Goal: Task Accomplishment & Management: Complete application form

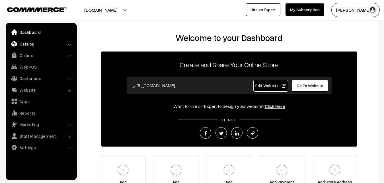
click at [32, 42] on link "Catalog" at bounding box center [41, 44] width 68 height 10
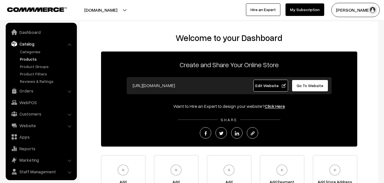
click at [29, 58] on link "Products" at bounding box center [46, 59] width 56 height 6
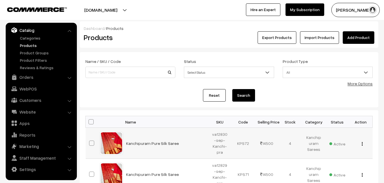
click at [212, 133] on td "va12830-sep-Kanchi-pra" at bounding box center [220, 143] width 24 height 31
drag, startPoint x: 212, startPoint y: 133, endPoint x: 222, endPoint y: 139, distance: 11.5
click at [222, 139] on td "va12830-sep-Kanchi-pra" at bounding box center [220, 143] width 24 height 31
copy td "va12830-sep"
click at [354, 33] on link "Add Product" at bounding box center [358, 37] width 32 height 13
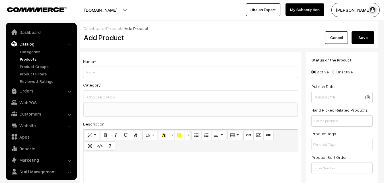
select select
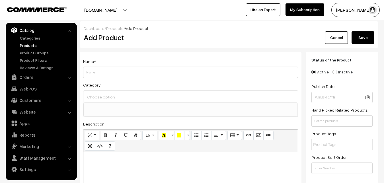
click at [30, 44] on link "Products" at bounding box center [46, 45] width 56 height 6
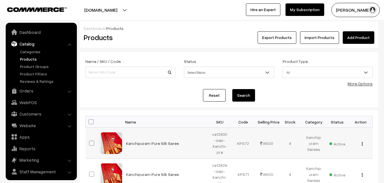
scroll to position [14, 0]
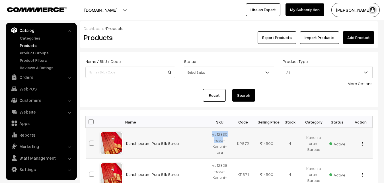
drag, startPoint x: 212, startPoint y: 133, endPoint x: 221, endPoint y: 139, distance: 11.4
click at [221, 139] on td "va12830-sep-Kanchi-pra" at bounding box center [220, 143] width 24 height 31
copy td "va12830-sep"
click at [361, 41] on link "Add Product" at bounding box center [358, 37] width 32 height 13
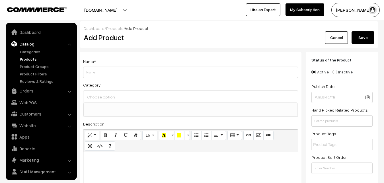
select select
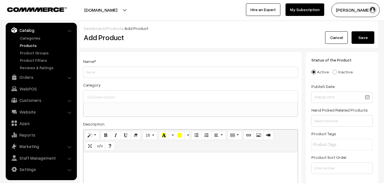
paste div
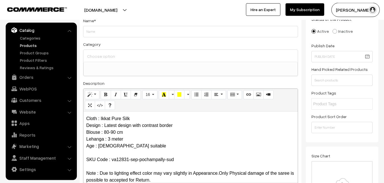
scroll to position [0, 0]
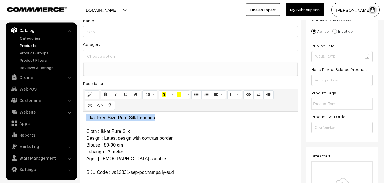
drag, startPoint x: 159, startPoint y: 114, endPoint x: 61, endPoint y: 114, distance: 97.8
click at [83, 114] on div "Ikkat Free Size Pure Silk Lehenga Cloth : Ikkat Pure Silk Design : Latest desig…" at bounding box center [190, 146] width 214 height 71
copy p "Ikkat Free Size Pure Silk Lehenga"
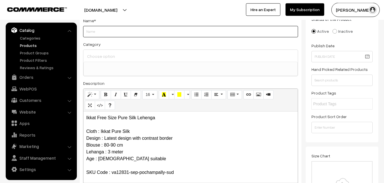
click at [102, 32] on input "Weight" at bounding box center [190, 31] width 215 height 11
paste input "Ikkat Free Size Pure Silk Lehenga"
type input "Ikkat Free Size Pure Silk Lehenga"
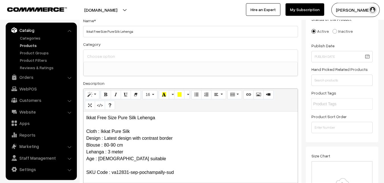
click at [108, 57] on input at bounding box center [191, 56] width 210 height 8
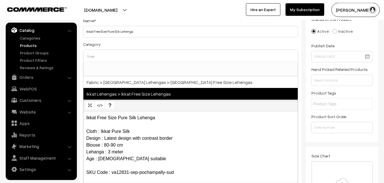
type input "free"
click at [121, 94] on span "Ikkat Lehengas > Ikkat Free Size Lehengas" at bounding box center [190, 94] width 214 height 12
select select "27"
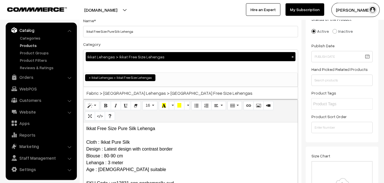
scroll to position [412, 0]
click at [145, 24] on div "Name * Ikkat Free Size Pure Silk Lehenga" at bounding box center [190, 27] width 215 height 20
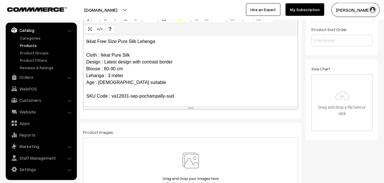
scroll to position [157, 0]
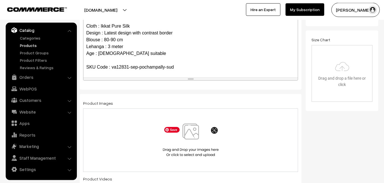
click at [190, 136] on img at bounding box center [190, 139] width 59 height 33
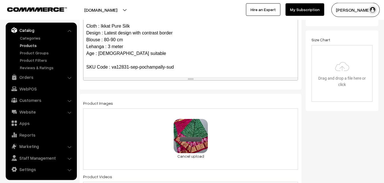
click at [137, 68] on p "Ikkat Free Size Pure Silk Lehenga Cloth : Ikkat Pure Silk Design : Latest desig…" at bounding box center [190, 50] width 208 height 82
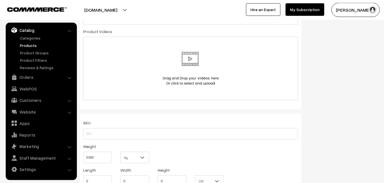
scroll to position [331, 0]
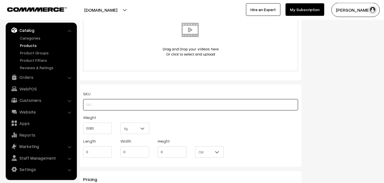
click at [94, 104] on input "text" at bounding box center [190, 104] width 215 height 11
paste input "va12831-oct-pochampally-sud"
type input "va12831-oct-pochampally-sud"
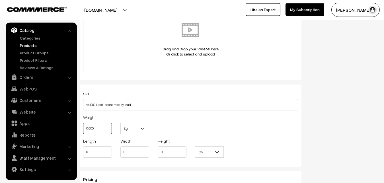
drag, startPoint x: 97, startPoint y: 126, endPoint x: 81, endPoint y: 127, distance: 16.5
click at [83, 127] on input "0.000" at bounding box center [97, 128] width 29 height 11
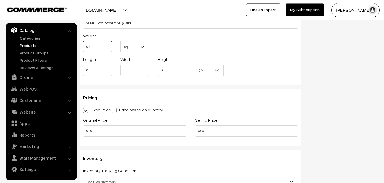
scroll to position [418, 0]
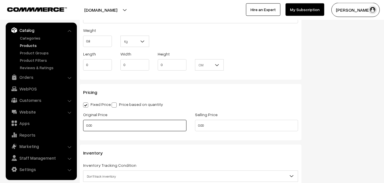
type input "0.80"
drag, startPoint x: 92, startPoint y: 128, endPoint x: 74, endPoint y: 125, distance: 18.4
click at [83, 125] on input "0.00" at bounding box center [134, 125] width 103 height 11
type input "0"
type input "5800"
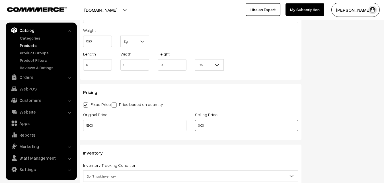
drag, startPoint x: 214, startPoint y: 129, endPoint x: 177, endPoint y: 128, distance: 37.6
click at [195, 128] on input "0.00" at bounding box center [246, 125] width 103 height 11
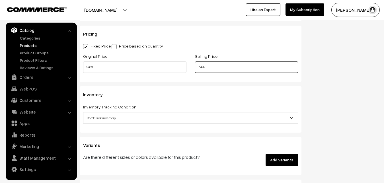
scroll to position [505, 0]
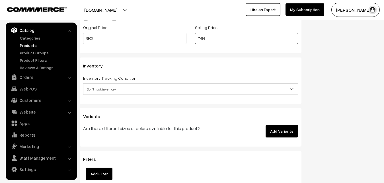
type input "7499"
click at [100, 93] on span "Don't track inventory" at bounding box center [190, 89] width 214 height 10
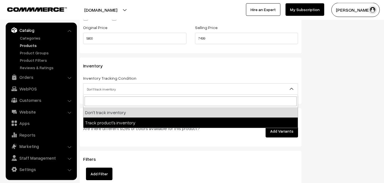
select select "2"
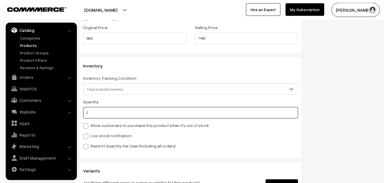
click at [97, 110] on input "0" at bounding box center [190, 112] width 215 height 11
type input "4"
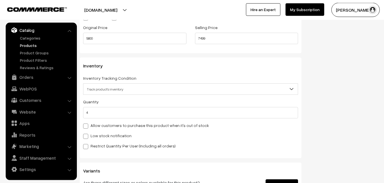
click at [95, 134] on label "Low stock notification" at bounding box center [107, 136] width 48 height 6
click at [87, 134] on input "Low stock notification" at bounding box center [85, 135] width 4 height 4
checkbox input "true"
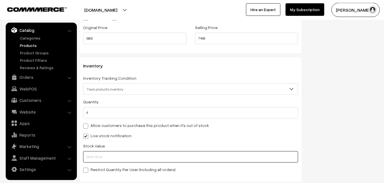
click at [93, 159] on input "text" at bounding box center [190, 156] width 215 height 11
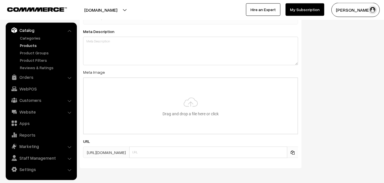
scroll to position [847, 0]
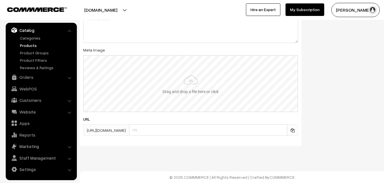
type input "2"
click at [193, 85] on input "file" at bounding box center [191, 84] width 214 height 56
type input "C:\fakepath\ikkat-free-size-lehenga-va12831-sep.jpeg"
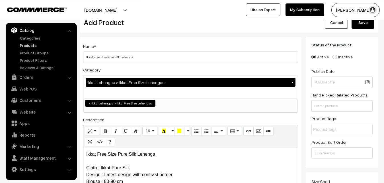
scroll to position [0, 0]
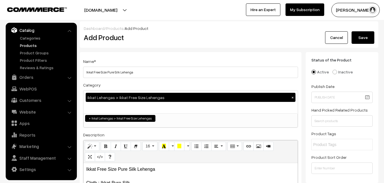
click at [363, 43] on button "Save" at bounding box center [362, 37] width 23 height 13
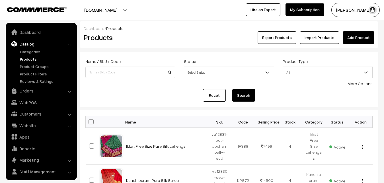
scroll to position [14, 0]
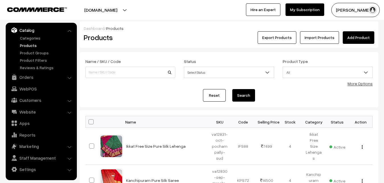
click at [359, 39] on link "Add Product" at bounding box center [358, 37] width 32 height 13
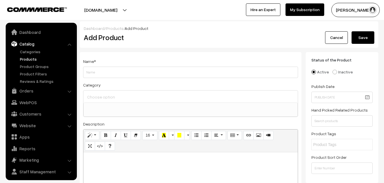
select select
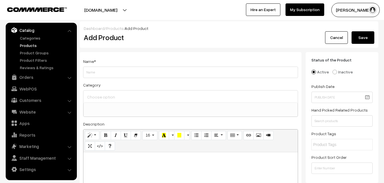
paste div
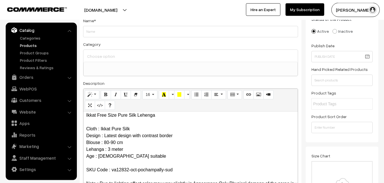
scroll to position [0, 0]
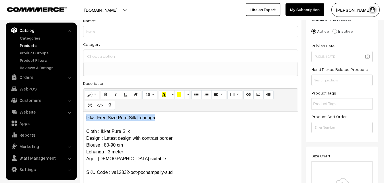
drag, startPoint x: 161, startPoint y: 118, endPoint x: 85, endPoint y: 117, distance: 75.7
click at [85, 117] on div "Ikkat Free Size Pure Silk Lehenga Cloth : Ikkat Pure Silk Design : Latest desig…" at bounding box center [190, 146] width 214 height 71
copy p "Ikkat Free Size Pure Silk Lehenga"
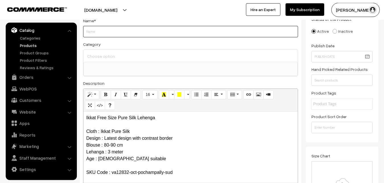
paste input "Ikkat Free Size Pure Silk Lehenga"
type input "Ikkat Free Size Pure Silk Lehenga"
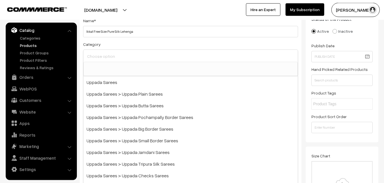
click at [102, 53] on input at bounding box center [191, 56] width 210 height 8
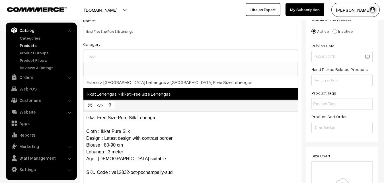
type input "free"
click at [130, 91] on span "Ikkat Lehengas > Ikkat Free Size Lehengas" at bounding box center [190, 94] width 214 height 12
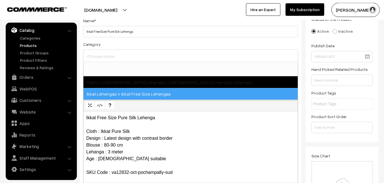
select select "27"
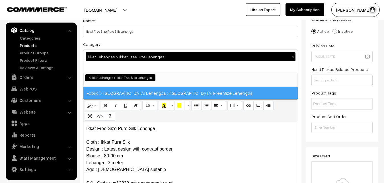
scroll to position [412, 0]
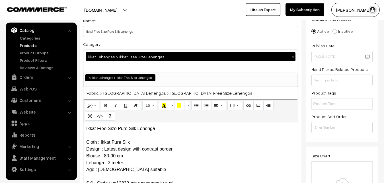
click at [131, 41] on div "Category Ikkat Lehengas > Ikkat Free Size Lehengas × Uppada Sarees Uppada Saree…" at bounding box center [190, 64] width 215 height 46
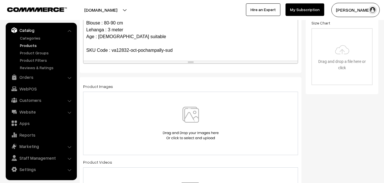
scroll to position [186, 0]
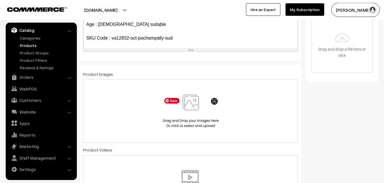
click at [186, 103] on img at bounding box center [190, 110] width 59 height 33
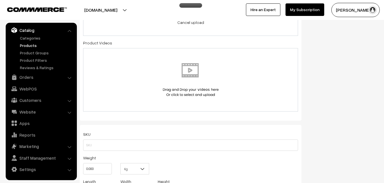
scroll to position [360, 0]
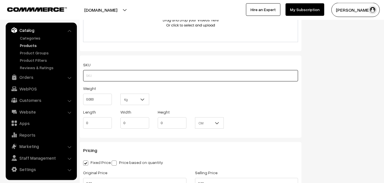
paste input "va12832-oct-pochampally-sud"
type input "va12832-oct-pochampally-sud"
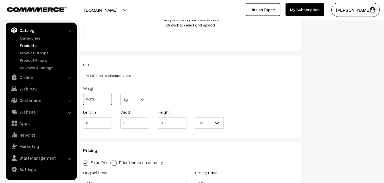
drag, startPoint x: 97, startPoint y: 98, endPoint x: 81, endPoint y: 96, distance: 16.4
click at [83, 96] on input "0.000" at bounding box center [97, 99] width 29 height 11
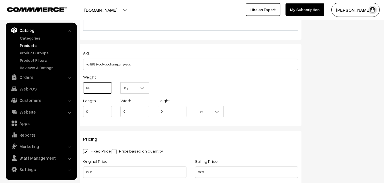
scroll to position [447, 0]
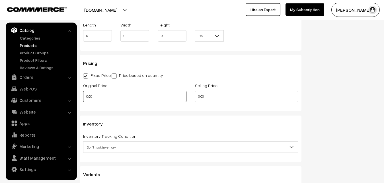
type input "0.80"
drag, startPoint x: 95, startPoint y: 98, endPoint x: 73, endPoint y: 96, distance: 22.0
click at [83, 96] on input "0.00" at bounding box center [134, 96] width 103 height 11
type input "5800"
type input "7499"
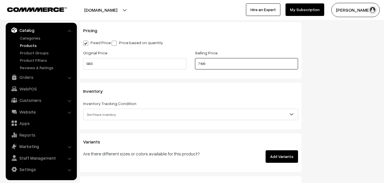
scroll to position [505, 0]
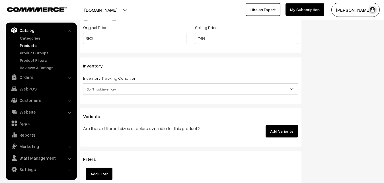
click at [105, 90] on span "Don't track inventory" at bounding box center [190, 89] width 214 height 10
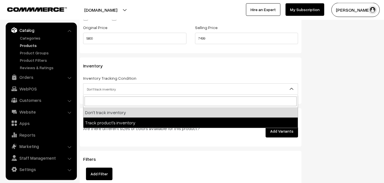
select select "2"
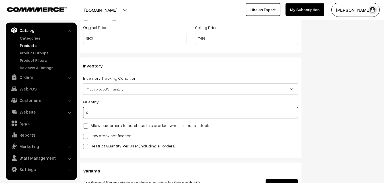
click at [102, 114] on input "0" at bounding box center [190, 112] width 215 height 11
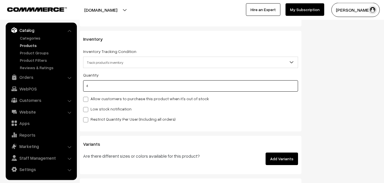
scroll to position [592, 0]
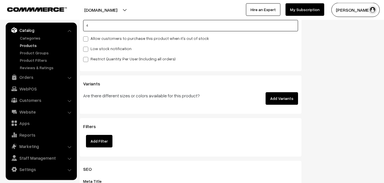
type input "4"
click at [88, 49] on span at bounding box center [85, 49] width 5 height 5
click at [87, 49] on input "Low stock notification" at bounding box center [85, 48] width 4 height 4
checkbox input "true"
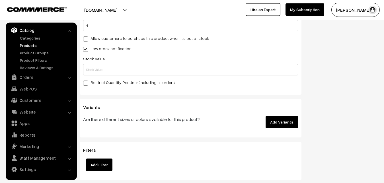
click at [82, 71] on div "Inventory Inventory Tracking Condition Don't track inventory Track product's in…" at bounding box center [191, 32] width 222 height 124
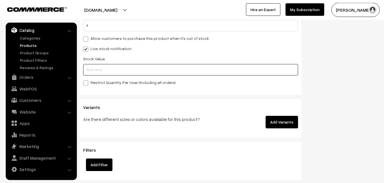
click at [88, 71] on input "text" at bounding box center [190, 69] width 215 height 11
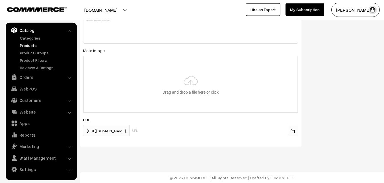
scroll to position [847, 0]
type input "2"
click at [189, 85] on input "file" at bounding box center [191, 84] width 214 height 56
type input "C:\fakepath\ikkat-free-size-lehenga-va12832-sep.jpeg"
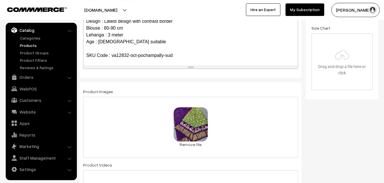
scroll to position [0, 0]
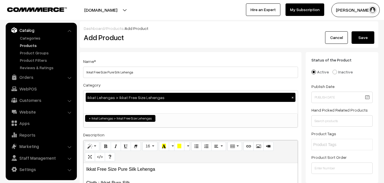
click at [364, 35] on button "Save" at bounding box center [362, 37] width 23 height 13
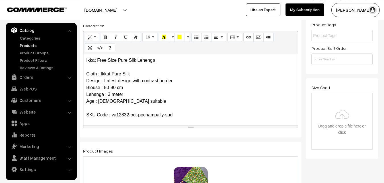
scroll to position [116, 0]
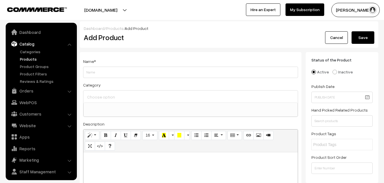
select select
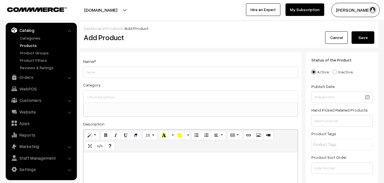
paste div
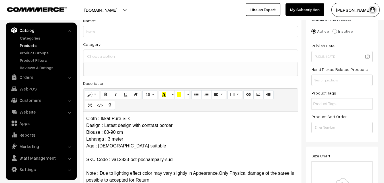
scroll to position [0, 0]
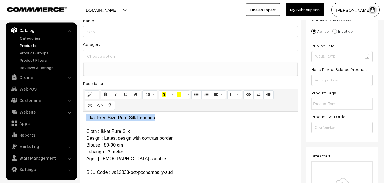
drag, startPoint x: 160, startPoint y: 117, endPoint x: 74, endPoint y: 117, distance: 85.9
click at [83, 117] on div "Ikkat Free Size Pure Silk Lehenga Cloth : Ikkat Pure Silk Design : Latest desig…" at bounding box center [190, 146] width 214 height 71
copy p "Ikkat Free Size Pure Silk Lehenga"
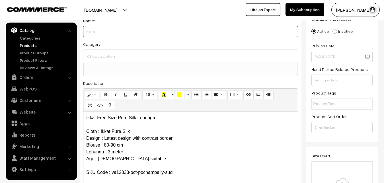
paste input "Ikkat Free Size Pure Silk Lehenga"
type input "Ikkat Free Size Pure Silk Lehenga"
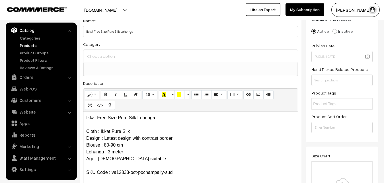
click at [94, 51] on div at bounding box center [190, 56] width 214 height 12
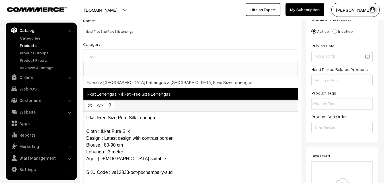
type input "free"
click at [118, 94] on span "Ikkat Lehengas > Ikkat Free Size Lehengas" at bounding box center [190, 94] width 214 height 12
select select "27"
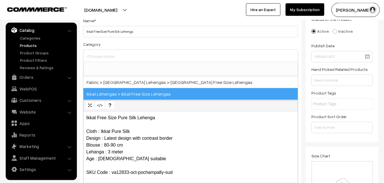
scroll to position [412, 0]
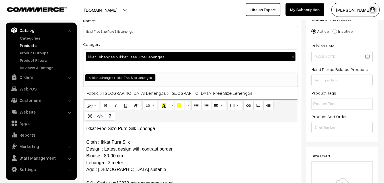
click at [146, 39] on div "Name * Ikkat Free Size Pure Silk Lehenga Category Ikkat Lehengas > Ikkat Free S…" at bounding box center [191, 108] width 222 height 194
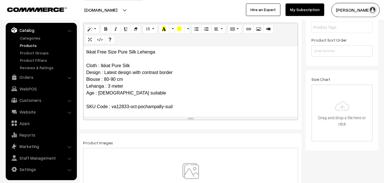
scroll to position [157, 0]
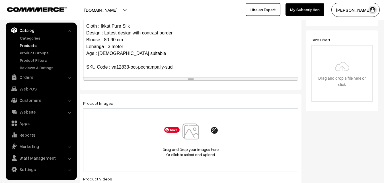
click at [193, 132] on img at bounding box center [190, 139] width 59 height 33
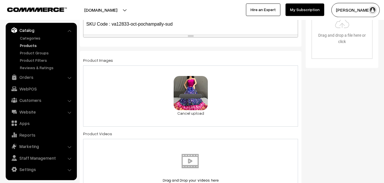
scroll to position [331, 0]
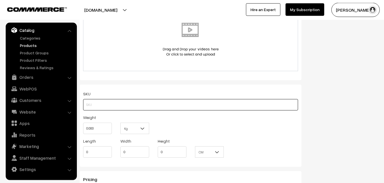
click at [90, 103] on input "text" at bounding box center [190, 104] width 215 height 11
paste input "va12833-oct-pochampally-sud"
type input "va12833-oct-pochampally-sud"
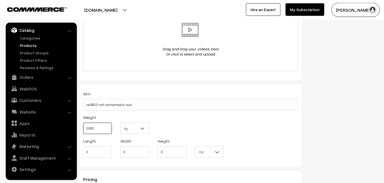
drag, startPoint x: 94, startPoint y: 126, endPoint x: 83, endPoint y: 127, distance: 11.4
click at [83, 127] on input "0.000" at bounding box center [97, 128] width 29 height 11
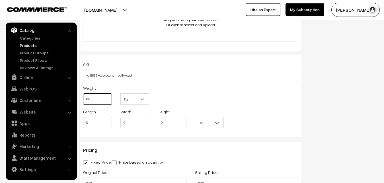
scroll to position [418, 0]
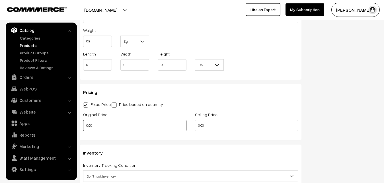
type input "0.80"
drag, startPoint x: 102, startPoint y: 125, endPoint x: 80, endPoint y: 125, distance: 22.5
click at [83, 125] on input "0.00" at bounding box center [134, 125] width 103 height 11
type input "5800"
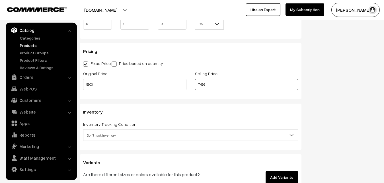
scroll to position [534, 0]
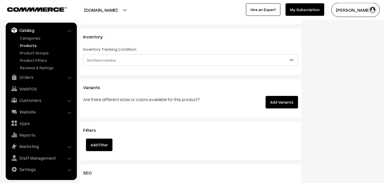
type input "7499"
click at [104, 61] on span "Don't track inventory" at bounding box center [190, 60] width 214 height 10
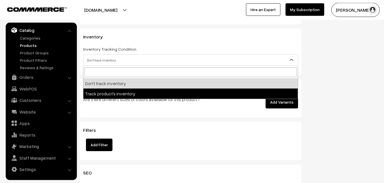
select select "2"
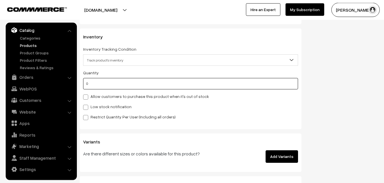
click at [103, 84] on input "0" at bounding box center [190, 83] width 215 height 11
type input "4"
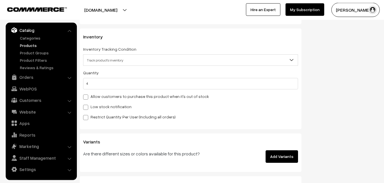
click at [100, 105] on label "Low stock notification" at bounding box center [107, 107] width 48 height 6
click at [87, 105] on input "Low stock notification" at bounding box center [85, 106] width 4 height 4
checkbox input "true"
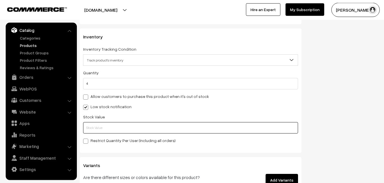
click at [100, 125] on input "text" at bounding box center [190, 127] width 215 height 11
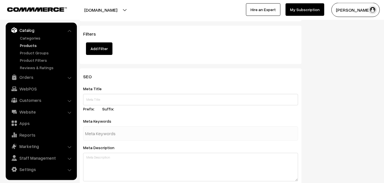
scroll to position [847, 0]
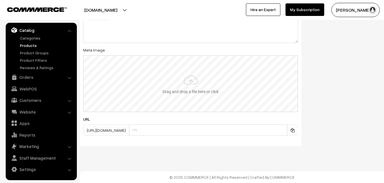
type input "2"
click at [190, 79] on input "file" at bounding box center [191, 84] width 214 height 56
type input "C:\fakepath\ikkat-free-size-lehenga-va12833-sep.jpeg"
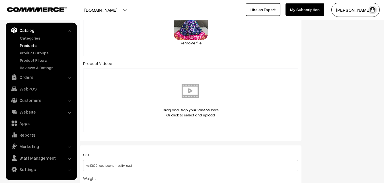
scroll to position [0, 0]
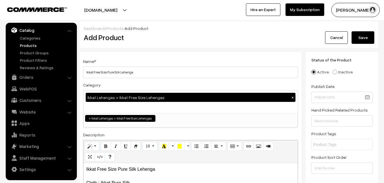
click at [354, 38] on button "Save" at bounding box center [362, 37] width 23 height 13
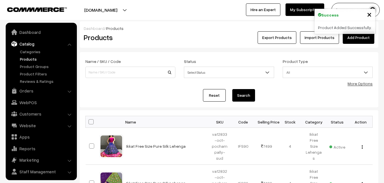
scroll to position [14, 0]
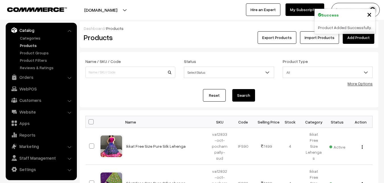
click at [173, 43] on div "Products" at bounding box center [129, 37] width 100 height 13
click at [355, 38] on link "Add Product" at bounding box center [358, 37] width 32 height 13
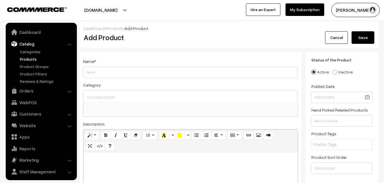
select select
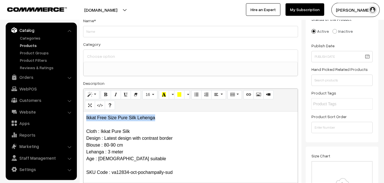
drag, startPoint x: 157, startPoint y: 117, endPoint x: 62, endPoint y: 117, distance: 95.0
click at [83, 117] on div "Ikkat Free Size Pure Silk Lehenga Cloth : Ikkat Pure Silk Design : Latest desig…" at bounding box center [190, 146] width 214 height 71
copy p "Ikkat Free Size Pure Silk Lehenga"
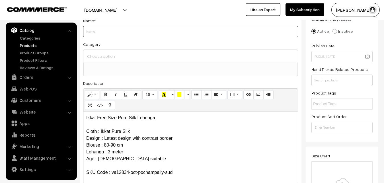
click at [99, 33] on input "Weight" at bounding box center [190, 31] width 215 height 11
paste input "Ikkat Free Size Pure Silk Lehenga"
type input "Ikkat Free Size Pure Silk Lehenga"
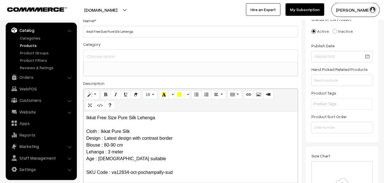
click at [106, 55] on input at bounding box center [191, 56] width 210 height 8
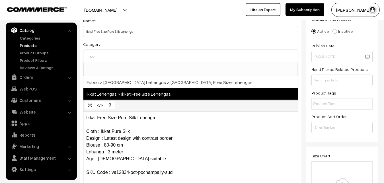
type input "free"
click at [148, 93] on span "Ikkat Lehengas > Ikkat Free Size Lehengas" at bounding box center [190, 94] width 214 height 12
select select "27"
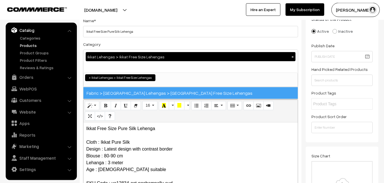
scroll to position [412, 0]
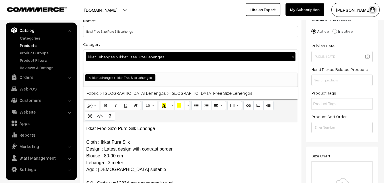
click at [148, 44] on div "Category Ikkat Lehengas > Ikkat Free Size Lehengas × Uppada Sarees Uppada Saree…" at bounding box center [190, 64] width 215 height 46
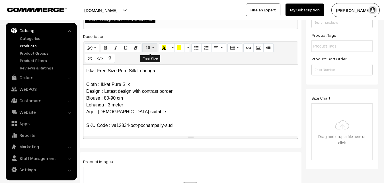
scroll to position [157, 0]
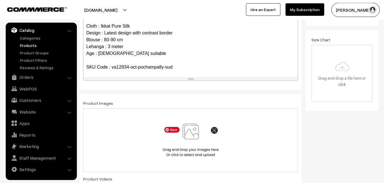
click at [193, 134] on img at bounding box center [190, 139] width 59 height 33
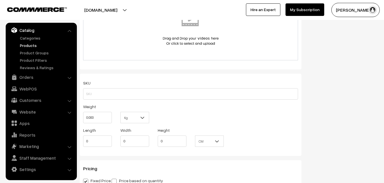
scroll to position [360, 0]
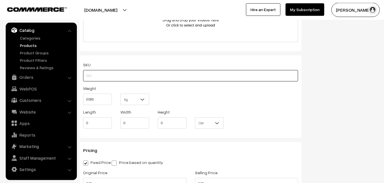
click at [106, 77] on input "text" at bounding box center [190, 75] width 215 height 11
paste input "va12834-oct-pochampally-sud"
type input "va12834-oct-pochampally-sud"
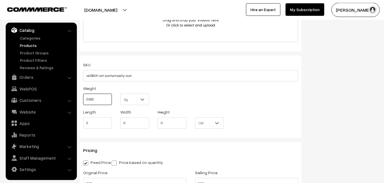
drag, startPoint x: 99, startPoint y: 101, endPoint x: 77, endPoint y: 101, distance: 21.3
click at [83, 101] on input "0.000" at bounding box center [97, 99] width 29 height 11
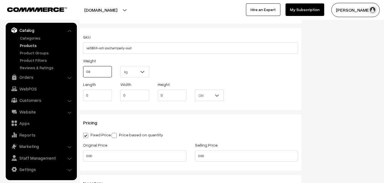
scroll to position [447, 0]
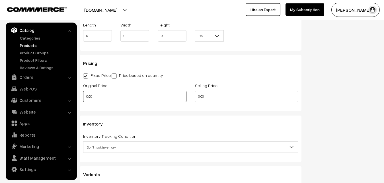
type input "0.80"
drag, startPoint x: 97, startPoint y: 98, endPoint x: 71, endPoint y: 98, distance: 26.7
click at [83, 98] on input "0.00" at bounding box center [134, 96] width 103 height 11
type input "5800"
drag, startPoint x: 230, startPoint y: 98, endPoint x: 152, endPoint y: 95, distance: 78.3
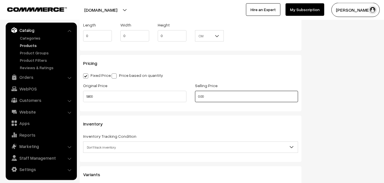
click at [195, 96] on input "0.00" at bounding box center [246, 96] width 103 height 11
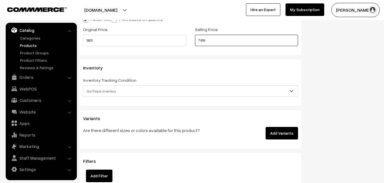
scroll to position [505, 0]
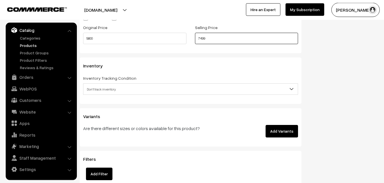
type input "7499"
click at [107, 92] on span "Don't track inventory" at bounding box center [190, 89] width 214 height 10
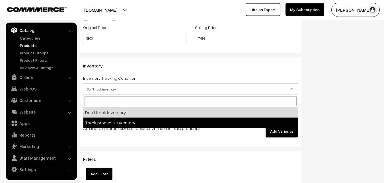
select select "2"
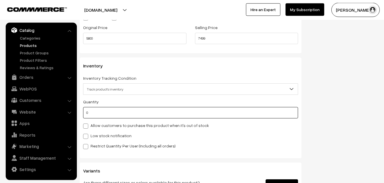
click at [99, 112] on input "0" at bounding box center [190, 112] width 215 height 11
type input "4"
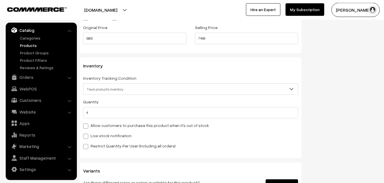
click at [90, 135] on label "Low stock notification" at bounding box center [107, 136] width 48 height 6
click at [87, 135] on input "Low stock notification" at bounding box center [85, 135] width 4 height 4
checkbox input "true"
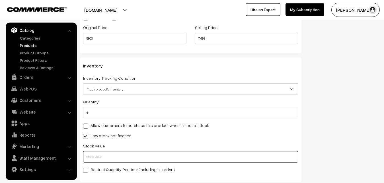
click at [93, 156] on input "text" at bounding box center [190, 156] width 215 height 11
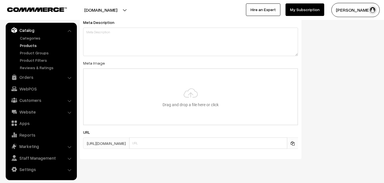
scroll to position [847, 0]
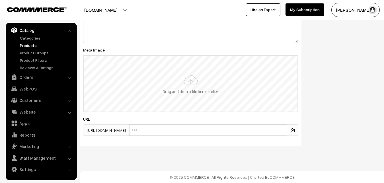
type input "2"
click at [188, 84] on input "file" at bounding box center [191, 84] width 214 height 56
type input "C:\fakepath\ikkat-free-size-lehenga-va12834-sep.jpeg"
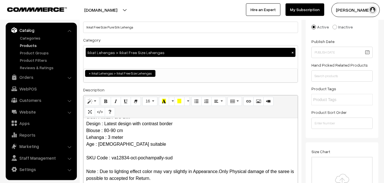
scroll to position [0, 0]
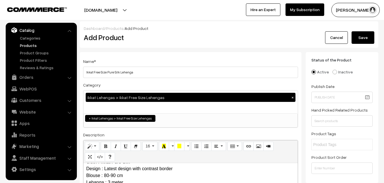
click at [358, 37] on button "Save" at bounding box center [362, 37] width 23 height 13
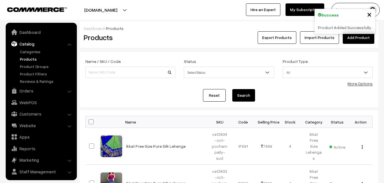
scroll to position [14, 0]
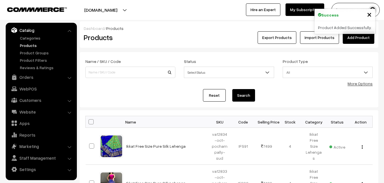
click at [157, 40] on h2 "Products" at bounding box center [129, 37] width 91 height 9
click at [361, 40] on link "Add Product" at bounding box center [358, 37] width 32 height 13
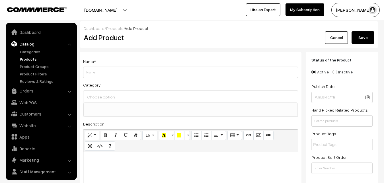
select select
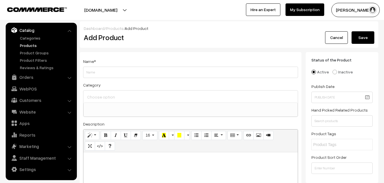
paste div
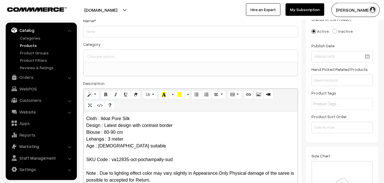
scroll to position [0, 0]
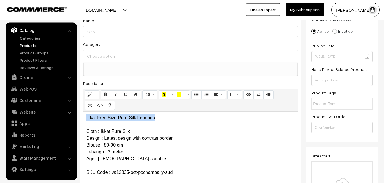
drag, startPoint x: 163, startPoint y: 116, endPoint x: 54, endPoint y: 115, distance: 108.4
click at [83, 115] on div "Ikkat Free Size Pure Silk Lehenga Cloth : Ikkat Pure Silk Design : Latest desig…" at bounding box center [190, 146] width 214 height 71
copy p "Ikkat Free Size Pure Silk Lehenga"
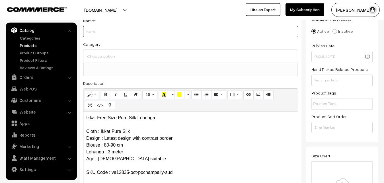
click at [94, 34] on input "Weight" at bounding box center [190, 31] width 215 height 11
paste input "Ikkat Free Size Pure Silk Lehenga"
type input "Ikkat Free Size Pure Silk Lehenga"
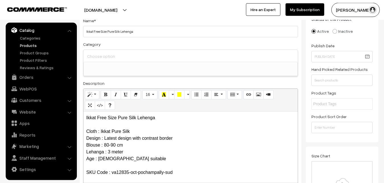
click at [97, 57] on input at bounding box center [191, 56] width 210 height 8
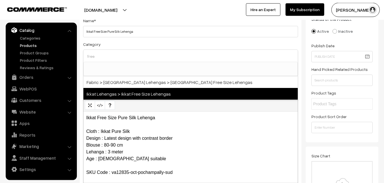
type input "free"
click at [129, 93] on span "Ikkat Lehengas > Ikkat Free Size Lehengas" at bounding box center [190, 94] width 214 height 12
select select "27"
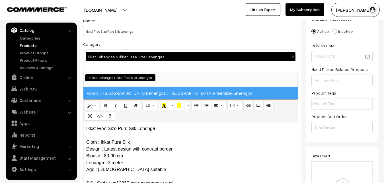
scroll to position [412, 0]
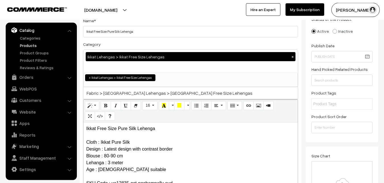
click at [141, 39] on div "Name * Ikkat Free Size Pure Silk Lehenga Category Ikkat Lehengas > Ikkat Free S…" at bounding box center [191, 108] width 222 height 194
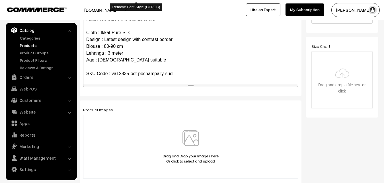
scroll to position [157, 0]
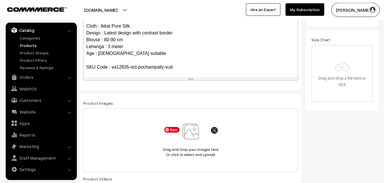
click at [184, 137] on img at bounding box center [190, 139] width 59 height 33
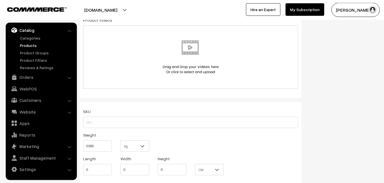
scroll to position [331, 0]
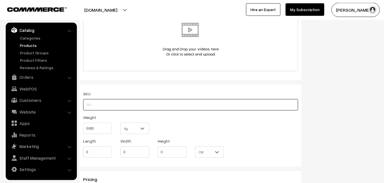
click at [87, 103] on input "text" at bounding box center [190, 104] width 215 height 11
paste input "va12835-oct-pochampally-sud"
type input "va12835-oct-pochampally-sud"
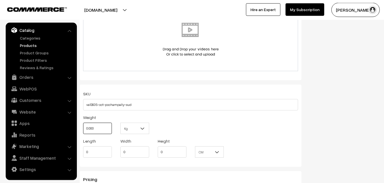
drag, startPoint x: 102, startPoint y: 127, endPoint x: 77, endPoint y: 127, distance: 25.0
click at [83, 127] on input "0.000" at bounding box center [97, 128] width 29 height 11
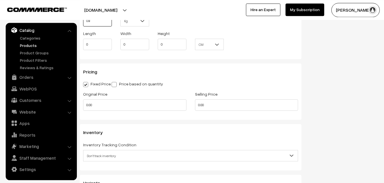
scroll to position [447, 0]
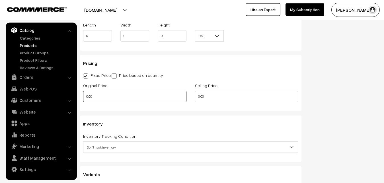
type input "0.80"
drag, startPoint x: 93, startPoint y: 95, endPoint x: 73, endPoint y: 94, distance: 20.8
click at [83, 94] on input "0.00" at bounding box center [134, 96] width 103 height 11
type input "5800"
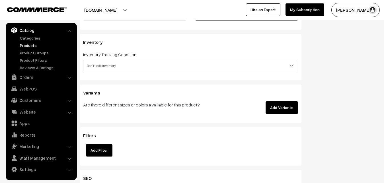
scroll to position [534, 0]
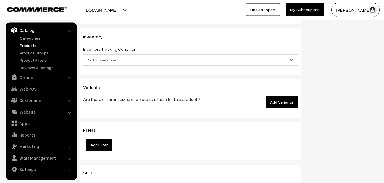
type input "7499"
click at [97, 61] on span "Don't track inventory" at bounding box center [190, 60] width 214 height 10
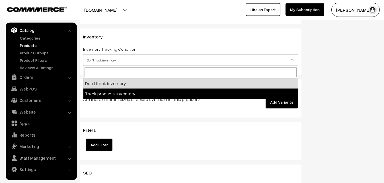
select select "2"
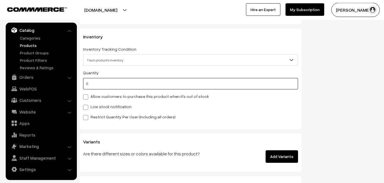
click at [100, 85] on input "0" at bounding box center [190, 83] width 215 height 11
type input "4"
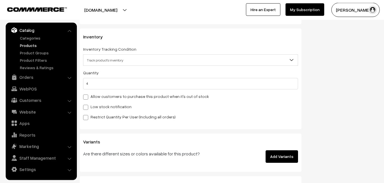
click at [100, 106] on label "Low stock notification" at bounding box center [107, 107] width 48 height 6
click at [87, 106] on input "Low stock notification" at bounding box center [85, 106] width 4 height 4
checkbox input "true"
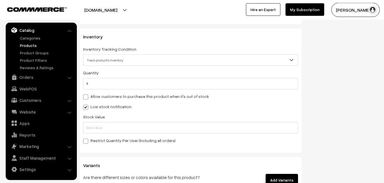
click at [101, 122] on div "Stock Value" at bounding box center [190, 123] width 215 height 20
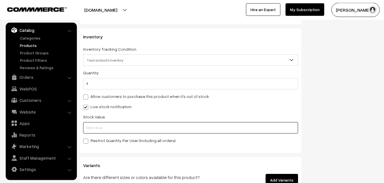
click at [101, 125] on input "text" at bounding box center [190, 127] width 215 height 11
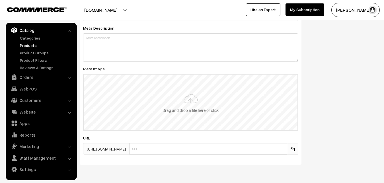
scroll to position [847, 0]
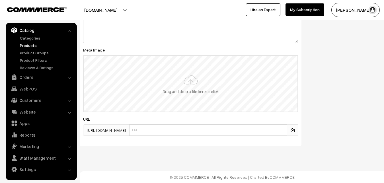
type input "2"
click at [188, 75] on input "file" at bounding box center [191, 84] width 214 height 56
type input "C:\fakepath\ikkat-free-size-lehenga-va12835-sep.jpeg"
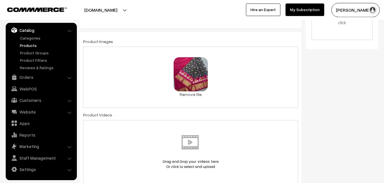
scroll to position [0, 0]
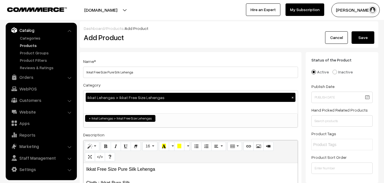
click at [363, 37] on button "Save" at bounding box center [362, 37] width 23 height 13
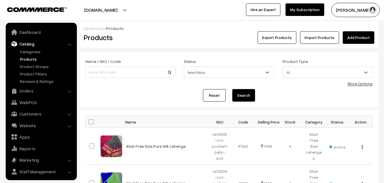
scroll to position [14, 0]
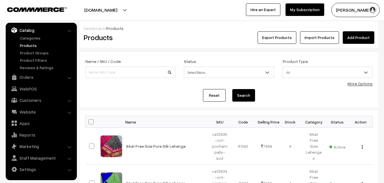
click at [353, 35] on link "Add Product" at bounding box center [358, 37] width 32 height 13
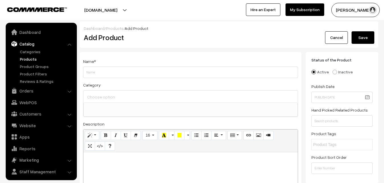
select select
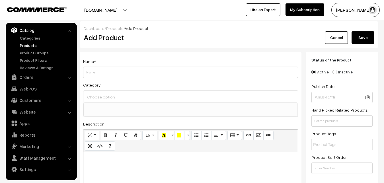
paste div
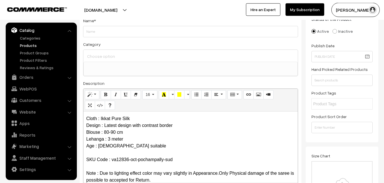
scroll to position [0, 0]
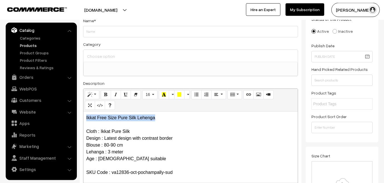
drag, startPoint x: 165, startPoint y: 115, endPoint x: 77, endPoint y: 115, distance: 87.3
click at [83, 115] on div "Ikkat Free Size Pure Silk Lehenga Cloth : Ikkat Pure Silk Design : Latest desig…" at bounding box center [190, 146] width 214 height 71
copy p "Ikkat Free Size Pure Silk Lehenga"
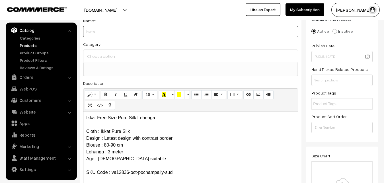
click at [108, 31] on input "Weight" at bounding box center [190, 31] width 215 height 11
paste input "Ikkat Free Size Pure Silk Lehenga"
type input "Ikkat Free Size Pure Silk Lehenga"
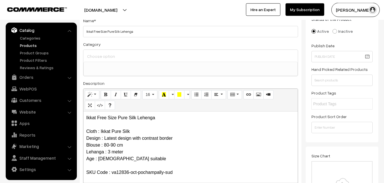
click at [112, 54] on input at bounding box center [191, 56] width 210 height 8
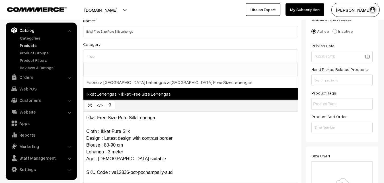
type input "free"
click at [144, 94] on span "Ikkat Lehengas > Ikkat Free Size Lehengas" at bounding box center [190, 94] width 214 height 12
select select "27"
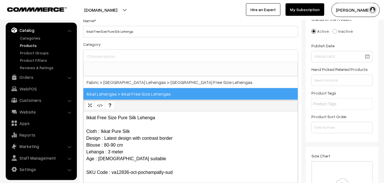
scroll to position [412, 0]
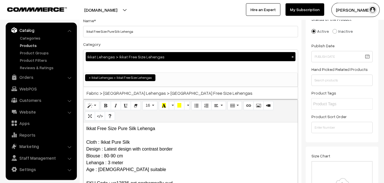
click at [151, 42] on div "Category Ikkat Lehengas > Ikkat Free Size Lehengas × Uppada Sarees Uppada Saree…" at bounding box center [190, 64] width 215 height 46
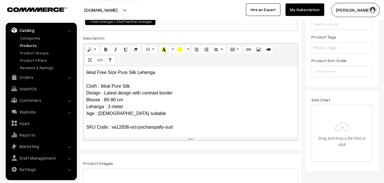
scroll to position [157, 0]
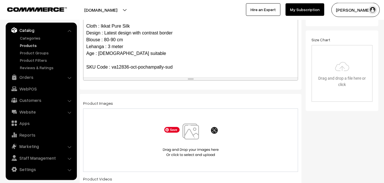
click at [199, 135] on img at bounding box center [190, 139] width 59 height 33
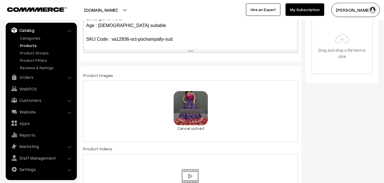
scroll to position [331, 0]
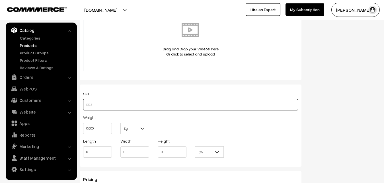
click at [103, 106] on input "text" at bounding box center [190, 104] width 215 height 11
paste input "va12836-oct-pochampally-sud"
type input "va12836-oct-pochampally-sud"
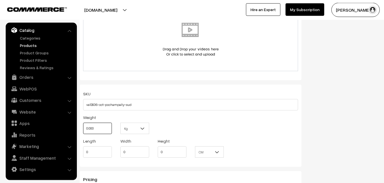
drag, startPoint x: 96, startPoint y: 128, endPoint x: 83, endPoint y: 129, distance: 13.1
click at [83, 129] on input "0.000" at bounding box center [97, 128] width 29 height 11
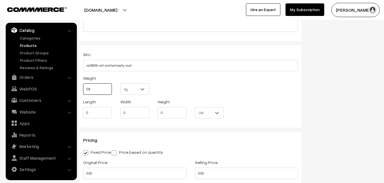
scroll to position [447, 0]
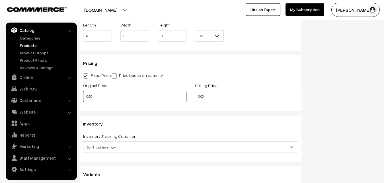
type input "0.80"
drag, startPoint x: 97, startPoint y: 93, endPoint x: 69, endPoint y: 93, distance: 28.7
click at [83, 93] on input "0.00" at bounding box center [134, 96] width 103 height 11
type input "5800"
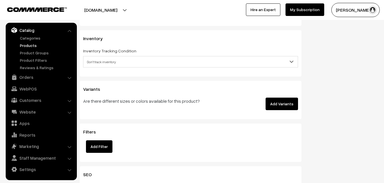
scroll to position [534, 0]
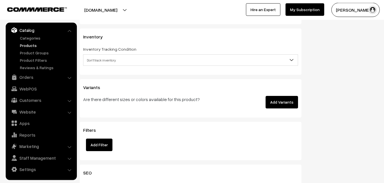
type input "7499"
click at [102, 61] on span "Don't track inventory" at bounding box center [190, 60] width 214 height 10
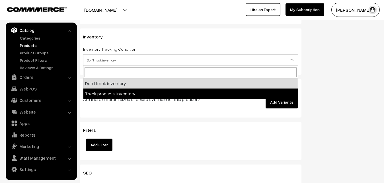
select select "2"
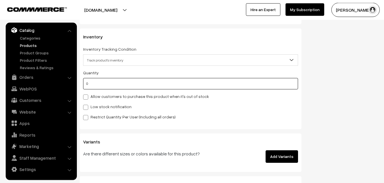
click at [101, 82] on input "0" at bounding box center [190, 83] width 215 height 11
type input "4"
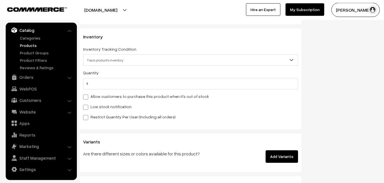
click at [99, 104] on label "Low stock notification" at bounding box center [107, 107] width 48 height 6
click at [87, 104] on input "Low stock notification" at bounding box center [85, 106] width 4 height 4
checkbox input "true"
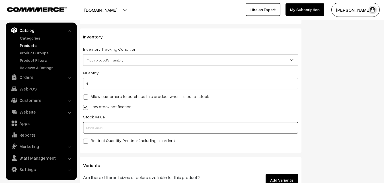
click at [99, 127] on input "text" at bounding box center [190, 127] width 215 height 11
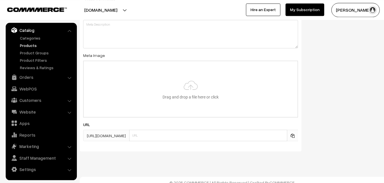
scroll to position [847, 0]
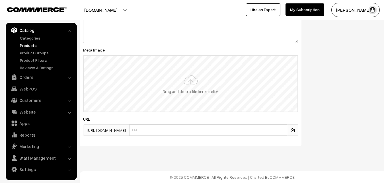
type input "2"
click at [189, 79] on input "file" at bounding box center [191, 84] width 214 height 56
type input "C:\fakepath\ikkat-free-size-lehenga-va12836-sep.jpeg"
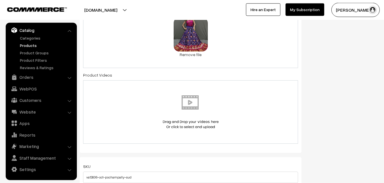
scroll to position [0, 0]
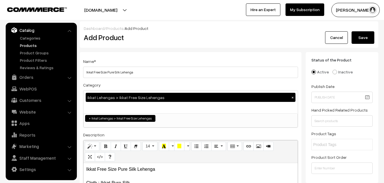
click at [362, 39] on button "Save" at bounding box center [362, 37] width 23 height 13
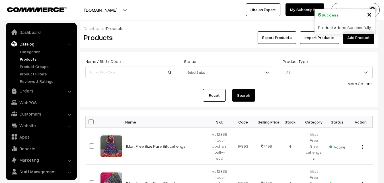
scroll to position [14, 0]
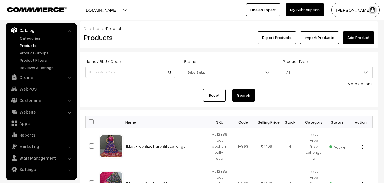
click at [200, 36] on div "Export Products Import Products Add Product" at bounding box center [278, 37] width 191 height 13
click at [346, 37] on link "Add Product" at bounding box center [358, 37] width 32 height 13
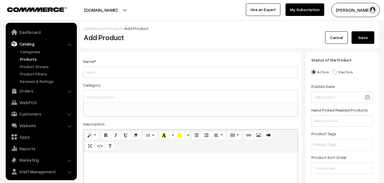
select select
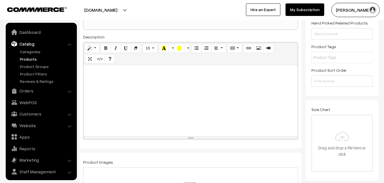
scroll to position [14, 0]
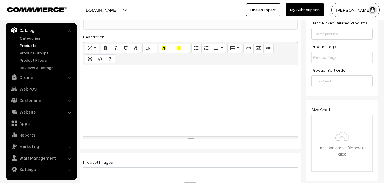
paste div
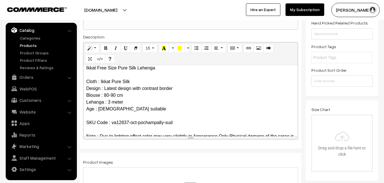
scroll to position [0, 0]
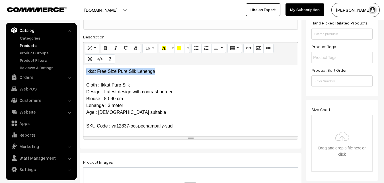
drag, startPoint x: 158, startPoint y: 73, endPoint x: 85, endPoint y: 74, distance: 72.3
click at [85, 74] on div "Ikkat Free Size Pure Silk Lehenga Cloth : Ikkat Pure Silk Design : Latest desig…" at bounding box center [190, 100] width 214 height 71
copy p "Ikkat Free Size Pure Silk Lehenga"
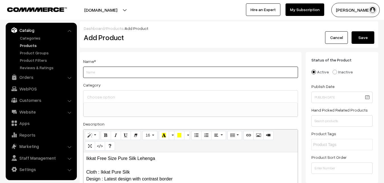
paste input "Ikkat Free Size Pure Silk Lehenga"
type input "Ikkat Free Size Pure Silk Lehenga"
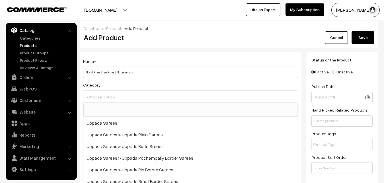
click at [108, 94] on input at bounding box center [191, 97] width 210 height 8
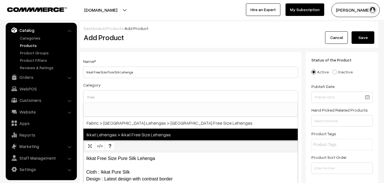
type input "free"
click at [145, 129] on span "Ikkat Lehengas > Ikkat Free Size Lehengas" at bounding box center [190, 135] width 214 height 12
select select "27"
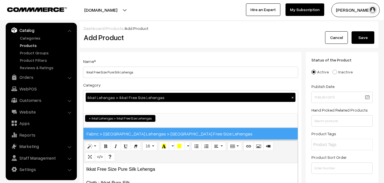
scroll to position [412, 0]
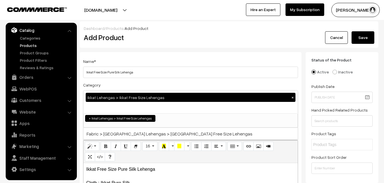
click at [146, 55] on div "Name * Ikkat Free Size Pure Silk Lehenga Category Ikkat Lehengas > Ikkat Free S…" at bounding box center [191, 149] width 222 height 194
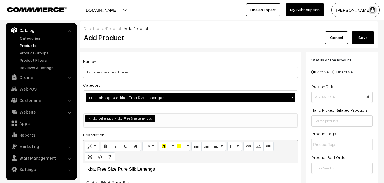
scroll to position [116, 0]
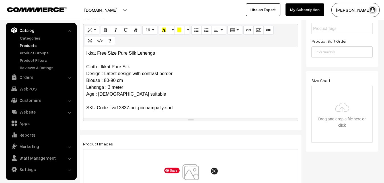
click at [187, 168] on img at bounding box center [190, 180] width 59 height 33
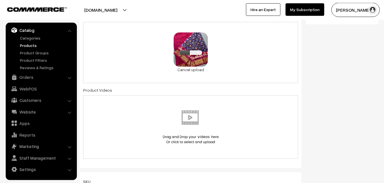
scroll to position [290, 0]
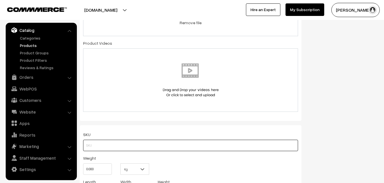
paste input "va12837-oct-pochampally-sud"
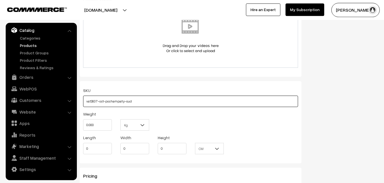
scroll to position [406, 0]
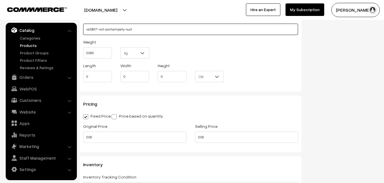
type input "va12837-oct-pochampally-sud"
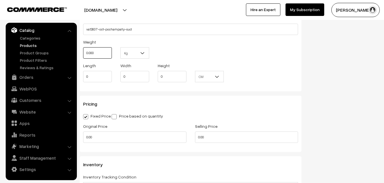
drag, startPoint x: 101, startPoint y: 57, endPoint x: 81, endPoint y: 59, distance: 19.7
click at [83, 59] on input "0.000" at bounding box center [97, 52] width 29 height 11
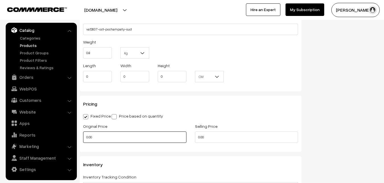
type input "0.80"
drag, startPoint x: 98, startPoint y: 133, endPoint x: 68, endPoint y: 133, distance: 30.2
click at [83, 133] on input "0.00" at bounding box center [134, 136] width 103 height 11
type input "5800"
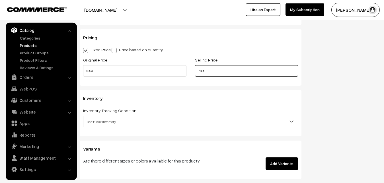
scroll to position [493, 0]
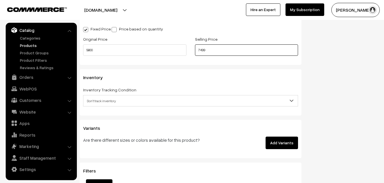
type input "7499"
click at [104, 98] on span "Don't track inventory" at bounding box center [190, 101] width 214 height 10
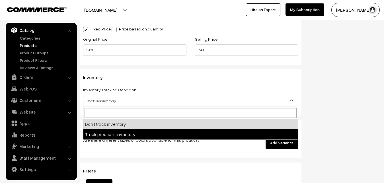
select select "2"
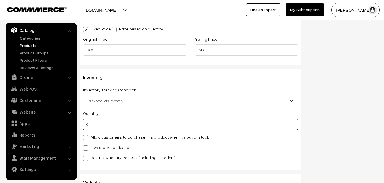
click at [107, 126] on input "0" at bounding box center [190, 124] width 215 height 11
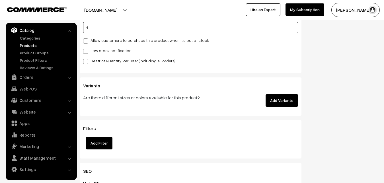
scroll to position [609, 0]
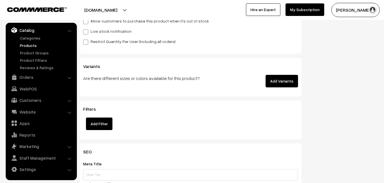
type input "4"
click at [87, 31] on span at bounding box center [85, 31] width 5 height 5
click at [87, 31] on input "Low stock notification" at bounding box center [85, 31] width 4 height 4
checkbox input "true"
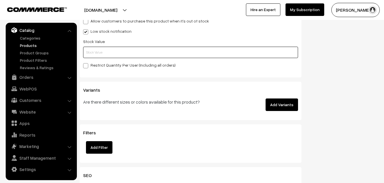
click at [89, 48] on input "text" at bounding box center [190, 52] width 215 height 11
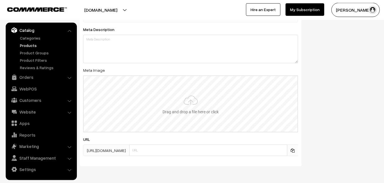
scroll to position [847, 0]
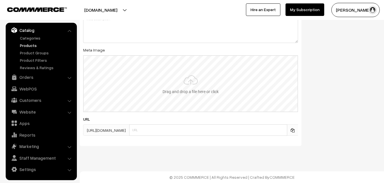
type input "2"
click at [196, 88] on input "file" at bounding box center [191, 84] width 214 height 56
type input "C:\fakepath\ikkat-free-size-lehenga-va12837-sep.jpeg"
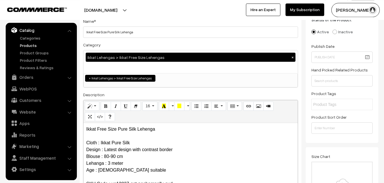
scroll to position [0, 0]
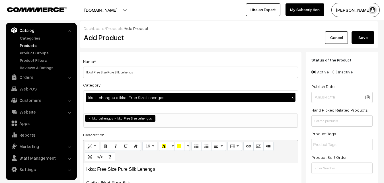
click at [366, 33] on button "Save" at bounding box center [362, 37] width 23 height 13
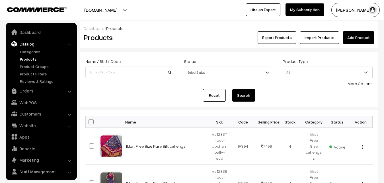
scroll to position [14, 0]
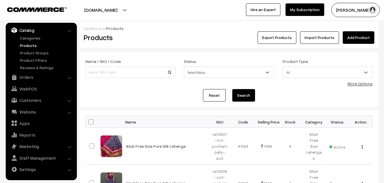
click at [175, 35] on div "Products" at bounding box center [129, 37] width 100 height 13
click at [349, 37] on link "Add Product" at bounding box center [358, 37] width 32 height 13
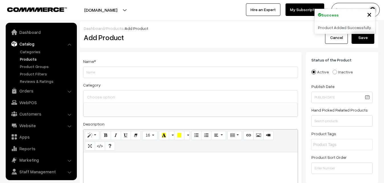
select select
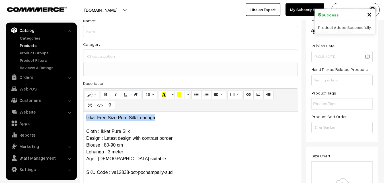
drag, startPoint x: 164, startPoint y: 120, endPoint x: 63, endPoint y: 120, distance: 100.4
click at [83, 120] on div "Ikkat Free Size Pure Silk Lehenga Cloth : Ikkat Pure Silk Design : Latest desig…" at bounding box center [190, 146] width 214 height 71
copy p "Ikkat Free Size Pure Silk Lehenga"
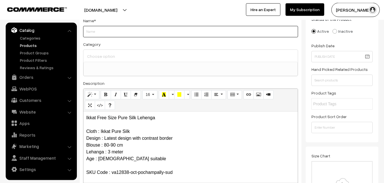
paste input "Ikkat Free Size Pure Silk Lehenga"
type input "Ikkat Free Size Pure Silk Lehenga"
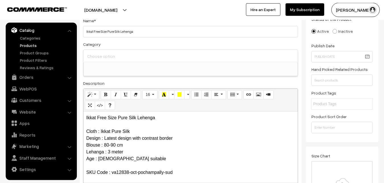
click at [106, 54] on input at bounding box center [191, 56] width 210 height 8
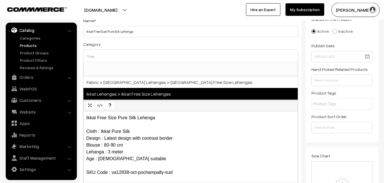
type input "free"
click at [140, 90] on span "Ikkat Lehengas > Ikkat Free Size Lehengas" at bounding box center [190, 94] width 214 height 12
select select "27"
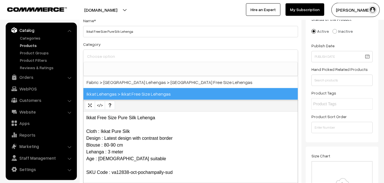
scroll to position [412, 0]
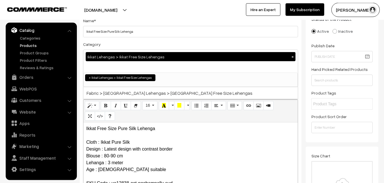
click at [144, 44] on div "Category Ikkat Lehengas > Ikkat Free Size Lehengas × Uppada Sarees Uppada Saree…" at bounding box center [190, 64] width 215 height 46
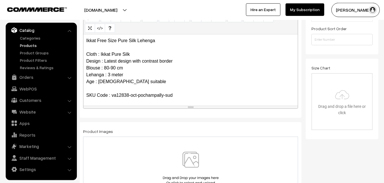
scroll to position [157, 0]
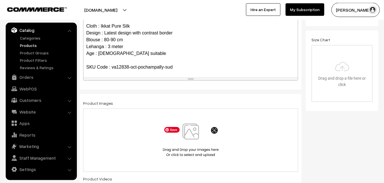
click at [189, 139] on img at bounding box center [190, 139] width 59 height 33
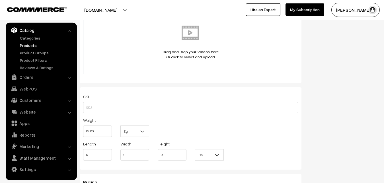
scroll to position [331, 0]
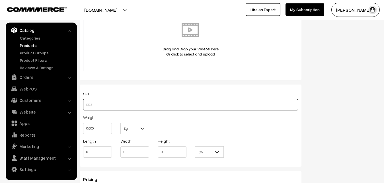
paste input "va12838-oct-pochampally-sud"
type input "va12838-oct-pochampally-sud"
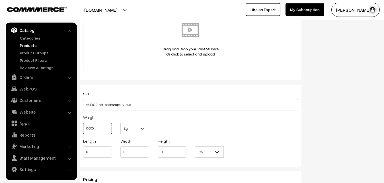
drag, startPoint x: 98, startPoint y: 127, endPoint x: 71, endPoint y: 127, distance: 27.0
click at [83, 127] on input "0.000" at bounding box center [97, 128] width 29 height 11
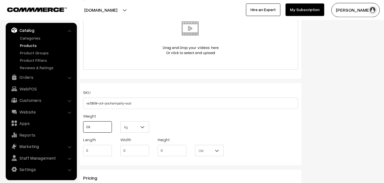
scroll to position [447, 0]
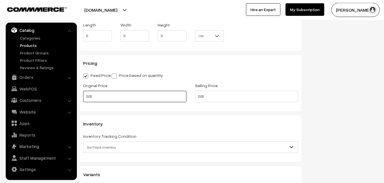
type input "0.80"
drag, startPoint x: 108, startPoint y: 97, endPoint x: 69, endPoint y: 99, distance: 39.3
click at [83, 99] on input "0.00" at bounding box center [134, 96] width 103 height 11
type input "5800"
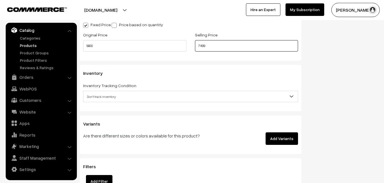
scroll to position [505, 0]
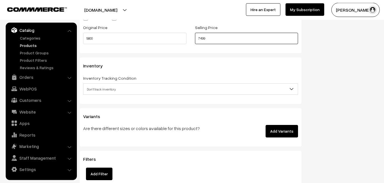
type input "7499"
click at [104, 87] on span "Don't track inventory" at bounding box center [190, 89] width 214 height 10
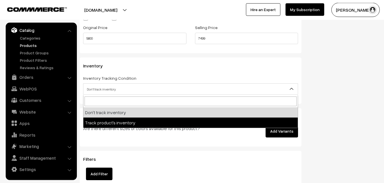
select select "2"
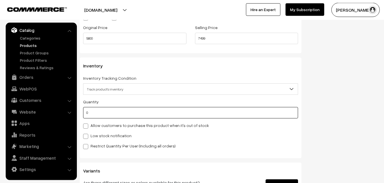
click at [100, 117] on input "0" at bounding box center [190, 112] width 215 height 11
type input "4"
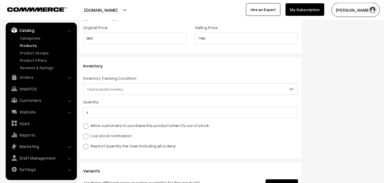
click at [89, 137] on label "Low stock notification" at bounding box center [107, 136] width 48 height 6
click at [87, 137] on input "Low stock notification" at bounding box center [85, 135] width 4 height 4
checkbox input "true"
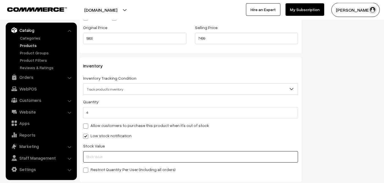
click at [92, 157] on input "text" at bounding box center [190, 156] width 215 height 11
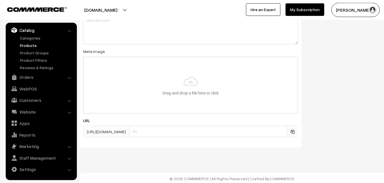
scroll to position [847, 0]
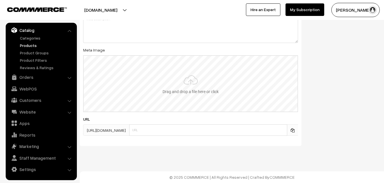
type input "2"
click at [182, 101] on input "file" at bounding box center [191, 84] width 214 height 56
type input "C:\fakepath\ikkat-free-size-lehenga-va12838-sep.jpeg"
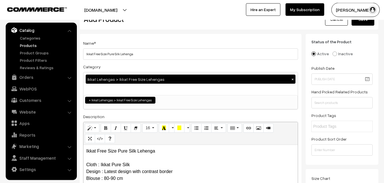
scroll to position [0, 0]
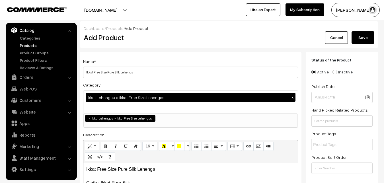
click at [361, 38] on button "Save" at bounding box center [362, 37] width 23 height 13
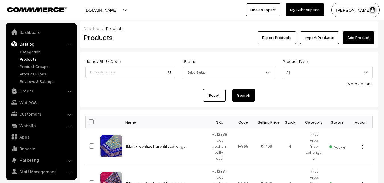
scroll to position [14, 0]
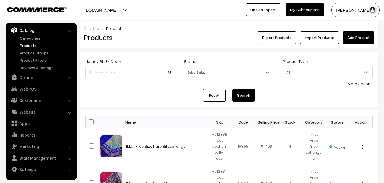
click at [216, 38] on div "Export Products Import Products Add Product" at bounding box center [278, 37] width 191 height 13
click at [365, 38] on link "Add Product" at bounding box center [358, 37] width 32 height 13
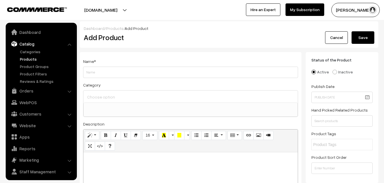
select select
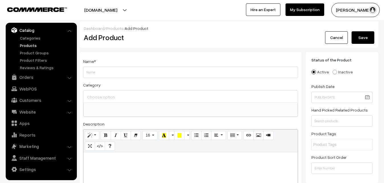
paste div
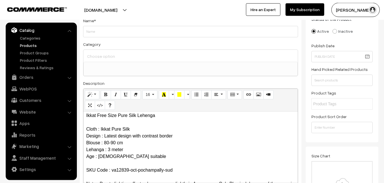
scroll to position [0, 0]
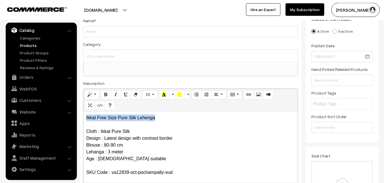
drag, startPoint x: 162, startPoint y: 120, endPoint x: 77, endPoint y: 119, distance: 85.3
click at [83, 119] on div "Ikkat Free Size Pure Silk Lehenga Cloth : Ikkat Pure Silk Design : Latest desig…" at bounding box center [190, 146] width 214 height 71
copy p "Ikkat Free Size Pure Silk Lehenga"
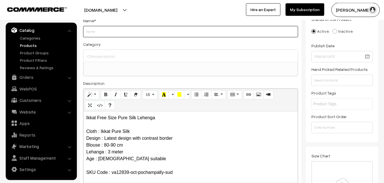
paste input "Ikkat Free Size Pure Silk Lehenga"
type input "Ikkat Free Size Pure Silk Lehenga"
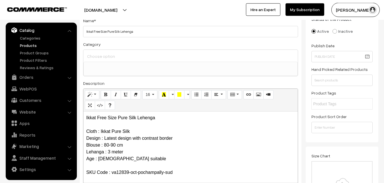
click at [106, 55] on input at bounding box center [191, 56] width 210 height 8
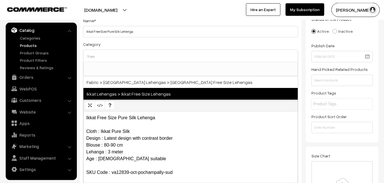
type input "free"
click at [150, 92] on span "Ikkat Lehengas > Ikkat Free Size Lehengas" at bounding box center [190, 94] width 214 height 12
select select "27"
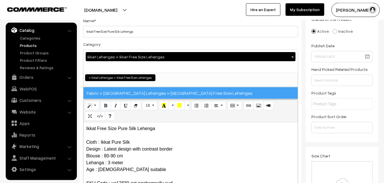
scroll to position [412, 0]
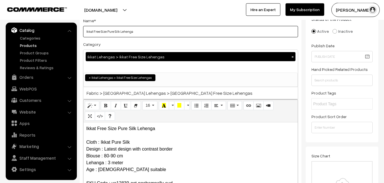
click at [144, 34] on input "Ikkat Free Size Pure Silk Lehenga" at bounding box center [190, 31] width 215 height 11
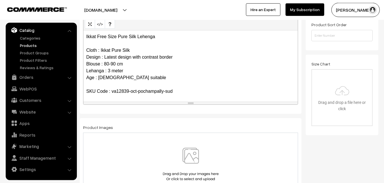
scroll to position [157, 0]
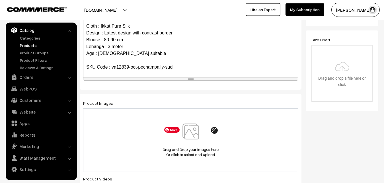
click at [201, 130] on img at bounding box center [190, 139] width 59 height 33
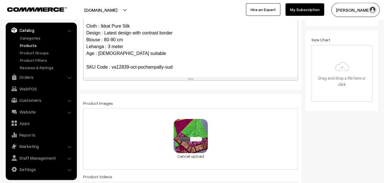
scroll to position [331, 0]
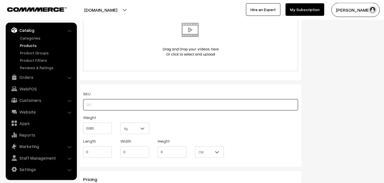
paste input "va12839-oct-pochampally-sud"
type input "va12839-oct-pochampally-sud"
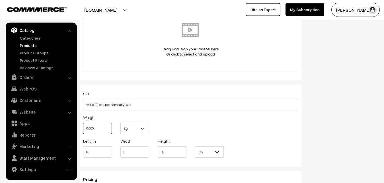
drag, startPoint x: 100, startPoint y: 124, endPoint x: 79, endPoint y: 122, distance: 21.2
click at [83, 123] on input "0.000" at bounding box center [97, 128] width 29 height 11
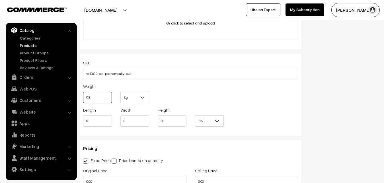
scroll to position [447, 0]
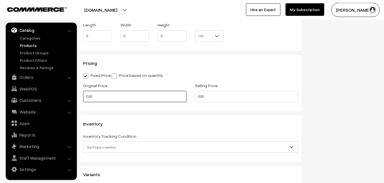
type input "0.80"
drag, startPoint x: 109, startPoint y: 96, endPoint x: 69, endPoint y: 95, distance: 39.8
click at [83, 95] on input "0.00" at bounding box center [134, 96] width 103 height 11
type input "5800"
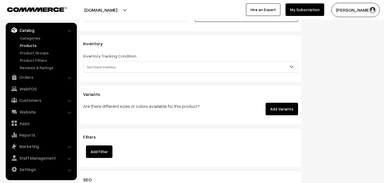
scroll to position [534, 0]
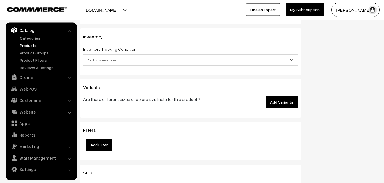
type input "7499"
click at [90, 60] on span "Don't track inventory" at bounding box center [190, 60] width 214 height 10
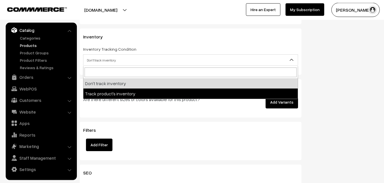
select select "2"
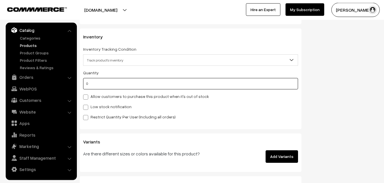
click at [94, 88] on input "0" at bounding box center [190, 83] width 215 height 11
type input "4"
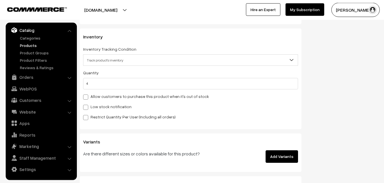
click at [92, 111] on div "Quantity 4 Allow customers to purchase this product when it's out of stock Low …" at bounding box center [190, 94] width 215 height 51
click at [92, 108] on label "Low stock notification" at bounding box center [107, 107] width 48 height 6
click at [87, 108] on input "Low stock notification" at bounding box center [85, 106] width 4 height 4
checkbox input "true"
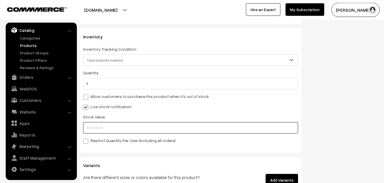
click at [94, 125] on input "text" at bounding box center [190, 127] width 215 height 11
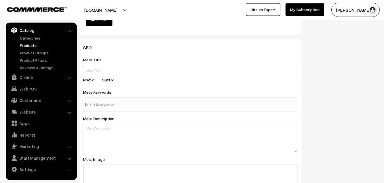
scroll to position [847, 0]
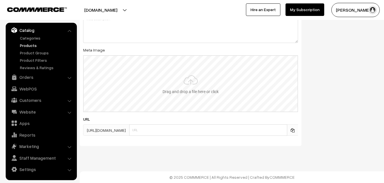
type input "2"
click at [187, 86] on input "file" at bounding box center [191, 84] width 214 height 56
type input "C:\fakepath\ikkat-free-size-lehenga-va12839-sep.jpeg"
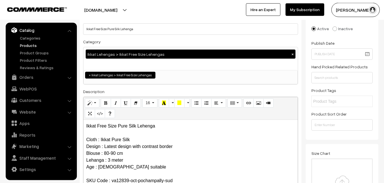
scroll to position [0, 0]
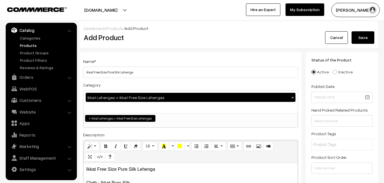
click at [367, 34] on button "Save" at bounding box center [362, 37] width 23 height 13
click at [194, 42] on h2 "Add Product" at bounding box center [192, 37] width 216 height 9
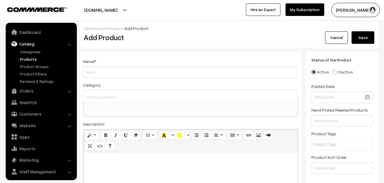
select select
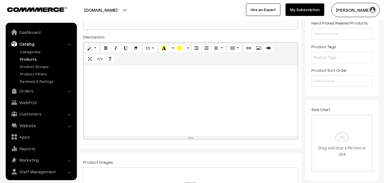
scroll to position [14, 0]
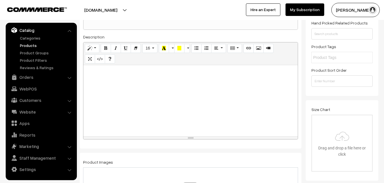
paste div
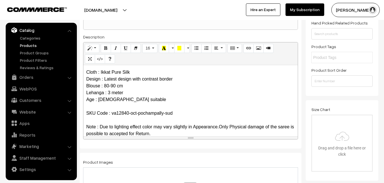
scroll to position [0, 0]
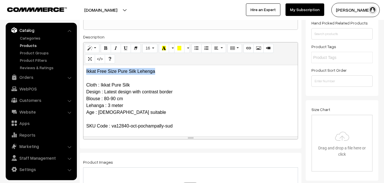
drag, startPoint x: 160, startPoint y: 75, endPoint x: 86, endPoint y: 71, distance: 73.5
click at [86, 71] on p "Ikkat Free Size Pure Silk Lehenga Cloth : Ikkat Pure Silk Design : Latest desig…" at bounding box center [190, 109] width 208 height 82
copy p "Ikkat Free Size Pure Silk Lehenga"
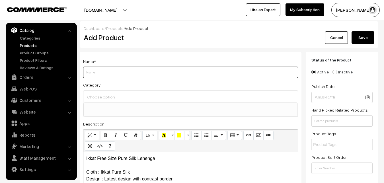
paste input "Ikkat Free Size Pure Silk Lehenga"
type input "Ikkat Free Size Pure Silk Lehenga"
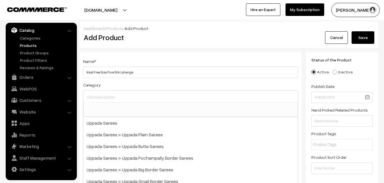
click at [107, 98] on input at bounding box center [191, 97] width 210 height 8
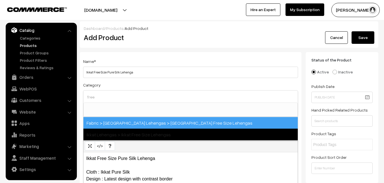
type input "free"
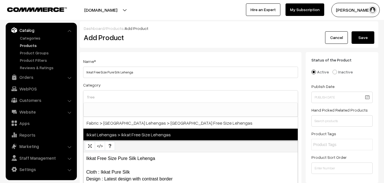
click at [124, 136] on span "Ikkat Lehengas > Ikkat Free Size Lehengas" at bounding box center [190, 135] width 214 height 12
select select "27"
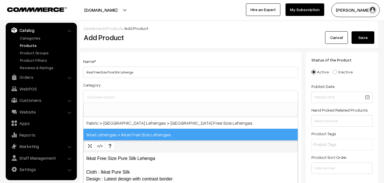
scroll to position [412, 0]
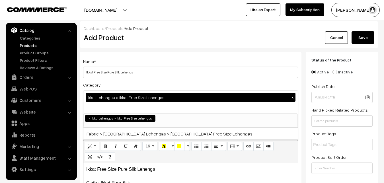
click at [143, 59] on div "Name * Ikkat Free Size Pure Silk Lehenga" at bounding box center [190, 68] width 215 height 20
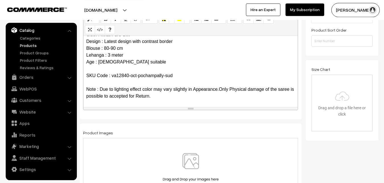
scroll to position [174, 0]
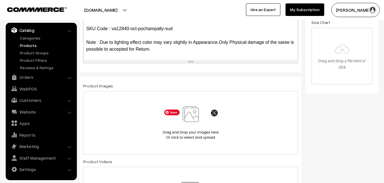
click at [187, 121] on img at bounding box center [190, 122] width 59 height 33
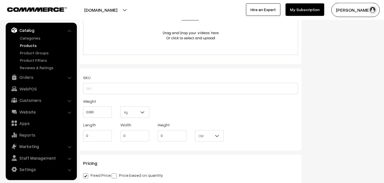
scroll to position [348, 0]
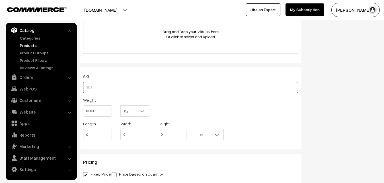
paste input "va12840-oct-pochampally-sud"
type input "va12840-oct-pochampally-sud"
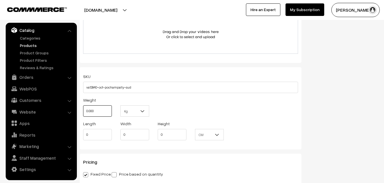
drag, startPoint x: 100, startPoint y: 113, endPoint x: 77, endPoint y: 110, distance: 23.2
click at [83, 110] on input "0.000" at bounding box center [97, 110] width 29 height 11
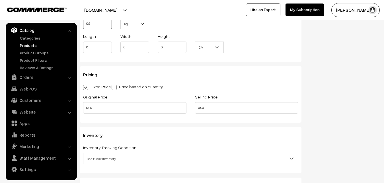
scroll to position [464, 0]
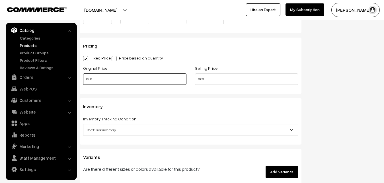
type input "0.80"
drag, startPoint x: 100, startPoint y: 83, endPoint x: 68, endPoint y: 83, distance: 31.9
click at [83, 83] on input "0.00" at bounding box center [134, 78] width 103 height 11
type input "5800"
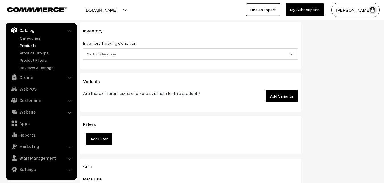
scroll to position [551, 0]
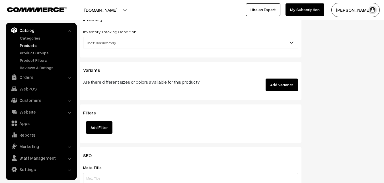
type input "7499"
click at [102, 43] on span "Don't track inventory" at bounding box center [190, 43] width 214 height 10
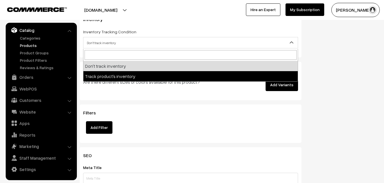
select select "2"
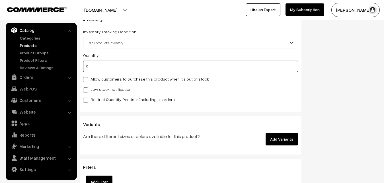
click at [98, 66] on input "0" at bounding box center [190, 66] width 215 height 11
type input "4"
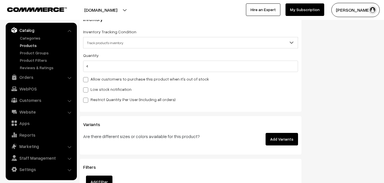
click at [103, 88] on label "Low stock notification" at bounding box center [107, 89] width 48 height 6
click at [87, 88] on input "Low stock notification" at bounding box center [85, 89] width 4 height 4
checkbox input "true"
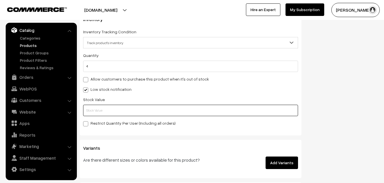
click at [98, 109] on input "text" at bounding box center [190, 110] width 215 height 11
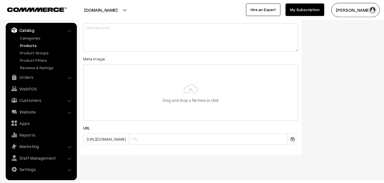
scroll to position [847, 0]
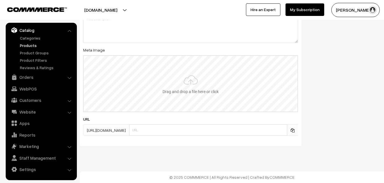
type input "2"
click at [181, 82] on input "file" at bounding box center [191, 84] width 214 height 56
type input "C:\fakepath\ikkat-free-size-lehenga-va12840-sep.jpeg"
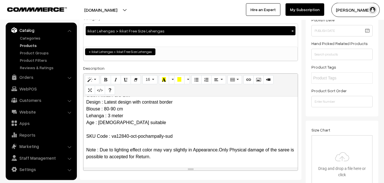
scroll to position [0, 0]
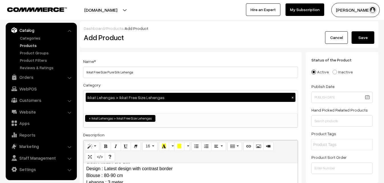
click at [365, 37] on button "Save" at bounding box center [362, 37] width 23 height 13
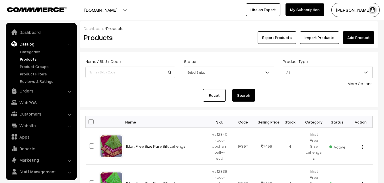
scroll to position [14, 0]
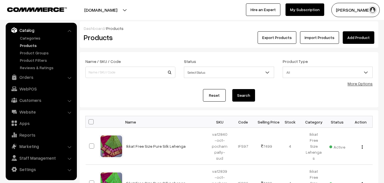
click at [355, 41] on link "Add Product" at bounding box center [358, 37] width 32 height 13
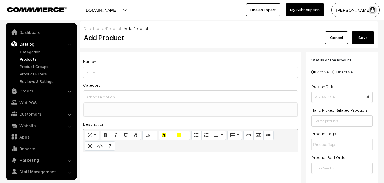
select select
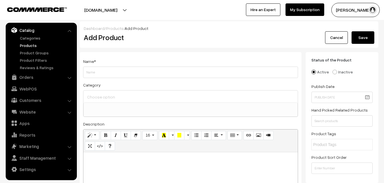
click at [24, 45] on link "Products" at bounding box center [46, 45] width 56 height 6
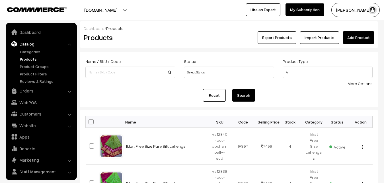
click at [168, 35] on h2 "Products" at bounding box center [129, 37] width 91 height 9
click at [363, 33] on link "Add Product" at bounding box center [358, 37] width 32 height 13
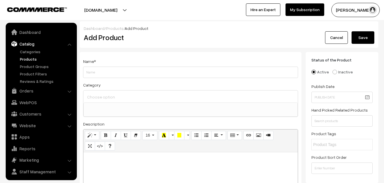
select select
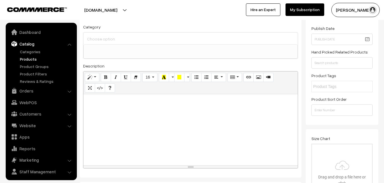
scroll to position [14, 0]
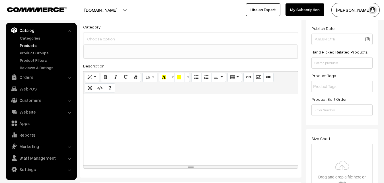
paste div
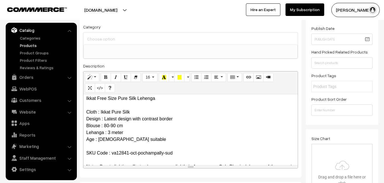
scroll to position [0, 0]
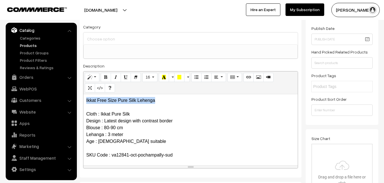
drag, startPoint x: 160, startPoint y: 102, endPoint x: 65, endPoint y: 102, distance: 95.0
click at [83, 102] on div "Ikkat Free Size Pure Silk Lehenga Cloth : Ikkat Pure Silk Design : Latest desig…" at bounding box center [190, 129] width 214 height 71
copy p "Ikkat Free Size Pure Silk Lehenga"
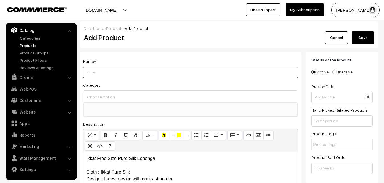
paste input "Ikkat Free Size Pure Silk Lehenga"
type input "Ikkat Free Size Pure Silk Lehenga"
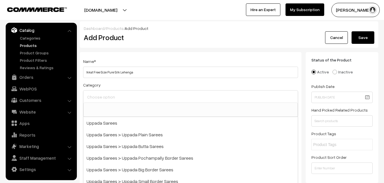
click at [103, 97] on input at bounding box center [191, 97] width 210 height 8
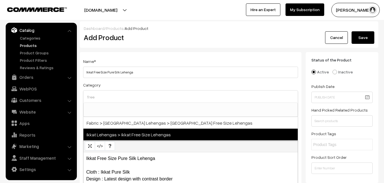
type input "free"
click at [130, 131] on span "Ikkat Lehengas > Ikkat Free Size Lehengas" at bounding box center [190, 135] width 214 height 12
select select "27"
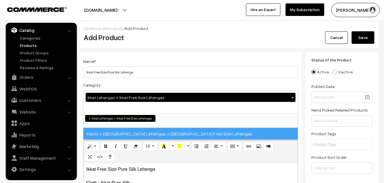
scroll to position [412, 0]
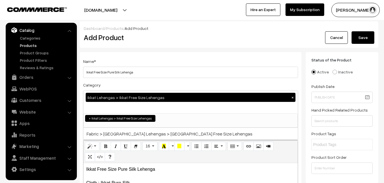
click at [146, 61] on div "Name * Ikkat Free Size Pure Silk Lehenga" at bounding box center [190, 68] width 215 height 20
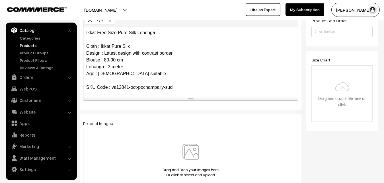
scroll to position [145, 0]
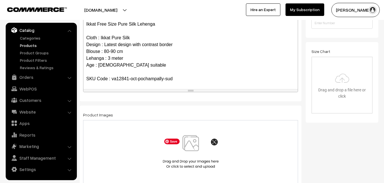
click at [193, 146] on img at bounding box center [190, 151] width 59 height 33
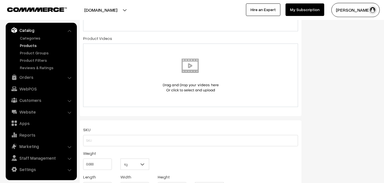
scroll to position [319, 0]
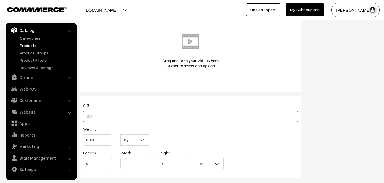
paste input "va12841-oct-pochampally-sud"
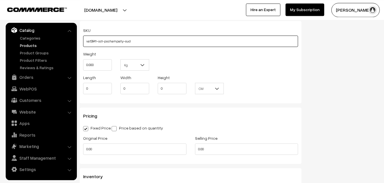
scroll to position [406, 0]
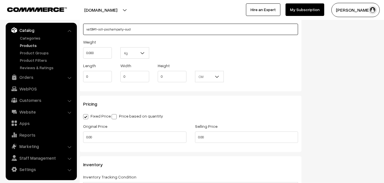
type input "va12841-oct-pochampally-sud"
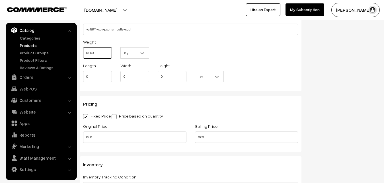
drag, startPoint x: 94, startPoint y: 53, endPoint x: 87, endPoint y: 53, distance: 7.4
click at [87, 53] on input "0.000" at bounding box center [97, 52] width 29 height 11
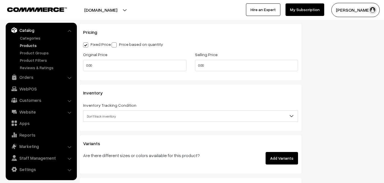
scroll to position [493, 0]
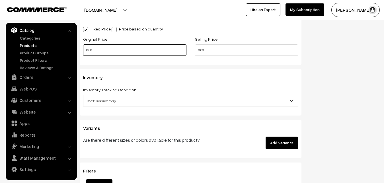
type input "0.80"
drag, startPoint x: 100, startPoint y: 53, endPoint x: 77, endPoint y: 53, distance: 22.8
click at [83, 53] on input "0.00" at bounding box center [134, 49] width 103 height 11
type input "5800"
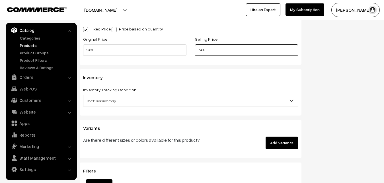
type input "7499"
click at [114, 96] on span "Don't track inventory" at bounding box center [190, 100] width 215 height 11
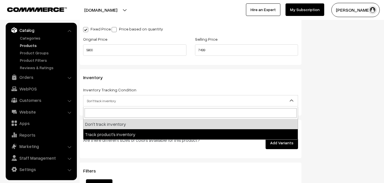
select select "2"
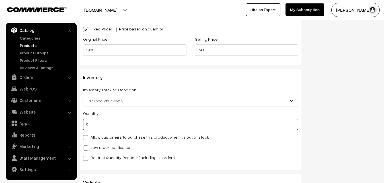
click at [105, 121] on input "0" at bounding box center [190, 124] width 215 height 11
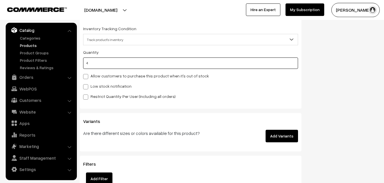
scroll to position [580, 0]
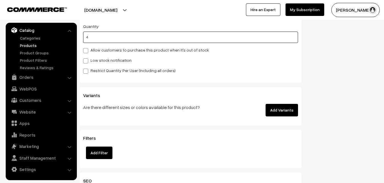
type input "4"
click at [89, 61] on label "Low stock notification" at bounding box center [107, 60] width 48 height 6
click at [87, 61] on input "Low stock notification" at bounding box center [85, 60] width 4 height 4
checkbox input "true"
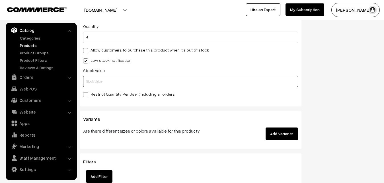
click at [91, 81] on input "text" at bounding box center [190, 81] width 215 height 11
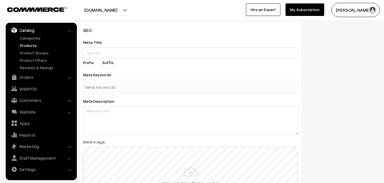
scroll to position [847, 0]
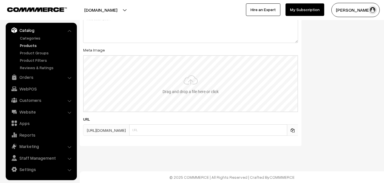
type input "2"
click at [199, 87] on input "file" at bounding box center [191, 84] width 214 height 56
type input "C:\fakepath\ikkat-free-size-lehenga-va12841-sep.jpeg"
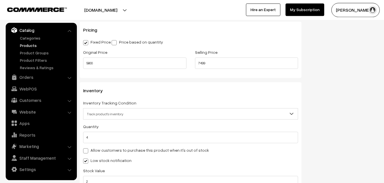
scroll to position [0, 0]
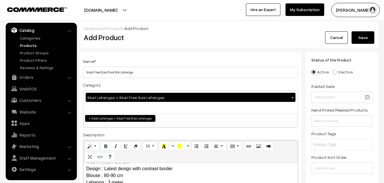
click at [370, 38] on button "Save" at bounding box center [362, 37] width 23 height 13
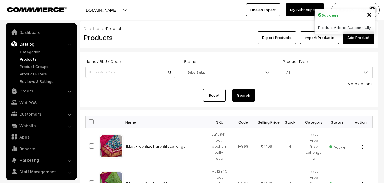
click at [154, 39] on h2 "Products" at bounding box center [129, 37] width 91 height 9
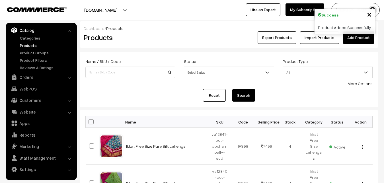
click at [344, 38] on link "Add Product" at bounding box center [358, 37] width 32 height 13
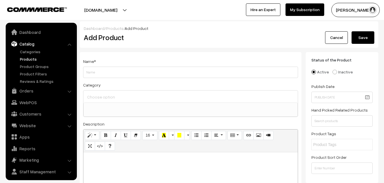
select select
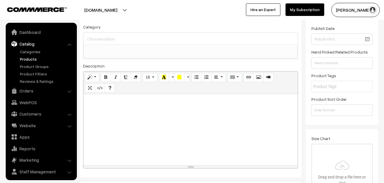
scroll to position [14, 0]
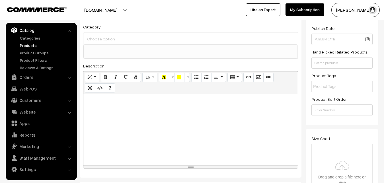
paste div
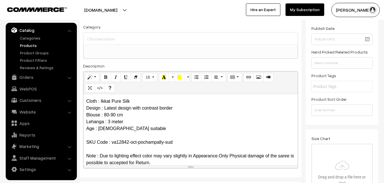
scroll to position [0, 0]
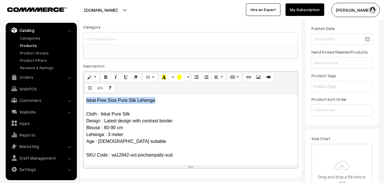
drag, startPoint x: 160, startPoint y: 103, endPoint x: 78, endPoint y: 101, distance: 81.9
click at [83, 101] on div "Ikkat Free Size Pure Silk Lehenga Cloth : Ikkat Pure Silk Design : Latest desig…" at bounding box center [190, 129] width 214 height 71
copy p "Ikkat Free Size Pure Silk Lehenga"
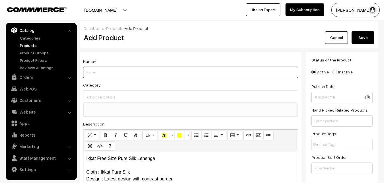
paste input "Ikkat Free Size Pure Silk Lehenga"
type input "Ikkat Free Size Pure Silk Lehenga"
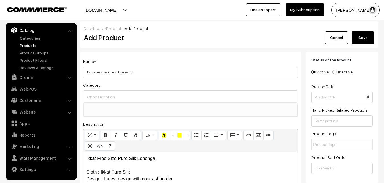
click at [103, 95] on input at bounding box center [191, 97] width 210 height 8
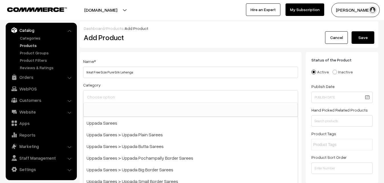
type input "g"
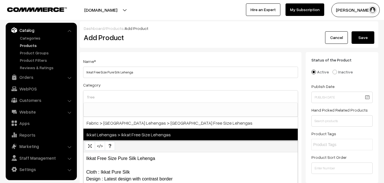
type input "free"
click at [141, 139] on span "Ikkat Lehengas > Ikkat Free Size Lehengas" at bounding box center [190, 135] width 214 height 12
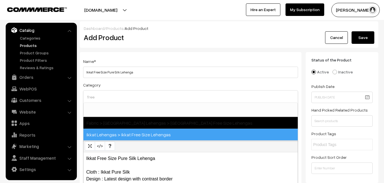
select select "27"
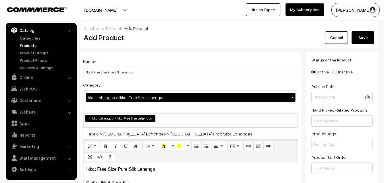
click at [159, 59] on div "Name * Ikkat Free Size Pure Silk Lehenga" at bounding box center [190, 68] width 215 height 20
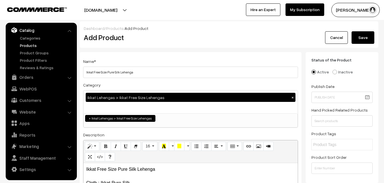
scroll to position [116, 0]
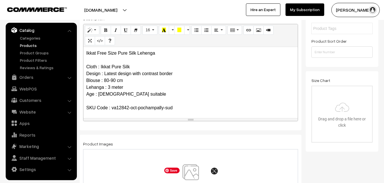
click at [195, 173] on img at bounding box center [190, 180] width 59 height 33
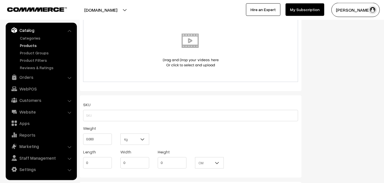
scroll to position [348, 0]
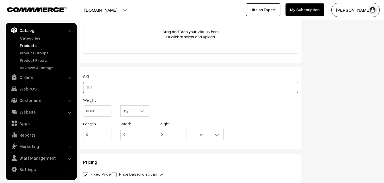
paste input "va12842-oct-pochampally-sud"
type input "va12842-oct-pochampally-sud"
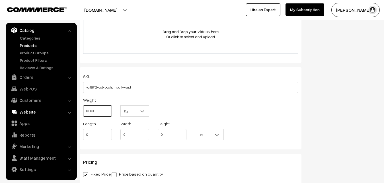
drag, startPoint x: 94, startPoint y: 112, endPoint x: 73, endPoint y: 109, distance: 21.6
click at [83, 109] on input "0.000" at bounding box center [97, 110] width 29 height 11
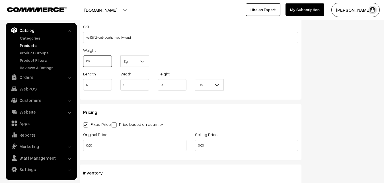
scroll to position [464, 0]
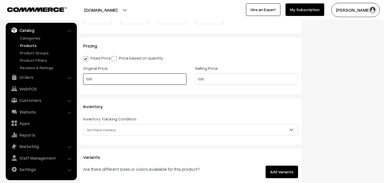
type input "0.80"
drag, startPoint x: 91, startPoint y: 77, endPoint x: 77, endPoint y: 77, distance: 13.4
click at [83, 77] on input "0.00" at bounding box center [134, 78] width 103 height 11
drag, startPoint x: 92, startPoint y: 79, endPoint x: 77, endPoint y: 79, distance: 15.4
click at [83, 79] on input "0.00" at bounding box center [134, 78] width 103 height 11
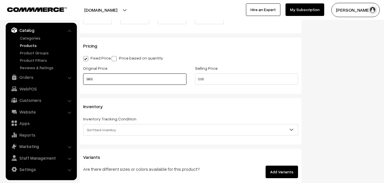
type input "5800"
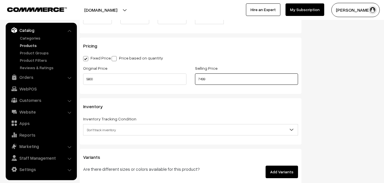
scroll to position [551, 0]
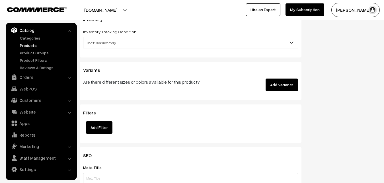
type input "7499"
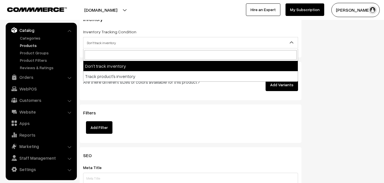
click at [99, 41] on span "Don't track inventory" at bounding box center [190, 43] width 214 height 10
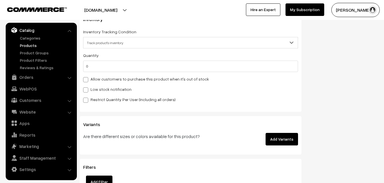
select select "2"
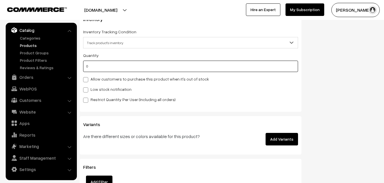
click at [97, 69] on input "0" at bounding box center [190, 66] width 215 height 11
type input "4"
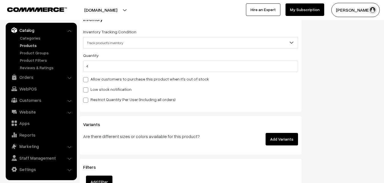
click at [92, 93] on div "Quantity 4 Allow customers to purchase this product when it's out of stock Low …" at bounding box center [190, 77] width 215 height 51
click at [93, 91] on label "Low stock notification" at bounding box center [107, 89] width 48 height 6
click at [87, 91] on input "Low stock notification" at bounding box center [85, 89] width 4 height 4
checkbox input "true"
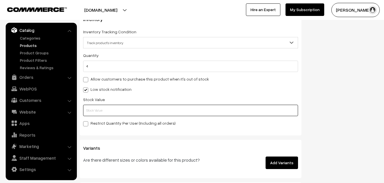
click at [93, 107] on input "text" at bounding box center [190, 110] width 215 height 11
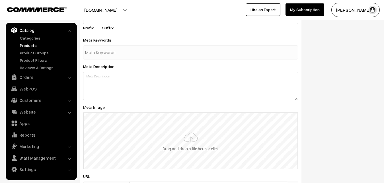
scroll to position [841, 0]
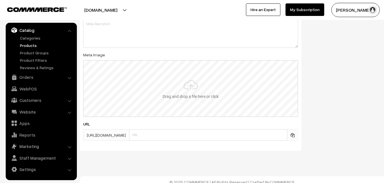
type input "2"
click at [185, 95] on input "file" at bounding box center [191, 89] width 214 height 56
type input "C:\fakepath\ikkat-free-size-lehenga-va12842-sep.jpeg"
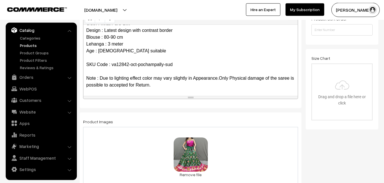
scroll to position [0, 0]
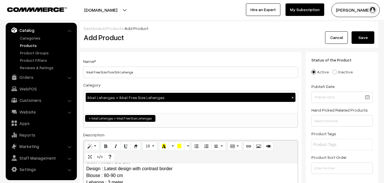
click at [361, 37] on button "Save" at bounding box center [362, 37] width 23 height 13
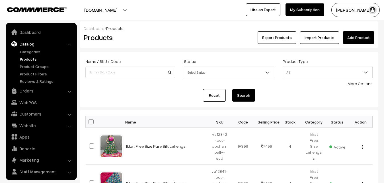
scroll to position [14, 0]
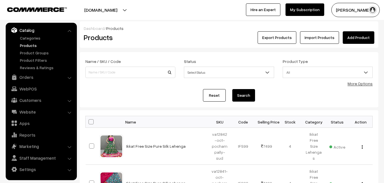
click at [154, 41] on h2 "Products" at bounding box center [129, 37] width 91 height 9
click at [356, 40] on link "Add Product" at bounding box center [358, 37] width 32 height 13
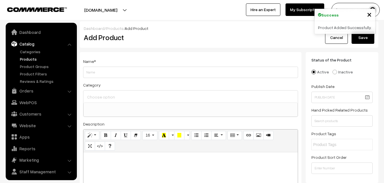
select select
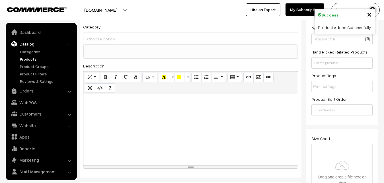
scroll to position [97, 0]
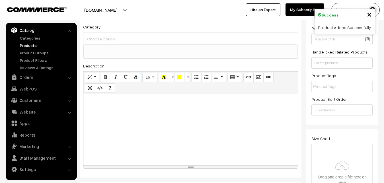
click at [102, 130] on div at bounding box center [190, 129] width 214 height 71
paste div
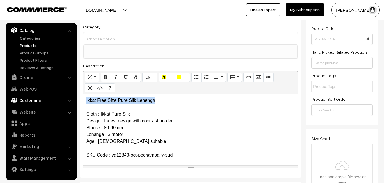
drag, startPoint x: 159, startPoint y: 102, endPoint x: 63, endPoint y: 102, distance: 96.4
click at [83, 102] on div "Ikkat Free Size Pure Silk Lehenga Cloth : Ikkat Pure Silk Design : Latest desig…" at bounding box center [190, 129] width 214 height 71
copy p "Ikkat Free Size Pure Silk Lehenga"
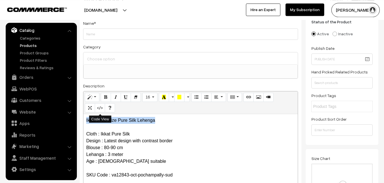
scroll to position [29, 0]
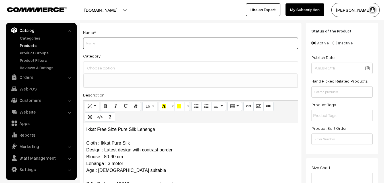
click at [97, 46] on input "Weight" at bounding box center [190, 43] width 215 height 11
paste input "Ikkat Free Size Pure Silk Lehenga"
type input "Ikkat Free Size Pure Silk Lehenga"
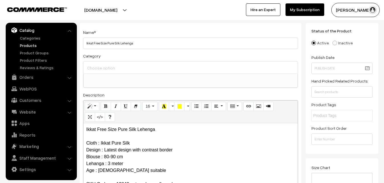
click at [103, 75] on ul at bounding box center [191, 77] width 214 height 7
click at [103, 70] on input at bounding box center [191, 68] width 210 height 8
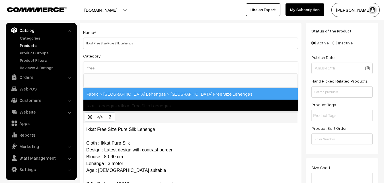
type input "free"
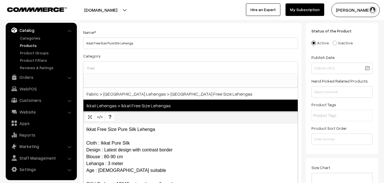
click at [138, 105] on span "Ikkat Lehengas > Ikkat Free Size Lehengas" at bounding box center [190, 106] width 214 height 12
select select "27"
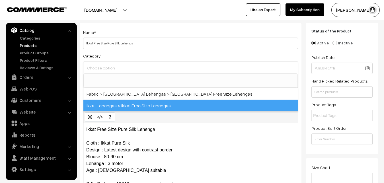
scroll to position [412, 0]
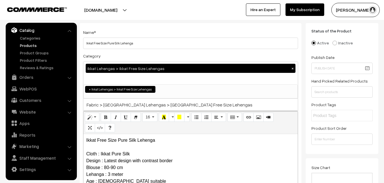
click at [135, 59] on div "Category Ikkat Lehengas > Ikkat Free Size Lehengas × Uppada Sarees Uppada Saree…" at bounding box center [190, 75] width 215 height 46
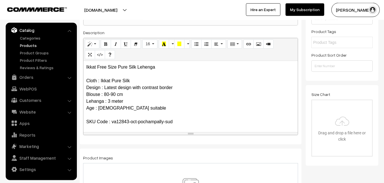
scroll to position [145, 0]
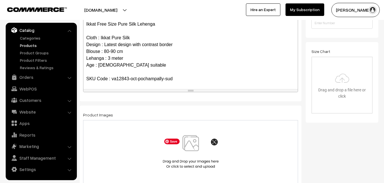
click at [193, 139] on img at bounding box center [190, 151] width 59 height 33
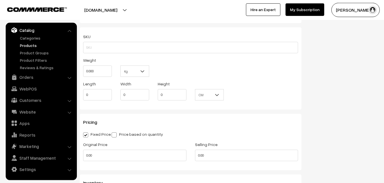
scroll to position [377, 0]
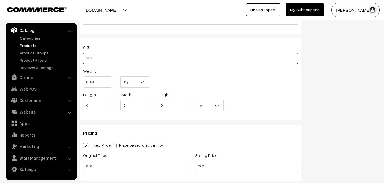
click at [102, 55] on input "text" at bounding box center [190, 58] width 215 height 11
paste input "va12843-oct-pochampally-sud"
type input "va12843-oct-pochampally-sud"
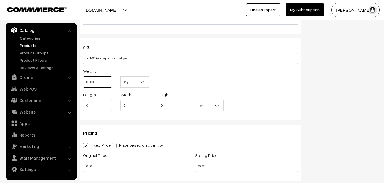
drag, startPoint x: 101, startPoint y: 81, endPoint x: 73, endPoint y: 81, distance: 27.9
click at [83, 81] on input "0.000" at bounding box center [97, 81] width 29 height 11
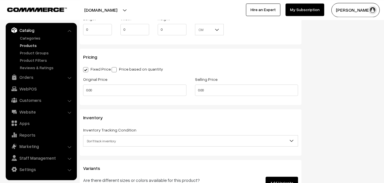
scroll to position [464, 0]
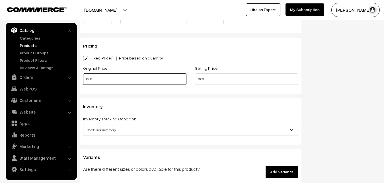
type input "0.80"
drag, startPoint x: 101, startPoint y: 80, endPoint x: 74, endPoint y: 81, distance: 26.8
click at [83, 81] on input "0.00" at bounding box center [134, 78] width 103 height 11
type input "8"
type input "5800"
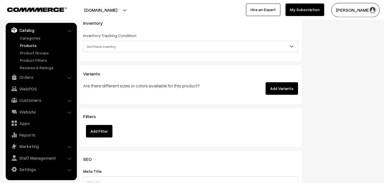
scroll to position [551, 0]
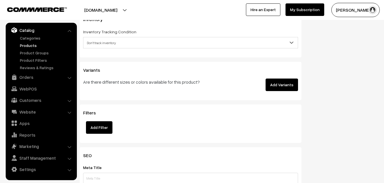
type input "7499"
click at [95, 44] on span "Don't track inventory" at bounding box center [190, 43] width 214 height 10
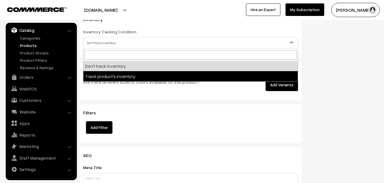
select select "2"
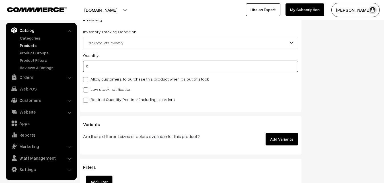
click at [98, 70] on input "0" at bounding box center [190, 66] width 215 height 11
type input "4"
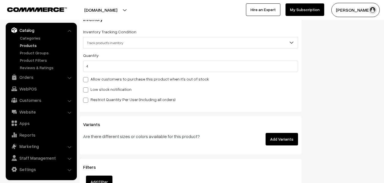
click at [94, 87] on label "Low stock notification" at bounding box center [107, 89] width 48 height 6
click at [87, 87] on input "Low stock notification" at bounding box center [85, 89] width 4 height 4
checkbox input "true"
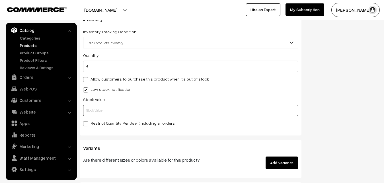
click at [100, 110] on input "text" at bounding box center [190, 110] width 215 height 11
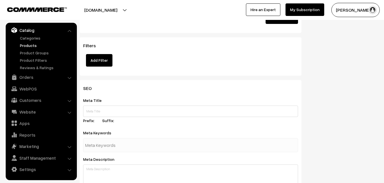
scroll to position [847, 0]
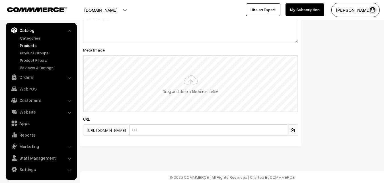
type input "2"
click at [189, 86] on input "file" at bounding box center [191, 84] width 214 height 56
type input "C:\fakepath\ikkat-free-size-lehenga-va12843-sep.jpeg"
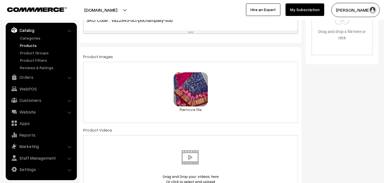
scroll to position [0, 0]
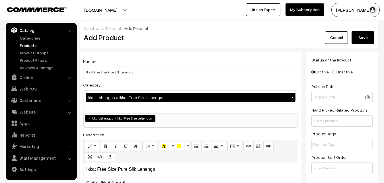
click at [359, 35] on button "Save" at bounding box center [362, 37] width 23 height 13
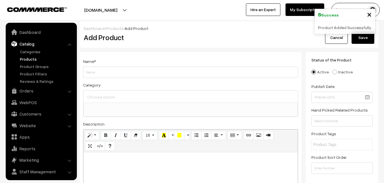
select select
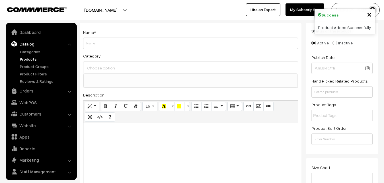
scroll to position [14, 0]
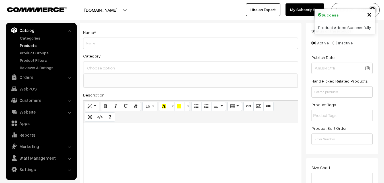
click at [103, 137] on div at bounding box center [190, 158] width 214 height 71
paste div
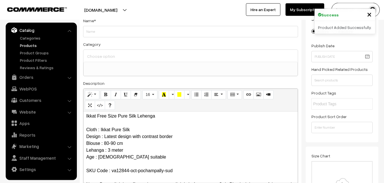
scroll to position [0, 0]
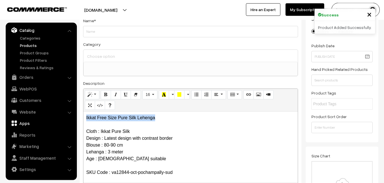
drag, startPoint x: 173, startPoint y: 114, endPoint x: 57, endPoint y: 121, distance: 116.2
click at [83, 121] on div "Ikkat Free Size Pure Silk Lehenga Cloth : Ikkat Pure Silk Design : Latest desig…" at bounding box center [190, 146] width 214 height 71
copy p "Ikkat Free Size Pure Silk Lehenga"
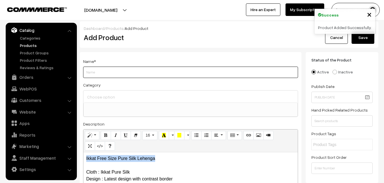
click at [96, 77] on input "Weight" at bounding box center [190, 72] width 215 height 11
paste input "Ikkat Free Size Pure Silk Lehenga"
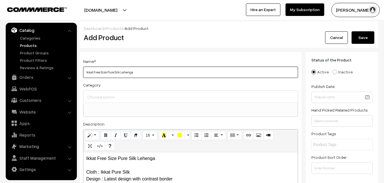
type input "Ikkat Free Size Pure Silk Lehenga"
click at [102, 92] on div at bounding box center [190, 96] width 214 height 12
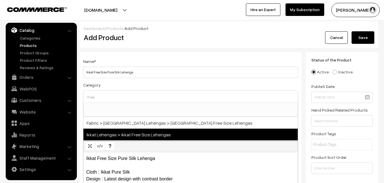
type input "free"
click at [125, 134] on span "Ikkat Lehengas > Ikkat Free Size Lehengas" at bounding box center [190, 135] width 214 height 12
select select "27"
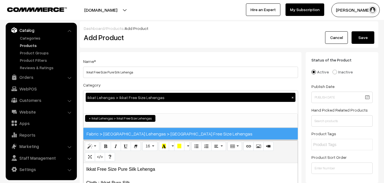
scroll to position [412, 0]
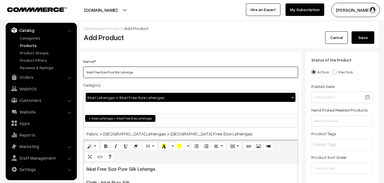
click at [135, 73] on input "Ikkat Free Size Pure Silk Lehenga" at bounding box center [190, 72] width 215 height 11
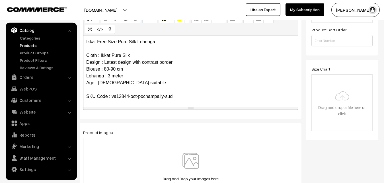
scroll to position [145, 0]
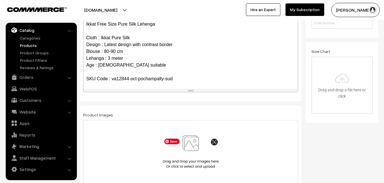
click at [196, 143] on img at bounding box center [190, 151] width 59 height 33
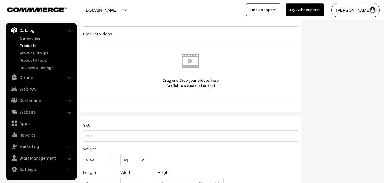
scroll to position [319, 0]
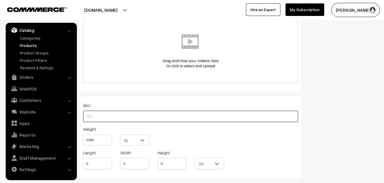
click at [93, 117] on input "text" at bounding box center [190, 116] width 215 height 11
paste input "va12844-oct-pochampally-sud"
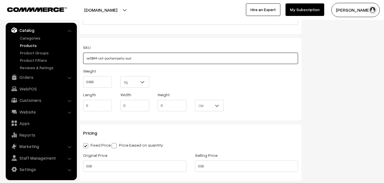
type input "va12844-oct-pochampally-sud"
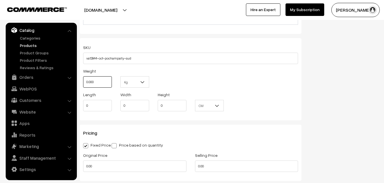
click at [83, 84] on input "0.000" at bounding box center [97, 81] width 29 height 11
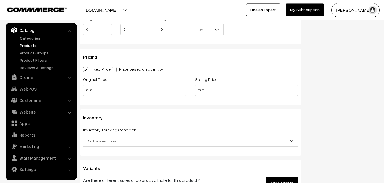
scroll to position [464, 0]
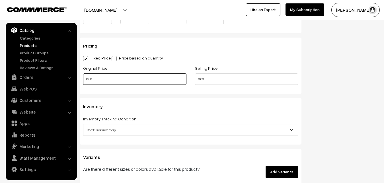
type input "0.80"
drag, startPoint x: 104, startPoint y: 81, endPoint x: 74, endPoint y: 81, distance: 30.7
click at [83, 81] on input "0.00" at bounding box center [134, 78] width 103 height 11
type input "5800"
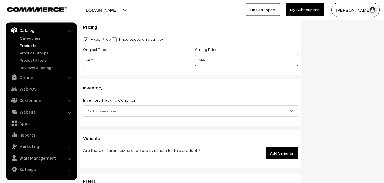
scroll to position [522, 0]
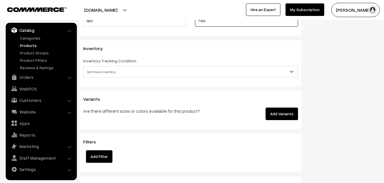
type input "7499"
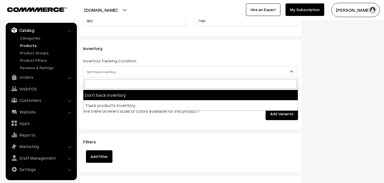
click at [107, 73] on span "Don't track inventory" at bounding box center [190, 72] width 214 height 10
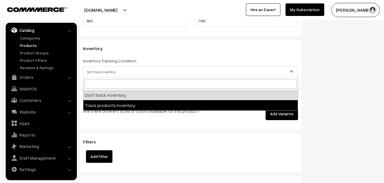
select select "2"
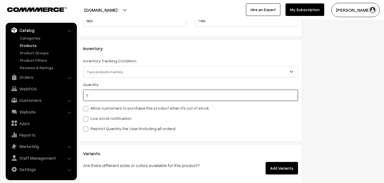
click at [102, 97] on input "0" at bounding box center [190, 95] width 215 height 11
type input "4"
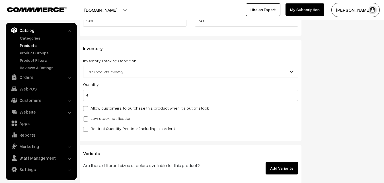
click at [89, 120] on label "Low stock notification" at bounding box center [107, 118] width 48 height 6
click at [87, 120] on input "Low stock notification" at bounding box center [85, 118] width 4 height 4
checkbox input "true"
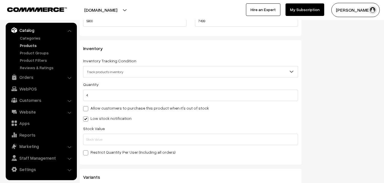
click at [87, 134] on div "Stock Value" at bounding box center [190, 135] width 215 height 20
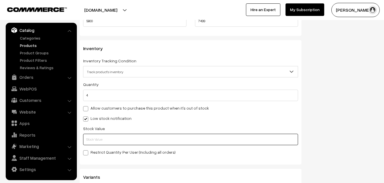
click at [87, 138] on input "text" at bounding box center [190, 139] width 215 height 11
type input "1"
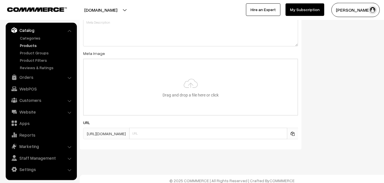
scroll to position [847, 0]
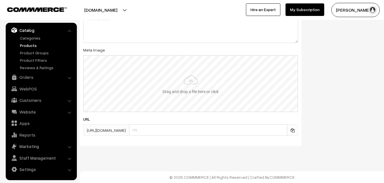
type input "2"
click at [190, 82] on input "file" at bounding box center [191, 84] width 214 height 56
type input "C:\fakepath\ikkat-free-size-lehenga-va12844-sep.jpeg"
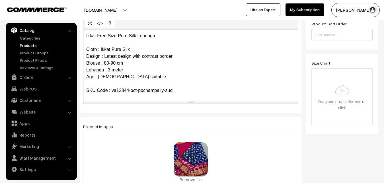
scroll to position [0, 0]
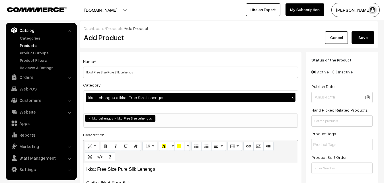
click at [369, 27] on div "Dashboard / Products / Add Product" at bounding box center [229, 28] width 290 height 6
click at [366, 33] on button "Save" at bounding box center [362, 37] width 23 height 13
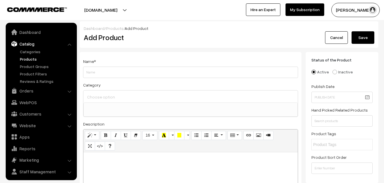
select select
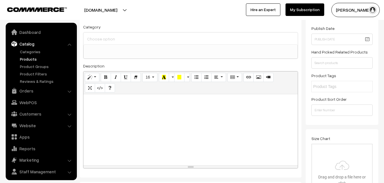
scroll to position [14, 0]
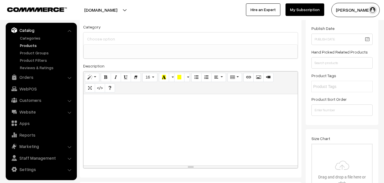
click at [110, 113] on div at bounding box center [190, 129] width 214 height 71
paste div
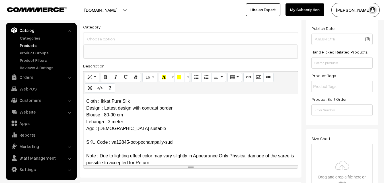
scroll to position [0, 0]
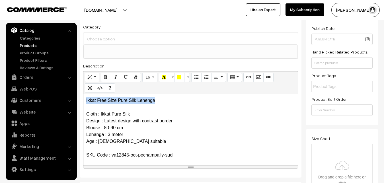
drag, startPoint x: 157, startPoint y: 103, endPoint x: 81, endPoint y: 99, distance: 76.6
click at [83, 99] on div "Ikkat Free Size Pure Silk Lehenga Cloth : Ikkat Pure Silk Design : Latest desig…" at bounding box center [190, 129] width 214 height 71
copy p "Ikkat Free Size Pure Silk Lehenga"
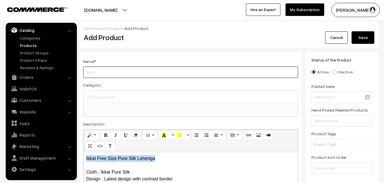
click at [104, 72] on input "Weight" at bounding box center [190, 72] width 215 height 11
paste input "Ikkat Free Size Pure Silk Lehenga"
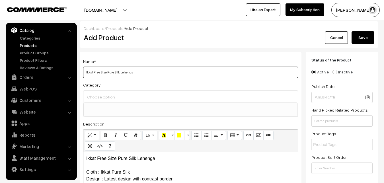
type input "Ikkat Free Size Pure Silk Lehenga"
click at [110, 91] on div at bounding box center [190, 96] width 214 height 12
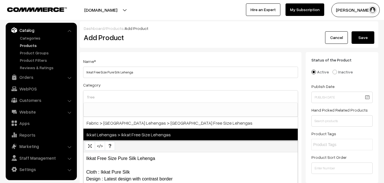
type input "free"
click at [135, 133] on span "Ikkat Lehengas > Ikkat Free Size Lehengas" at bounding box center [190, 135] width 214 height 12
select select "27"
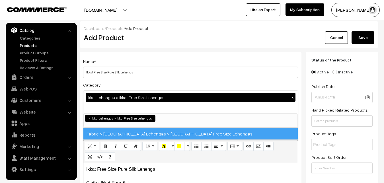
scroll to position [412, 0]
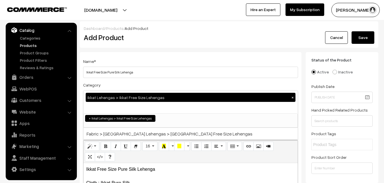
click at [137, 82] on div "Category Ikkat Lehengas > Ikkat Free Size Lehengas × Uppada Sarees Uppada Saree…" at bounding box center [190, 104] width 215 height 46
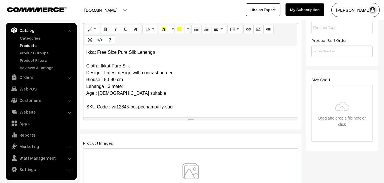
scroll to position [145, 0]
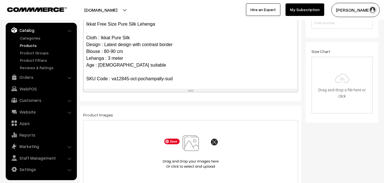
click at [189, 147] on img at bounding box center [190, 151] width 59 height 33
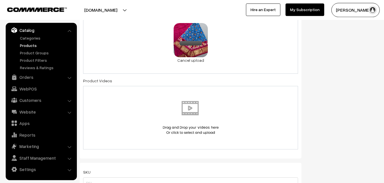
scroll to position [319, 0]
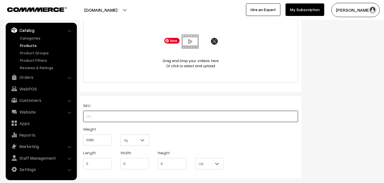
click at [88, 114] on input "text" at bounding box center [190, 116] width 215 height 11
paste input "va12845-oct-pochampally-sud"
type input "va12845-oct-pochampally-sud"
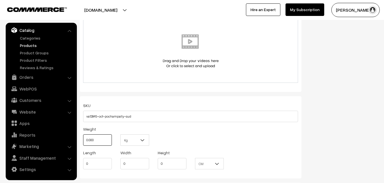
drag, startPoint x: 100, startPoint y: 138, endPoint x: 72, endPoint y: 139, distance: 27.9
click at [83, 139] on input "0.000" at bounding box center [97, 139] width 29 height 11
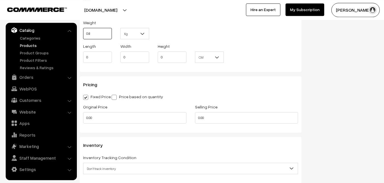
scroll to position [435, 0]
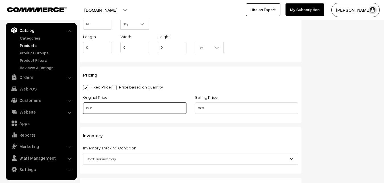
type input "0.80"
drag, startPoint x: 95, startPoint y: 110, endPoint x: 78, endPoint y: 111, distance: 17.7
click at [83, 111] on input "0.00" at bounding box center [134, 107] width 103 height 11
type input "5800"
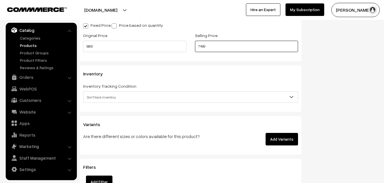
scroll to position [522, 0]
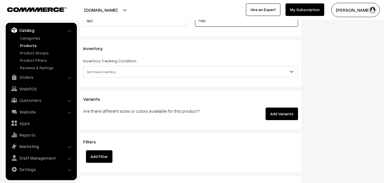
type input "7499"
click at [103, 73] on span "Don't track inventory" at bounding box center [190, 72] width 214 height 10
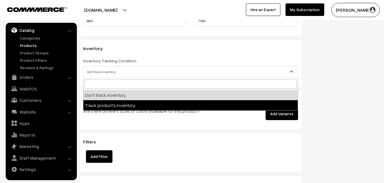
select select "2"
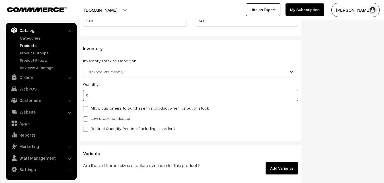
click at [101, 94] on input "0" at bounding box center [190, 95] width 215 height 11
type input "4"
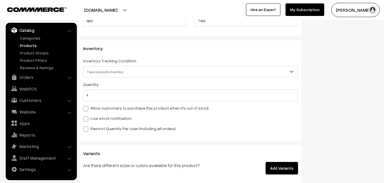
click at [96, 117] on label "Low stock notification" at bounding box center [107, 118] width 48 height 6
click at [87, 117] on input "Low stock notification" at bounding box center [85, 118] width 4 height 4
checkbox input "true"
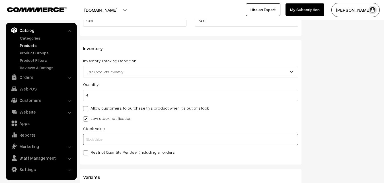
click at [96, 135] on input "text" at bounding box center [190, 139] width 215 height 11
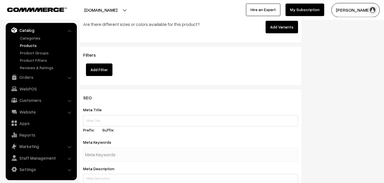
scroll to position [841, 0]
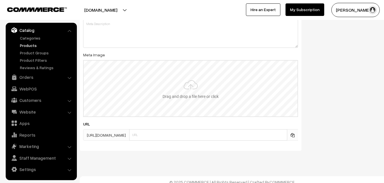
type input "2"
click at [190, 89] on input "file" at bounding box center [191, 89] width 214 height 56
type input "C:\fakepath\ikkat-free-size-lehenga-va12845-sep.jpeg"
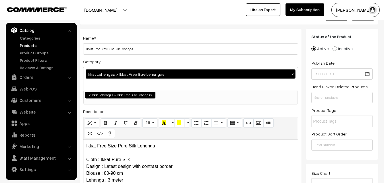
scroll to position [0, 0]
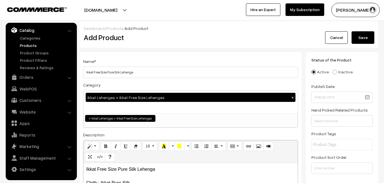
click at [367, 40] on button "Save" at bounding box center [362, 37] width 23 height 13
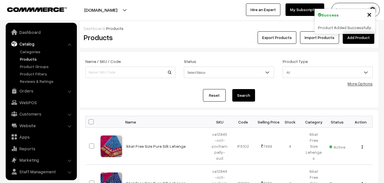
scroll to position [14, 0]
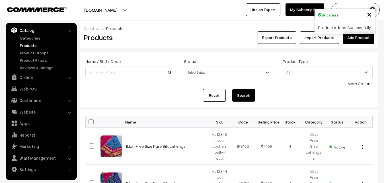
click at [164, 18] on div "[DOMAIN_NAME] Go to Website Create New Store [PERSON_NAME] My Profile Refer & E…" at bounding box center [192, 10] width 384 height 20
click at [371, 34] on link "Add Product" at bounding box center [358, 37] width 32 height 13
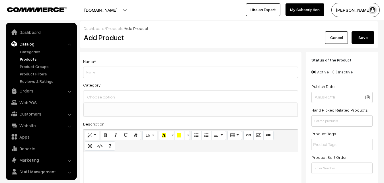
select select
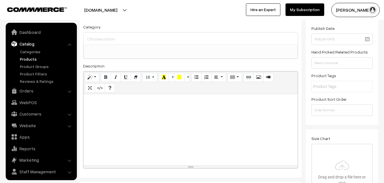
click at [115, 123] on div at bounding box center [190, 129] width 214 height 71
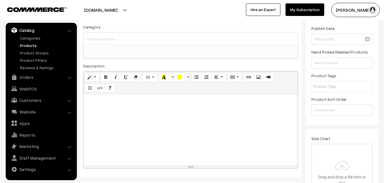
paste div
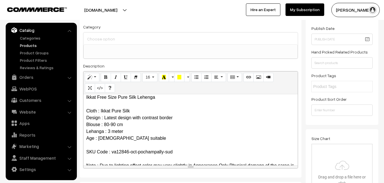
scroll to position [0, 0]
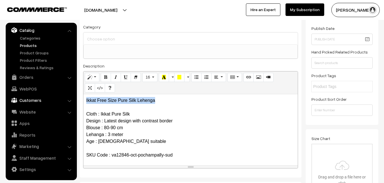
drag, startPoint x: 160, startPoint y: 102, endPoint x: 66, endPoint y: 102, distance: 93.9
click at [83, 102] on div "Ikkat Free Size Pure Silk Lehenga Cloth : Ikkat Pure Silk Design : Latest desig…" at bounding box center [190, 129] width 214 height 71
copy p "Ikkat Free Size Pure Silk Lehenga"
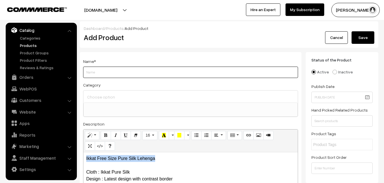
click at [101, 73] on input "Weight" at bounding box center [190, 72] width 215 height 11
paste input "Ikkat Free Size Pure Silk Lehenga"
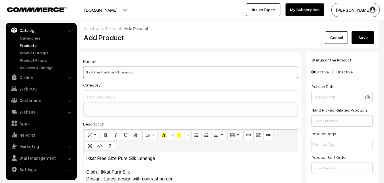
type input "Ikkat Free Size Pure Silk Lehenga"
click at [105, 96] on input at bounding box center [191, 97] width 210 height 8
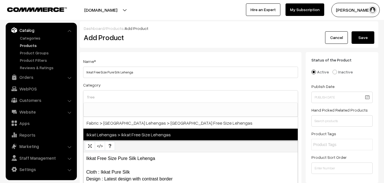
type input "free"
click at [132, 131] on span "Ikkat Lehengas > Ikkat Free Size Lehengas" at bounding box center [190, 135] width 214 height 12
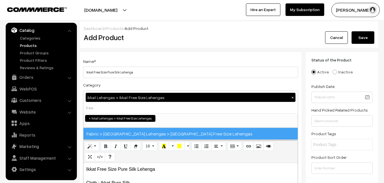
select select "27"
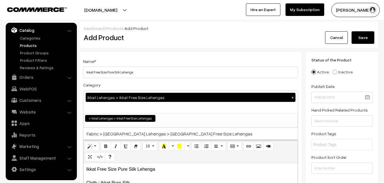
click at [132, 81] on div "Category Ikkat Lehengas > Ikkat Free Size Lehengas × Uppada Sarees Uppada Saree…" at bounding box center [190, 104] width 215 height 46
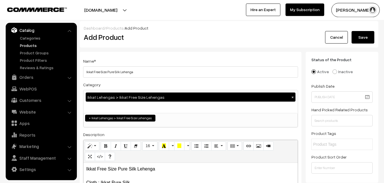
scroll to position [116, 0]
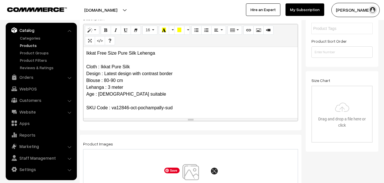
click at [193, 175] on img at bounding box center [190, 180] width 59 height 33
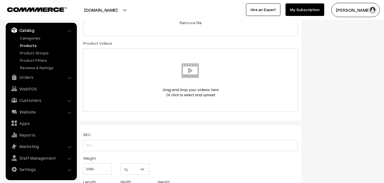
scroll to position [377, 0]
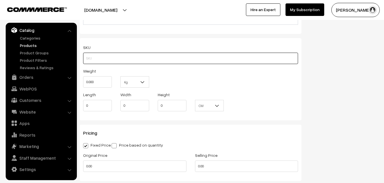
click at [95, 64] on input "text" at bounding box center [190, 58] width 215 height 11
paste input "va12846-oct-pochampally-sud"
type input "va12846-oct-pochampally-sud"
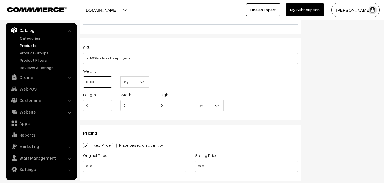
drag, startPoint x: 97, startPoint y: 82, endPoint x: 81, endPoint y: 82, distance: 16.2
click at [83, 82] on input "0.000" at bounding box center [97, 81] width 29 height 11
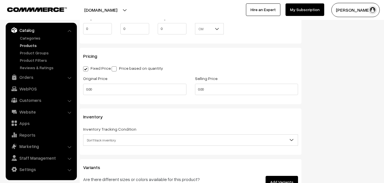
scroll to position [464, 0]
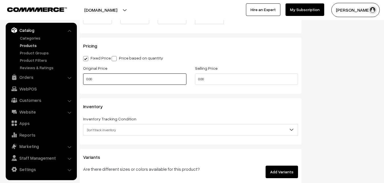
type input "0.80"
drag, startPoint x: 97, startPoint y: 80, endPoint x: 71, endPoint y: 80, distance: 26.2
click at [83, 80] on input "0.00" at bounding box center [134, 78] width 103 height 11
type input "5800"
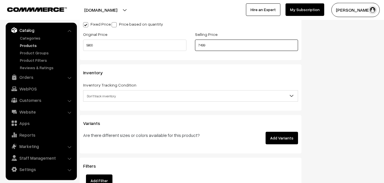
scroll to position [522, 0]
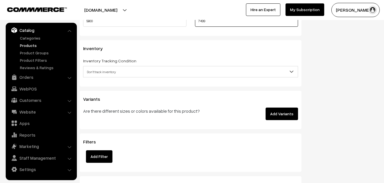
type input "7499"
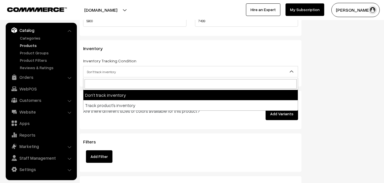
click at [107, 70] on span "Don't track inventory" at bounding box center [190, 72] width 214 height 10
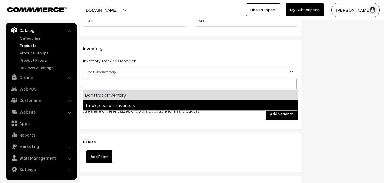
select select "2"
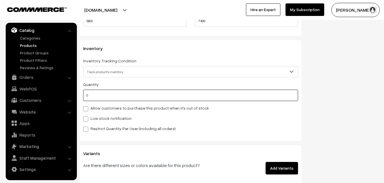
click at [111, 98] on input "0" at bounding box center [190, 95] width 215 height 11
type input "4"
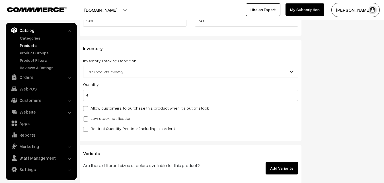
click at [103, 118] on label "Low stock notification" at bounding box center [107, 118] width 48 height 6
click at [87, 118] on input "Low stock notification" at bounding box center [85, 118] width 4 height 4
checkbox input "true"
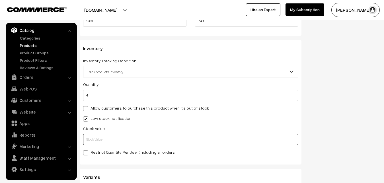
click at [103, 137] on input "text" at bounding box center [190, 139] width 215 height 11
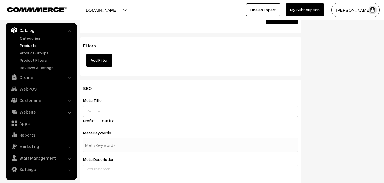
scroll to position [847, 0]
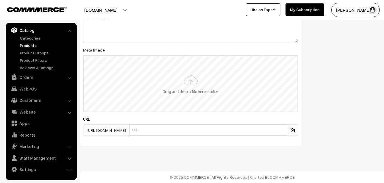
type input "2"
click at [194, 82] on input "file" at bounding box center [191, 84] width 214 height 56
type input "C:\fakepath\ikkat-free-size-lehenga-va12846-sep.jpeg"
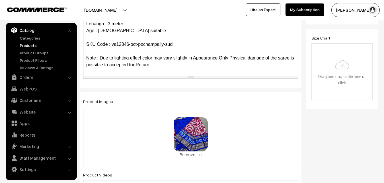
scroll to position [0, 0]
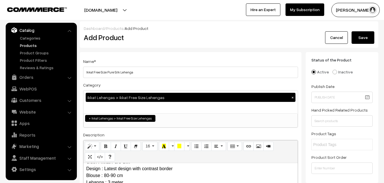
click at [357, 38] on button "Save" at bounding box center [362, 37] width 23 height 13
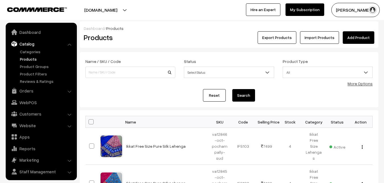
scroll to position [14, 0]
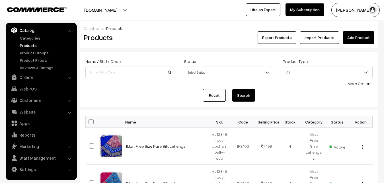
click at [153, 41] on h2 "Products" at bounding box center [129, 37] width 91 height 9
click at [351, 36] on link "Add Product" at bounding box center [358, 37] width 32 height 13
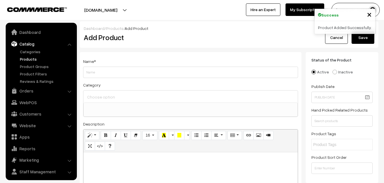
select select
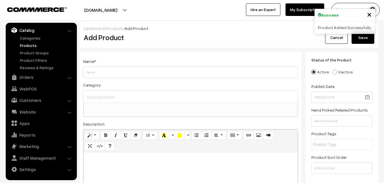
paste div
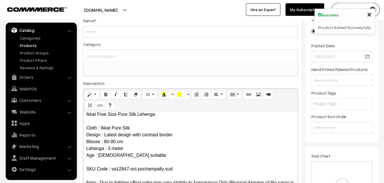
scroll to position [0, 0]
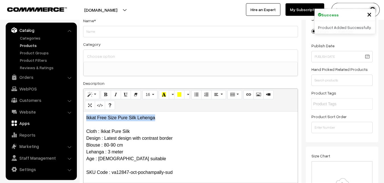
drag, startPoint x: 160, startPoint y: 119, endPoint x: 61, endPoint y: 118, distance: 99.3
click at [83, 119] on div "Ikkat Free Size Pure Silk Lehenga Cloth : Ikkat Pure Silk Design : Latest desig…" at bounding box center [190, 146] width 214 height 71
copy p "Ikkat Free Size Pure Silk Lehenga"
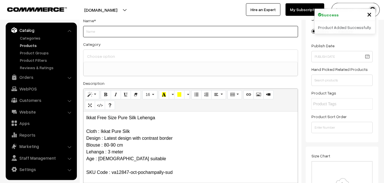
click at [99, 34] on input "Weight" at bounding box center [190, 31] width 215 height 11
paste input "Ikkat Free Size Pure Silk Lehenga"
type input "Ikkat Free Size Pure Silk Lehenga"
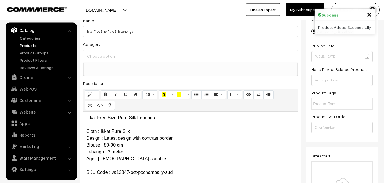
click at [101, 53] on input at bounding box center [191, 56] width 210 height 8
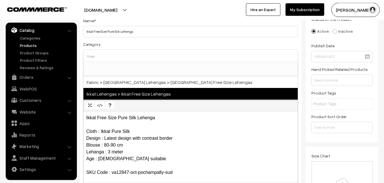
type input "free"
click at [129, 95] on span "Ikkat Lehengas > Ikkat Free Size Lehengas" at bounding box center [190, 94] width 214 height 12
select select "27"
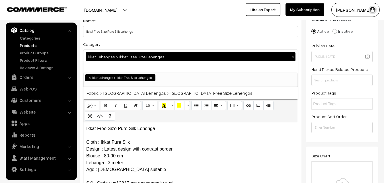
click at [144, 46] on div "Category Ikkat Lehengas > Ikkat Free Size Lehengas × Uppada Sarees Uppada Saree…" at bounding box center [190, 64] width 215 height 46
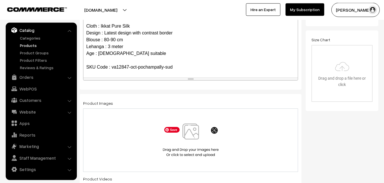
click at [193, 135] on img at bounding box center [190, 139] width 59 height 33
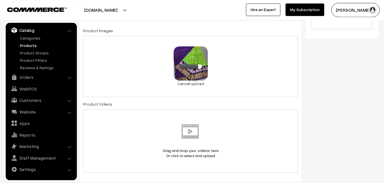
scroll to position [331, 0]
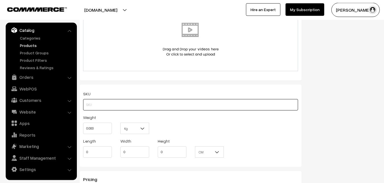
click at [93, 103] on input "text" at bounding box center [190, 104] width 215 height 11
paste input "va12847-oct-pochampally-sud"
type input "va12847-oct-pochampally-sud"
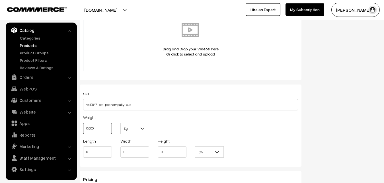
click at [83, 127] on input "0.000" at bounding box center [97, 128] width 29 height 11
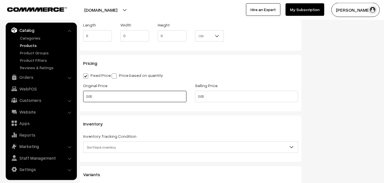
type input "0.80"
drag, startPoint x: 98, startPoint y: 96, endPoint x: 69, endPoint y: 96, distance: 29.6
click at [83, 96] on input "0.00" at bounding box center [134, 96] width 103 height 11
type input "5800"
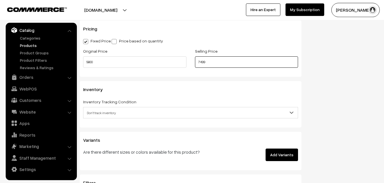
scroll to position [534, 0]
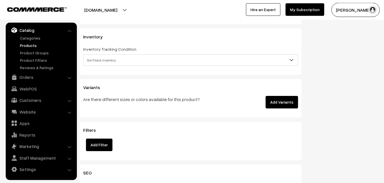
type input "7499"
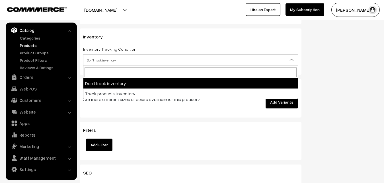
click at [102, 60] on span "Don't track inventory" at bounding box center [190, 60] width 214 height 10
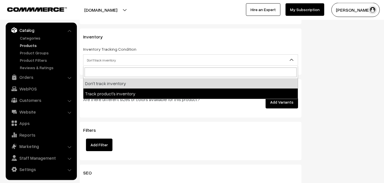
select select "2"
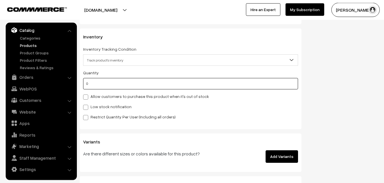
click at [101, 85] on input "0" at bounding box center [190, 83] width 215 height 11
type input "4"
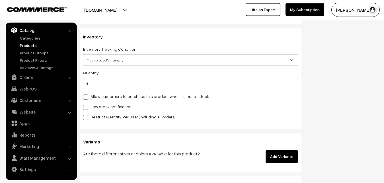
click at [98, 106] on label "Low stock notification" at bounding box center [107, 107] width 48 height 6
click at [87, 106] on input "Low stock notification" at bounding box center [85, 106] width 4 height 4
checkbox input "true"
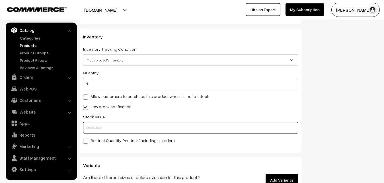
click at [93, 130] on input "text" at bounding box center [190, 127] width 215 height 11
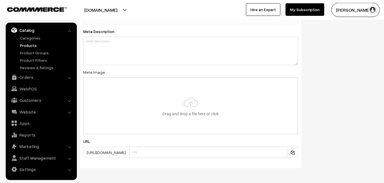
scroll to position [847, 0]
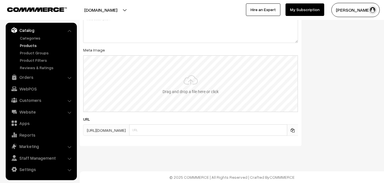
type input "2"
click at [186, 84] on input "file" at bounding box center [191, 84] width 214 height 56
type input "C:\fakepath\ikkat-free-size-lehenga-va12847-sep.jpeg"
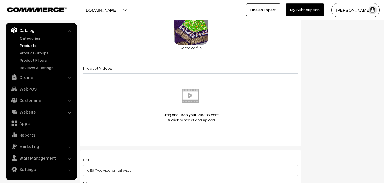
scroll to position [0, 0]
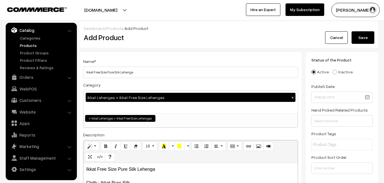
click at [362, 42] on button "Save" at bounding box center [362, 37] width 23 height 13
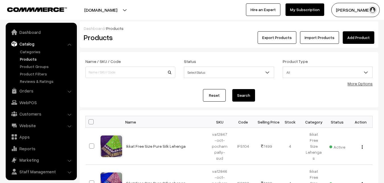
scroll to position [14, 0]
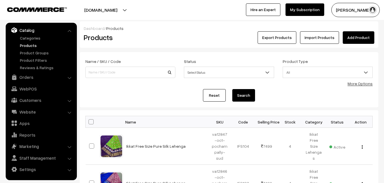
click at [164, 34] on h2 "Products" at bounding box center [129, 37] width 91 height 9
click at [355, 34] on link "Add Product" at bounding box center [358, 37] width 32 height 13
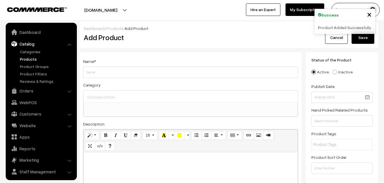
select select
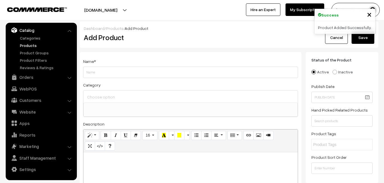
paste div
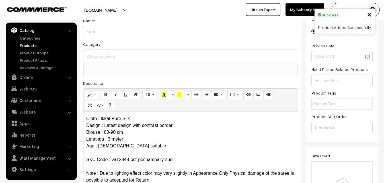
scroll to position [0, 0]
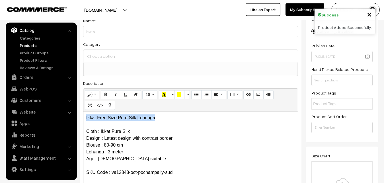
drag, startPoint x: 161, startPoint y: 117, endPoint x: 68, endPoint y: 112, distance: 93.7
click at [83, 112] on div "Ikkat Free Size Pure Silk Lehenga Cloth : Ikkat Pure Silk Design : Latest desig…" at bounding box center [190, 146] width 214 height 71
copy p "Ikkat Free Size Pure Silk Lehenga"
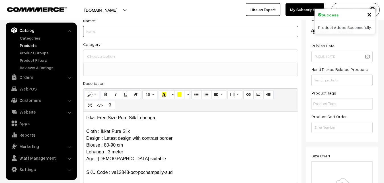
click at [101, 29] on input "Weight" at bounding box center [190, 31] width 215 height 11
paste input "Ikkat Free Size Pure Silk Lehenga"
type input "Ikkat Free Size Pure Silk Lehenga"
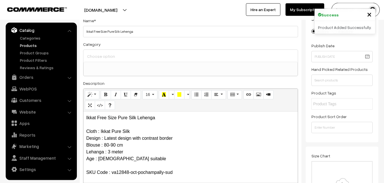
click at [105, 54] on input at bounding box center [191, 56] width 210 height 8
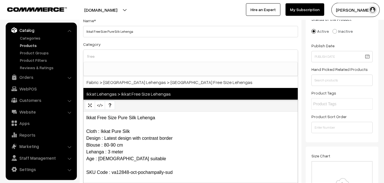
type input "free"
click at [135, 95] on span "Ikkat Lehengas > Ikkat Free Size Lehengas" at bounding box center [190, 94] width 214 height 12
select select "27"
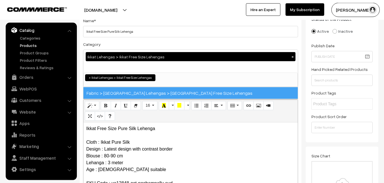
scroll to position [412, 0]
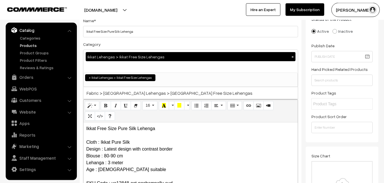
click at [141, 42] on div "Category Ikkat Lehengas > Ikkat Free Size Lehengas × Uppada Sarees Uppada Saree…" at bounding box center [190, 64] width 215 height 46
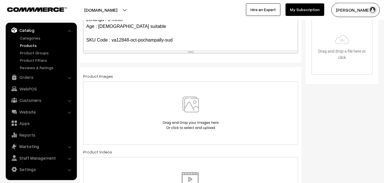
scroll to position [186, 0]
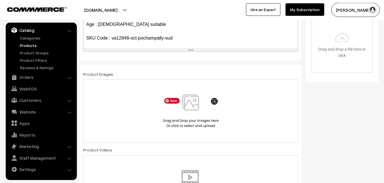
click at [189, 102] on img at bounding box center [190, 110] width 59 height 33
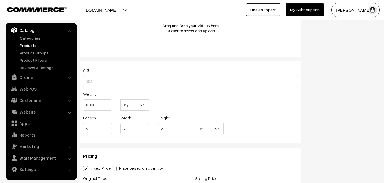
scroll to position [360, 0]
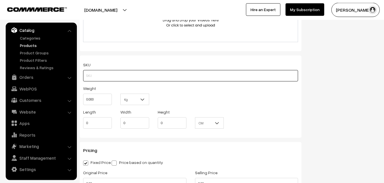
click at [90, 77] on input "text" at bounding box center [190, 75] width 215 height 11
paste input "va12848-oct-pochampally-sud"
type input "va12848-oct-pochampally-sud"
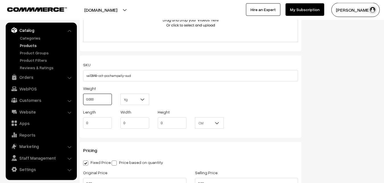
drag, startPoint x: 96, startPoint y: 101, endPoint x: 74, endPoint y: 100, distance: 22.5
click at [83, 100] on input "0.000" at bounding box center [97, 99] width 29 height 11
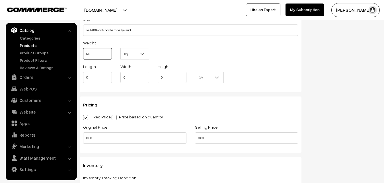
scroll to position [447, 0]
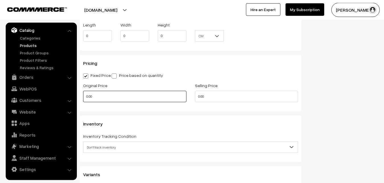
type input "0.80"
drag, startPoint x: 107, startPoint y: 96, endPoint x: 73, endPoint y: 96, distance: 33.8
click at [83, 96] on input "0.00" at bounding box center [134, 96] width 103 height 11
type input "5800"
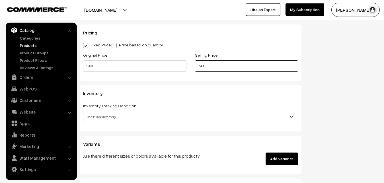
scroll to position [505, 0]
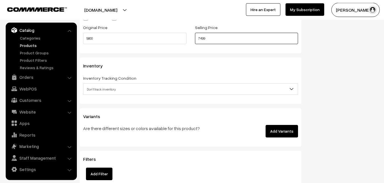
type input "7499"
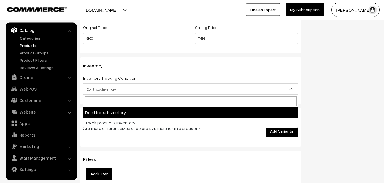
click at [96, 88] on span "Don't track inventory" at bounding box center [190, 89] width 214 height 10
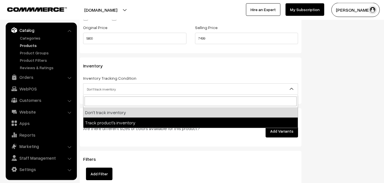
select select "2"
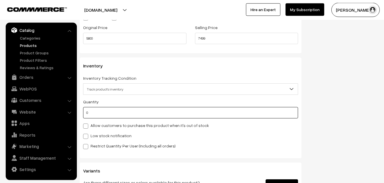
click at [102, 114] on input "0" at bounding box center [190, 112] width 215 height 11
type input "4"
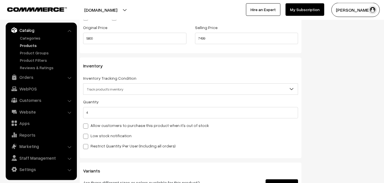
click at [95, 134] on label "Low stock notification" at bounding box center [107, 136] width 48 height 6
click at [87, 134] on input "Low stock notification" at bounding box center [85, 135] width 4 height 4
checkbox input "true"
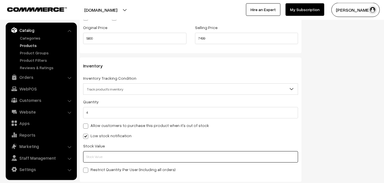
click at [93, 154] on input "text" at bounding box center [190, 156] width 215 height 11
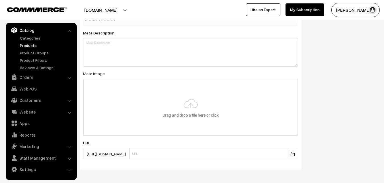
scroll to position [847, 0]
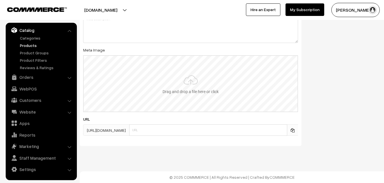
type input "2"
click at [181, 83] on input "file" at bounding box center [191, 84] width 214 height 56
type input "C:\fakepath\ikkat-free-size-lehenga-va12848-sep.jpeg"
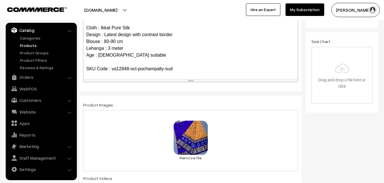
scroll to position [0, 0]
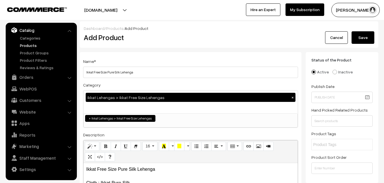
click at [364, 43] on button "Save" at bounding box center [362, 37] width 23 height 13
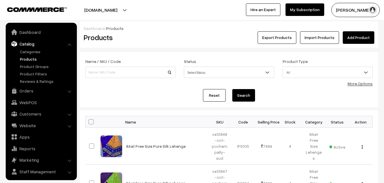
scroll to position [14, 0]
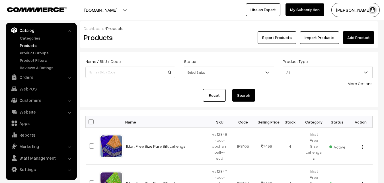
click at [147, 37] on h2 "Products" at bounding box center [129, 37] width 91 height 9
click at [363, 35] on link "Add Product" at bounding box center [358, 37] width 32 height 13
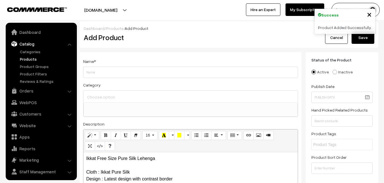
select select
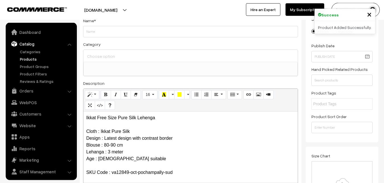
scroll to position [14, 0]
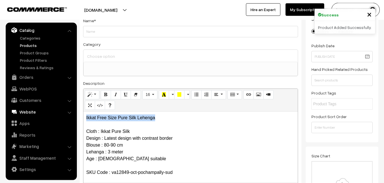
drag, startPoint x: 166, startPoint y: 121, endPoint x: 55, endPoint y: 112, distance: 111.2
click at [83, 114] on div "Ikkat Free Size Pure Silk Lehenga Cloth : Ikkat Pure Silk Design : Latest desig…" at bounding box center [190, 146] width 214 height 71
copy p "Ikkat Free Size Pure Silk Lehenga"
click at [93, 37] on div "Name * Category Uppada Sarees Uppada Sarees > Uppada Plain Sarees Uppada Sarees…" at bounding box center [191, 102] width 222 height 183
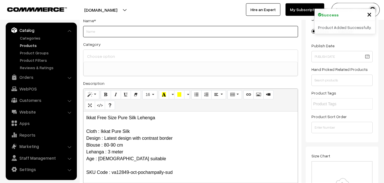
click at [95, 33] on input "Weight" at bounding box center [190, 31] width 215 height 11
paste input "Ikkat Free Size Pure Silk Lehenga"
type input "Ikkat Free Size Pure Silk Lehenga"
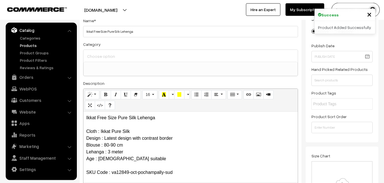
click at [99, 57] on input at bounding box center [191, 56] width 210 height 8
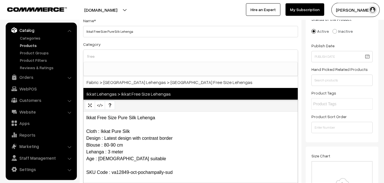
type input "free"
click at [141, 91] on span "Ikkat Lehengas > Ikkat Free Size Lehengas" at bounding box center [190, 94] width 214 height 12
select select "27"
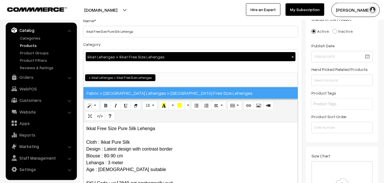
scroll to position [412, 0]
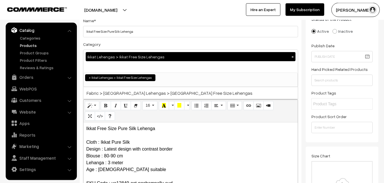
click at [143, 50] on div "Ikkat Lehengas > Ikkat Free Size Lehengas ×" at bounding box center [190, 61] width 214 height 23
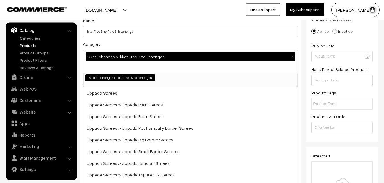
click at [151, 38] on div "Name * Ikkat Free Size Pure Silk Lehenga Category Ikkat Lehengas > Ikkat Free S…" at bounding box center [191, 108] width 222 height 194
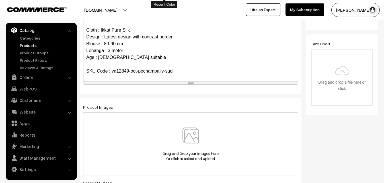
scroll to position [186, 0]
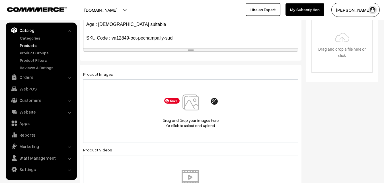
click at [193, 103] on img at bounding box center [190, 110] width 59 height 33
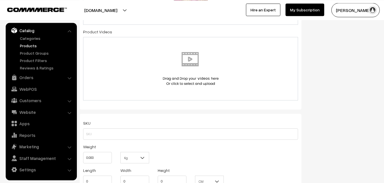
scroll to position [331, 0]
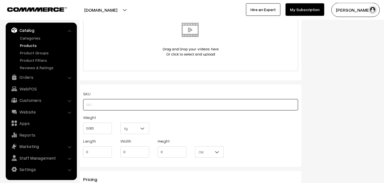
paste input "va12849-oct-pochampally-sud"
type input "va12849-oct-pochampally-sud"
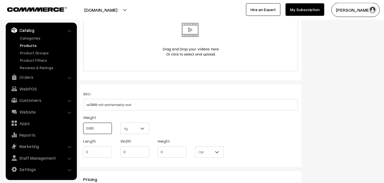
drag, startPoint x: 98, startPoint y: 129, endPoint x: 82, endPoint y: 128, distance: 15.7
click at [83, 128] on input "0.000" at bounding box center [97, 128] width 29 height 11
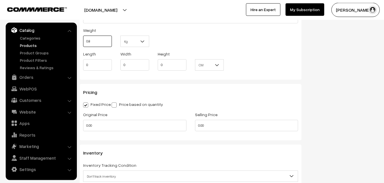
scroll to position [447, 0]
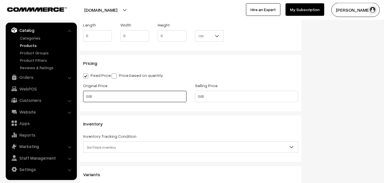
type input "0.80"
drag, startPoint x: 104, startPoint y: 98, endPoint x: 77, endPoint y: 98, distance: 26.2
click at [83, 98] on input "0.00" at bounding box center [134, 96] width 103 height 11
type input "5800"
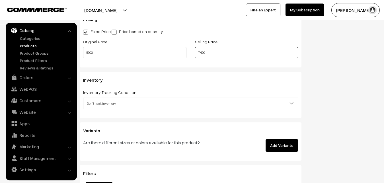
scroll to position [505, 0]
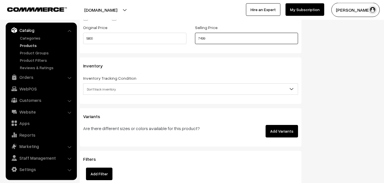
type input "7499"
click at [113, 89] on span "Don't track inventory" at bounding box center [190, 89] width 214 height 10
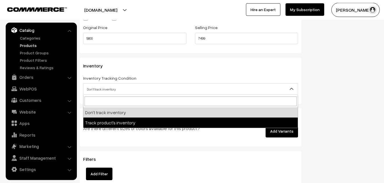
select select "2"
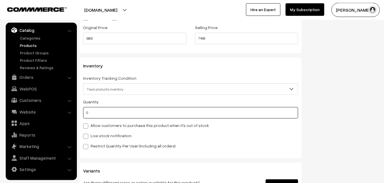
click at [98, 110] on input "0" at bounding box center [190, 112] width 215 height 11
type input "4"
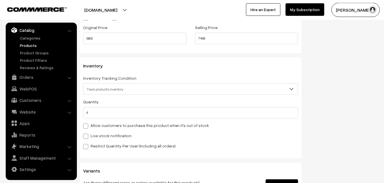
click at [94, 133] on div "Low stock notification" at bounding box center [190, 135] width 215 height 7
click at [94, 135] on label "Low stock notification" at bounding box center [107, 136] width 48 height 6
click at [87, 135] on input "Low stock notification" at bounding box center [85, 135] width 4 height 4
checkbox input "true"
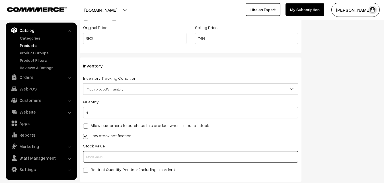
click at [94, 152] on input "text" at bounding box center [190, 156] width 215 height 11
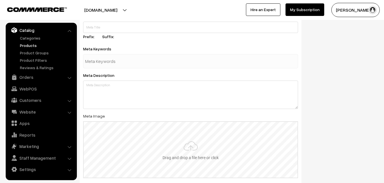
scroll to position [795, 0]
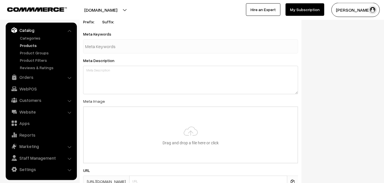
type input "2"
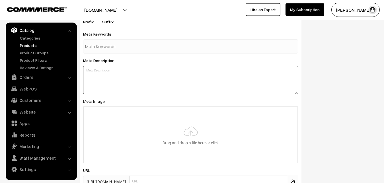
click at [196, 92] on textarea at bounding box center [190, 80] width 215 height 28
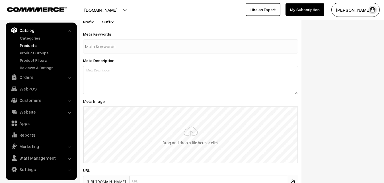
click at [192, 137] on input "file" at bounding box center [191, 135] width 214 height 56
type input "C:\fakepath\ikkat-free-size-lehenga-va12849-sep.jpeg"
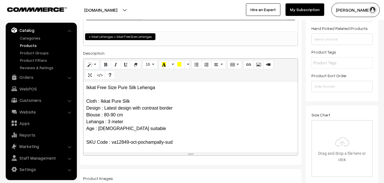
scroll to position [0, 0]
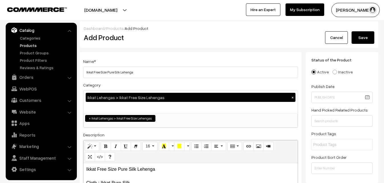
click at [365, 37] on button "Save" at bounding box center [362, 37] width 23 height 13
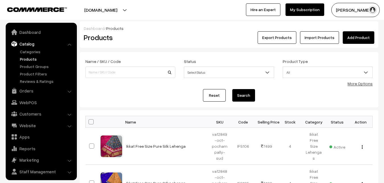
scroll to position [14, 0]
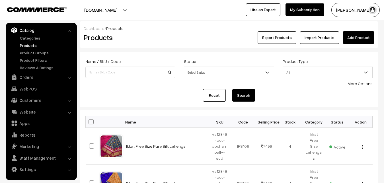
click at [167, 44] on div "Dashboard / Products Products Export Products Import Products Add Product" at bounding box center [229, 34] width 298 height 26
click at [340, 36] on div "Export Products Import Products Add Product" at bounding box center [278, 37] width 191 height 13
click at [347, 36] on link "Add Product" at bounding box center [358, 37] width 32 height 13
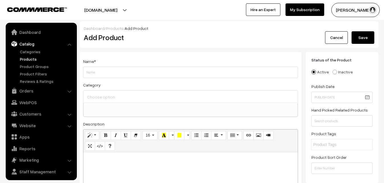
select select
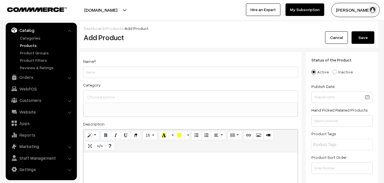
click at [115, 162] on p at bounding box center [190, 158] width 208 height 7
paste div
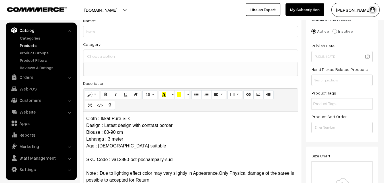
scroll to position [0, 0]
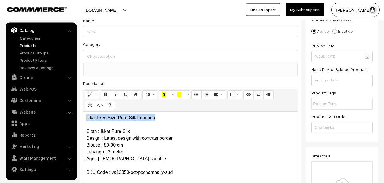
drag, startPoint x: 156, startPoint y: 117, endPoint x: 70, endPoint y: 114, distance: 85.7
click at [83, 114] on div "Ikkat Free Size Pure Silk Lehenga Cloth : Ikkat Pure Silk Design : Latest desig…" at bounding box center [190, 146] width 214 height 71
copy p "Ikkat Free Size Pure Silk Lehenga"
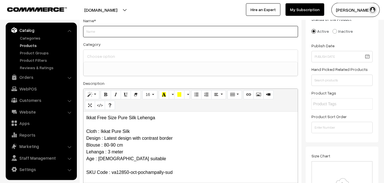
paste input "Ikkat Free Size Pure Silk Lehenga"
type input "Ikkat Free Size Pure Silk Lehenga"
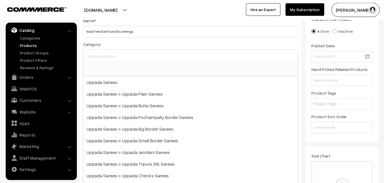
click at [112, 53] on input at bounding box center [191, 56] width 210 height 8
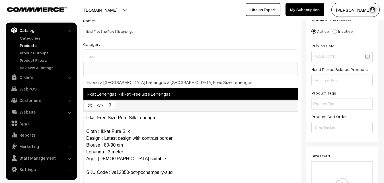
type input "free"
click at [125, 94] on span "Ikkat Lehengas > Ikkat Free Size Lehengas" at bounding box center [190, 94] width 214 height 12
select select "27"
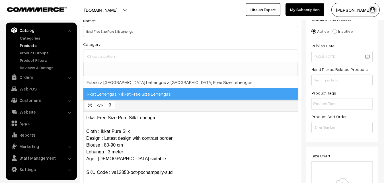
scroll to position [412, 0]
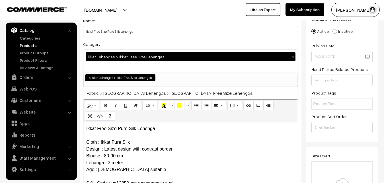
click at [133, 43] on div "Category Ikkat Lehengas > Ikkat Free Size Lehengas × Uppada Sarees Uppada Saree…" at bounding box center [190, 64] width 215 height 46
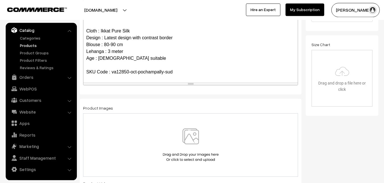
scroll to position [157, 0]
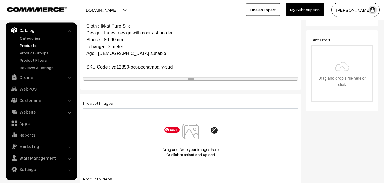
click at [192, 131] on img at bounding box center [190, 139] width 59 height 33
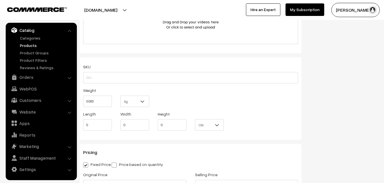
scroll to position [389, 0]
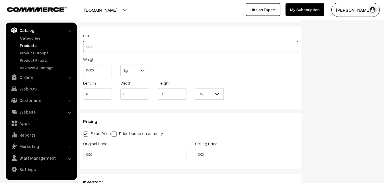
paste input "va12850-oct-pochampally-sud"
type input "va12850-oct-pochampally-sud"
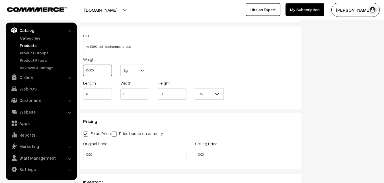
drag, startPoint x: 92, startPoint y: 69, endPoint x: 83, endPoint y: 68, distance: 9.2
click at [83, 68] on input "0.000" at bounding box center [97, 70] width 29 height 11
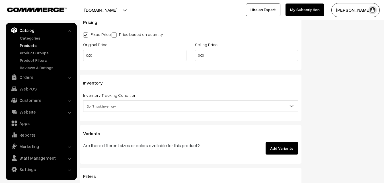
scroll to position [505, 0]
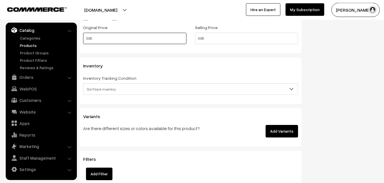
type input "0.80"
drag, startPoint x: 105, startPoint y: 43, endPoint x: 71, endPoint y: 43, distance: 34.7
click at [83, 43] on input "0.00" at bounding box center [134, 38] width 103 height 11
type input "5800"
type input "7499"
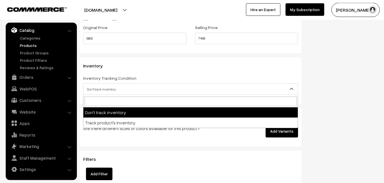
click at [109, 87] on span "Don't track inventory" at bounding box center [190, 89] width 214 height 10
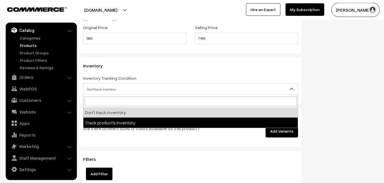
select select "2"
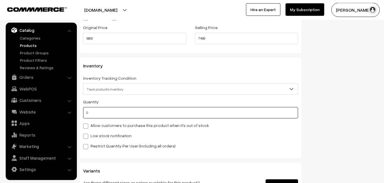
click at [98, 116] on input "0" at bounding box center [190, 112] width 215 height 11
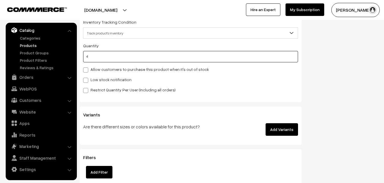
scroll to position [563, 0]
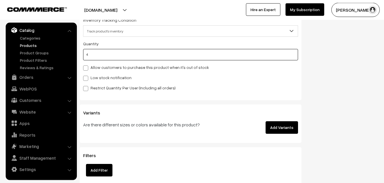
type input "4"
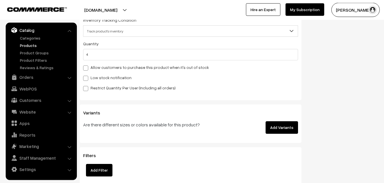
click at [97, 78] on label "Low stock notification" at bounding box center [107, 78] width 48 height 6
click at [87, 78] on input "Low stock notification" at bounding box center [85, 77] width 4 height 4
checkbox input "true"
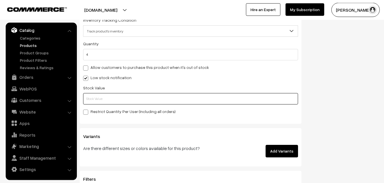
click at [98, 100] on input "text" at bounding box center [190, 98] width 215 height 11
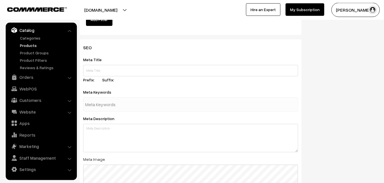
scroll to position [847, 0]
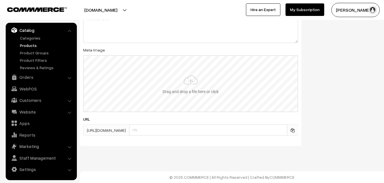
type input "2"
click at [193, 83] on input "file" at bounding box center [191, 84] width 214 height 56
type input "C:\fakepath\ikkat-free-size-lehenga-va12850-sep.jpeg"
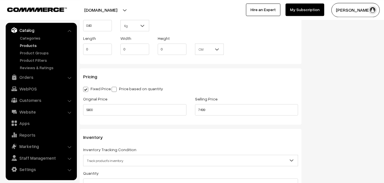
scroll to position [0, 0]
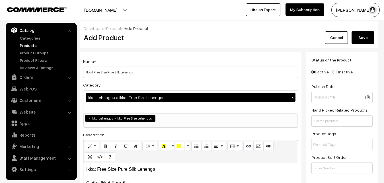
click at [365, 38] on button "Save" at bounding box center [362, 37] width 23 height 13
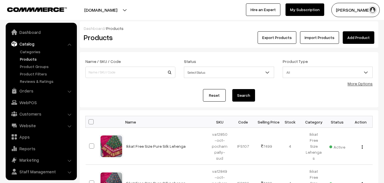
scroll to position [14, 0]
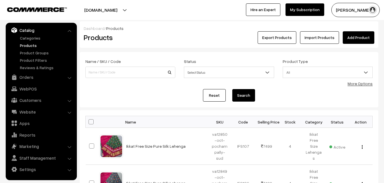
click at [148, 33] on h2 "Products" at bounding box center [129, 37] width 91 height 9
click at [367, 37] on link "Add Product" at bounding box center [358, 37] width 32 height 13
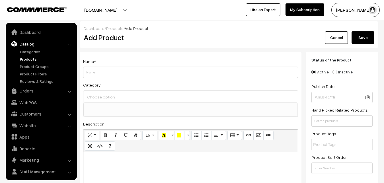
select select
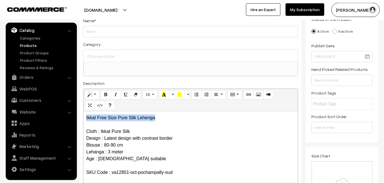
drag, startPoint x: 158, startPoint y: 117, endPoint x: 66, endPoint y: 121, distance: 92.2
click at [83, 121] on div "Ikkat Free Size Pure Silk Lehenga Cloth : Ikkat Pure Silk Design : Latest desig…" at bounding box center [190, 146] width 214 height 71
copy p "Ikkat Free Size Pure Silk Lehenga"
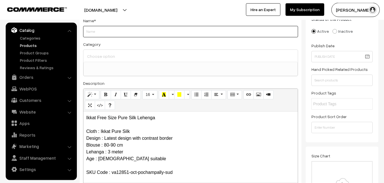
click at [91, 33] on input "Weight" at bounding box center [190, 31] width 215 height 11
paste input "Ikkat Free Size Pure Silk Lehenga"
type input "Ikkat Free Size Pure Silk Lehenga"
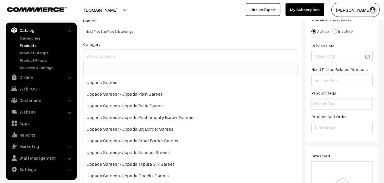
click at [99, 52] on input at bounding box center [191, 56] width 210 height 8
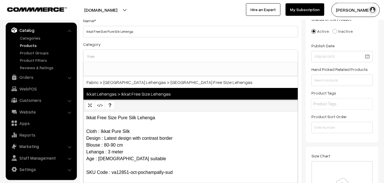
type input "free"
click at [130, 99] on span "Ikkat Lehengas > Ikkat Free Size Lehengas" at bounding box center [190, 94] width 214 height 12
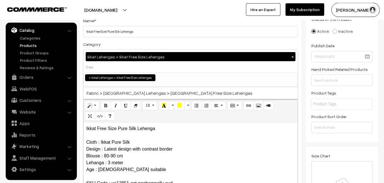
select select "27"
click at [130, 43] on div "Category Ikkat Lehengas > Ikkat Free Size Lehengas × Uppada Sarees Uppada Saree…" at bounding box center [190, 64] width 215 height 46
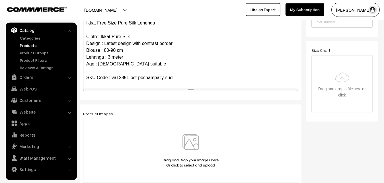
scroll to position [157, 0]
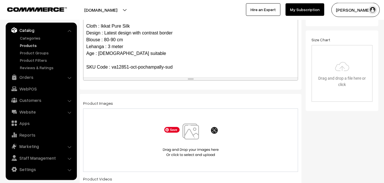
click at [194, 133] on img at bounding box center [190, 139] width 59 height 33
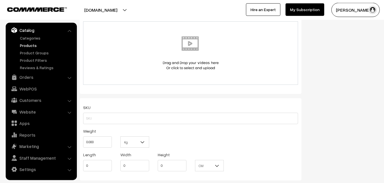
scroll to position [331, 0]
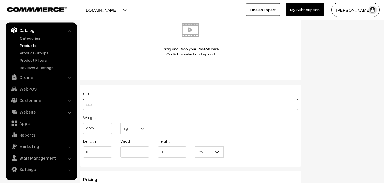
click at [110, 105] on input "text" at bounding box center [190, 104] width 215 height 11
paste input "va12851-oct-pochampally-sud"
type input "va12851-oct-pochampally-sud"
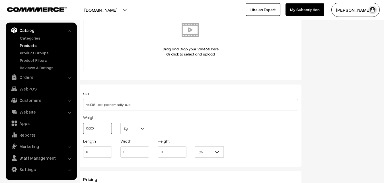
drag, startPoint x: 102, startPoint y: 125, endPoint x: 86, endPoint y: 128, distance: 15.9
click at [86, 128] on input "0.000" at bounding box center [97, 128] width 29 height 11
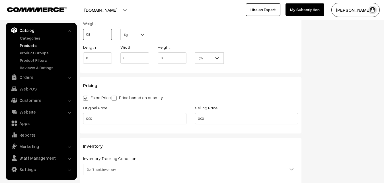
scroll to position [447, 0]
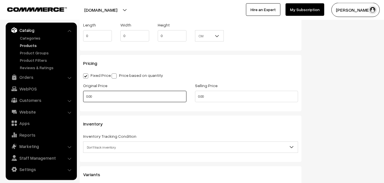
type input "0.80"
drag, startPoint x: 91, startPoint y: 95, endPoint x: 76, endPoint y: 97, distance: 15.0
click at [83, 97] on input "0.00" at bounding box center [134, 96] width 103 height 11
type input "5800"
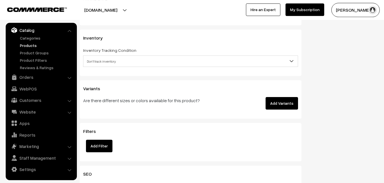
scroll to position [534, 0]
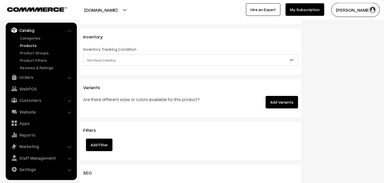
type input "7499"
click at [94, 63] on span "Don't track inventory" at bounding box center [190, 60] width 214 height 10
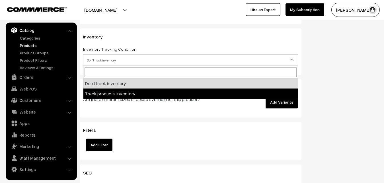
select select "2"
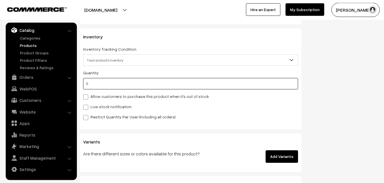
click at [93, 82] on input "0" at bounding box center [190, 83] width 215 height 11
type input "4"
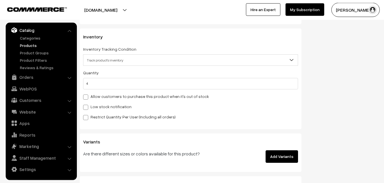
click at [96, 106] on label "Low stock notification" at bounding box center [107, 107] width 48 height 6
click at [87, 106] on input "Low stock notification" at bounding box center [85, 106] width 4 height 4
checkbox input "true"
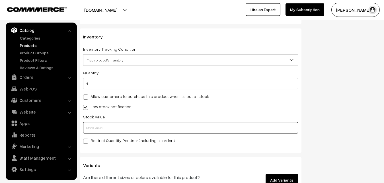
click at [96, 125] on input "text" at bounding box center [190, 127] width 215 height 11
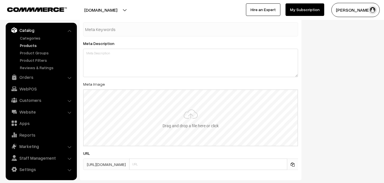
scroll to position [847, 0]
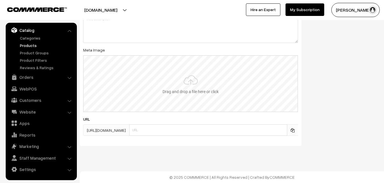
type input "2"
click at [180, 87] on input "file" at bounding box center [191, 84] width 214 height 56
type input "C:\fakepath\ikkat-free-size-lehenga-va12851-sep.jpeg"
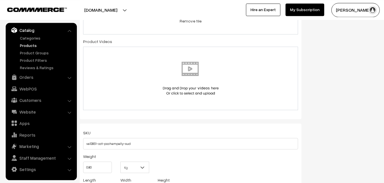
scroll to position [0, 0]
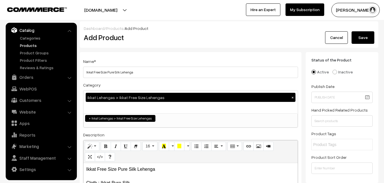
click at [364, 35] on button "Save" at bounding box center [362, 37] width 23 height 13
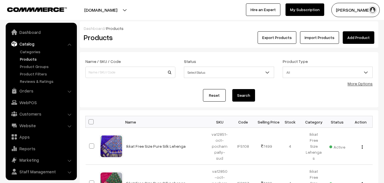
scroll to position [14, 0]
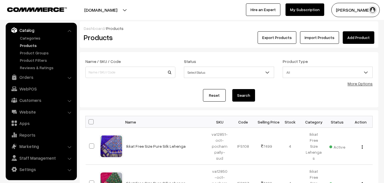
click at [361, 37] on link "Add Product" at bounding box center [358, 37] width 32 height 13
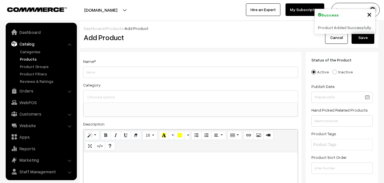
select select
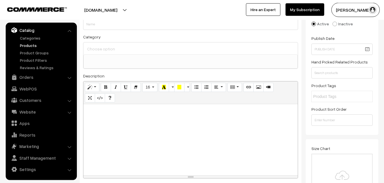
scroll to position [58, 0]
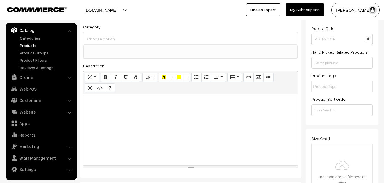
click at [111, 114] on div at bounding box center [190, 129] width 214 height 71
paste div
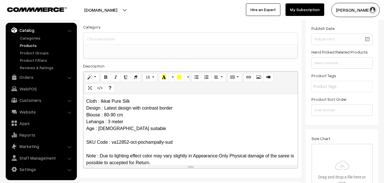
scroll to position [0, 0]
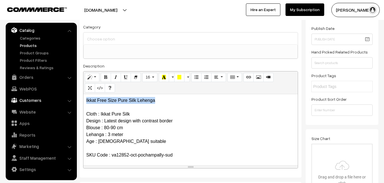
drag, startPoint x: 161, startPoint y: 99, endPoint x: 61, endPoint y: 96, distance: 100.2
click at [83, 99] on div "Ikkat Free Size Pure Silk Lehenga Cloth : Ikkat Pure Silk Design : Latest desig…" at bounding box center [190, 129] width 214 height 71
copy p "Ikkat Free Size Pure Silk Lehenga"
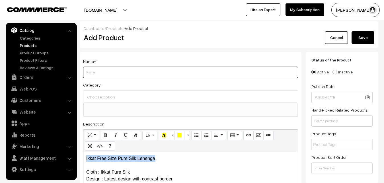
click at [101, 70] on input "Weight" at bounding box center [190, 72] width 215 height 11
paste input "Ikkat Free Size Pure Silk Lehenga"
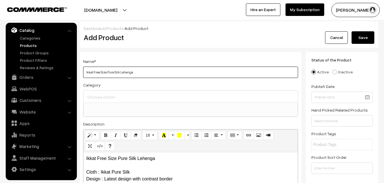
type input "Ikkat Free Size Pure Silk Lehenga"
click at [101, 98] on input at bounding box center [191, 97] width 210 height 8
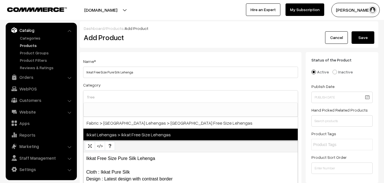
type input "free"
click at [118, 133] on span "Ikkat Lehengas > Ikkat Free Size Lehengas" at bounding box center [190, 135] width 214 height 12
select select "27"
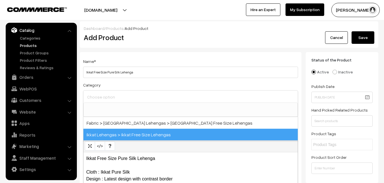
scroll to position [412, 0]
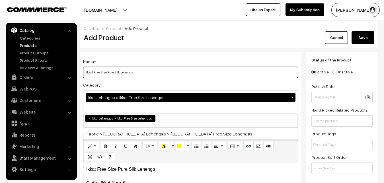
click at [124, 76] on input "Ikkat Free Size Pure Silk Lehenga" at bounding box center [190, 72] width 215 height 11
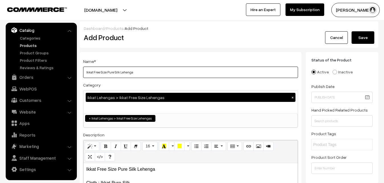
scroll to position [116, 0]
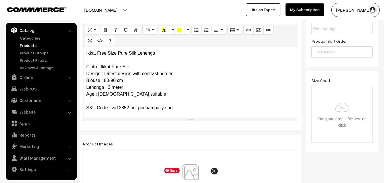
click at [187, 168] on img at bounding box center [190, 180] width 59 height 33
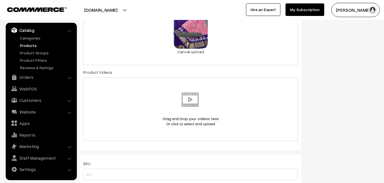
scroll to position [348, 0]
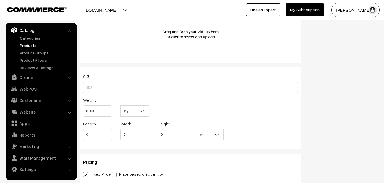
click at [80, 88] on div "SKU Weight 0.000 Kg Kg Length 0 Width 0 Height 0 CM" at bounding box center [191, 108] width 222 height 82
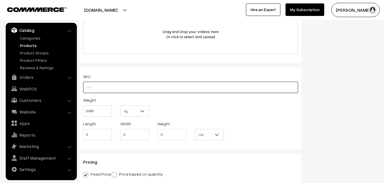
click at [97, 87] on input "text" at bounding box center [190, 87] width 215 height 11
paste input "va12852-oct-pochampally-sud"
type input "va12852-oct-pochampally-sud"
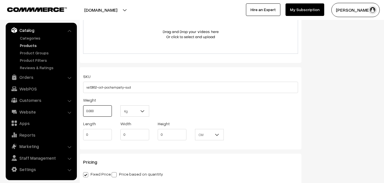
drag, startPoint x: 98, startPoint y: 113, endPoint x: 81, endPoint y: 111, distance: 16.6
click at [83, 111] on input "0.000" at bounding box center [97, 110] width 29 height 11
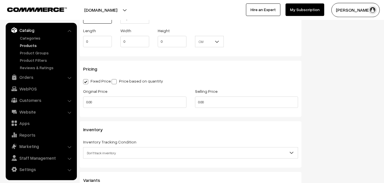
scroll to position [464, 0]
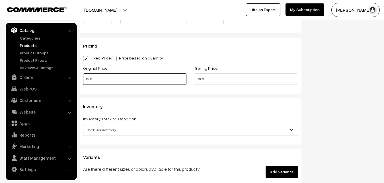
type input "0.80"
drag, startPoint x: 102, startPoint y: 80, endPoint x: 72, endPoint y: 80, distance: 29.6
click at [83, 80] on input "0.00" at bounding box center [134, 78] width 103 height 11
type input "5800"
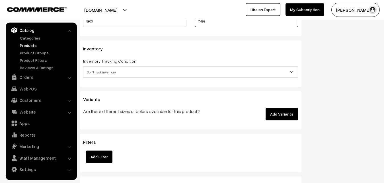
scroll to position [522, 0]
type input "7499"
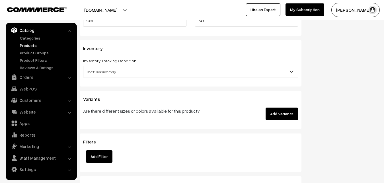
click at [100, 73] on span "Don't track inventory" at bounding box center [190, 72] width 214 height 10
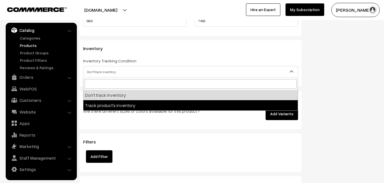
select select "2"
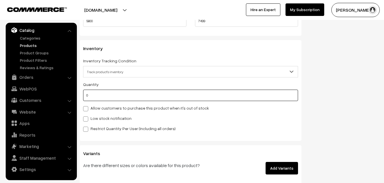
click at [93, 96] on input "0" at bounding box center [190, 95] width 215 height 11
type input "4"
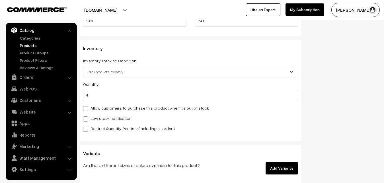
click at [92, 119] on label "Low stock notification" at bounding box center [107, 118] width 48 height 6
click at [87, 119] on input "Low stock notification" at bounding box center [85, 118] width 4 height 4
checkbox input "true"
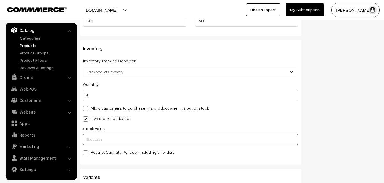
click at [94, 135] on input "text" at bounding box center [190, 139] width 215 height 11
type input "1"
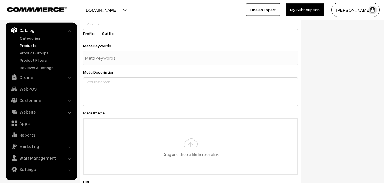
scroll to position [847, 0]
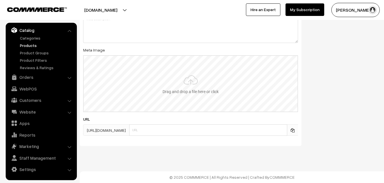
type input "2"
click at [202, 96] on input "file" at bounding box center [191, 84] width 214 height 56
type input "C:\fakepath\ikkat-free-size-lehenga-va12852-sep.jpeg"
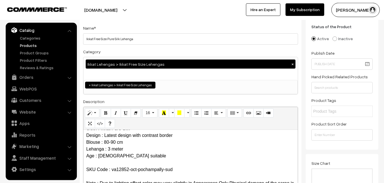
scroll to position [0, 0]
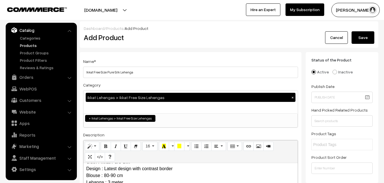
click at [367, 35] on button "Save" at bounding box center [362, 37] width 23 height 13
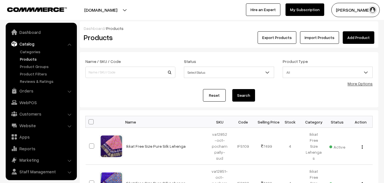
scroll to position [14, 0]
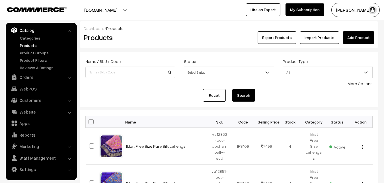
click at [169, 34] on h2 "Products" at bounding box center [129, 37] width 91 height 9
click at [360, 34] on link "Add Product" at bounding box center [358, 37] width 32 height 13
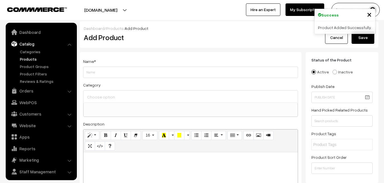
select select
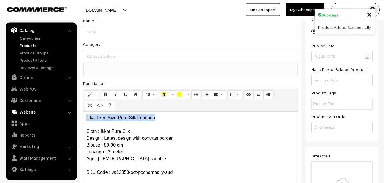
drag, startPoint x: 161, startPoint y: 116, endPoint x: 48, endPoint y: 112, distance: 113.6
click at [83, 113] on div "Ikkat Free Size Pure Silk Lehenga Cloth : Ikkat Pure Silk Design : Latest desig…" at bounding box center [190, 146] width 214 height 71
copy p "Ikkat Free Size Pure Silk Lehenga"
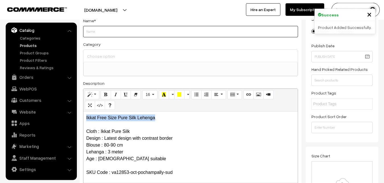
click at [89, 36] on input "Weight" at bounding box center [190, 31] width 215 height 11
paste input "Ikkat Free Size Pure Silk Lehenga"
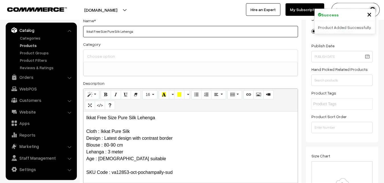
type input "Ikkat Free Size Pure Silk Lehenga"
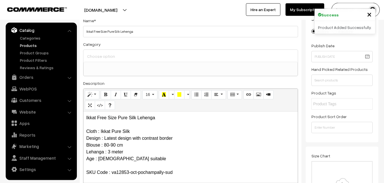
click at [93, 52] on input at bounding box center [191, 56] width 210 height 8
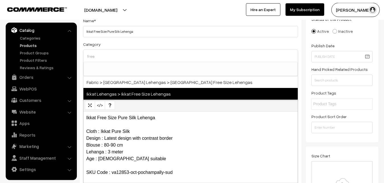
type input "free"
click at [127, 93] on span "Ikkat Lehengas > Ikkat Free Size Lehengas" at bounding box center [190, 94] width 214 height 12
select select "27"
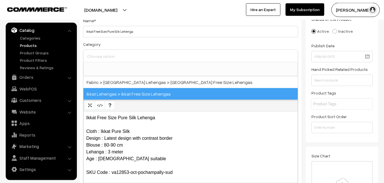
scroll to position [412, 0]
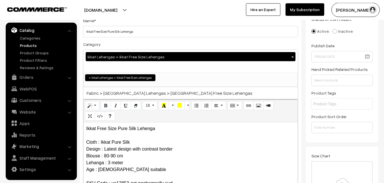
click at [140, 46] on div "Category Ikkat Lehengas > Ikkat Free Size Lehengas × Uppada Sarees Uppada Saree…" at bounding box center [190, 64] width 215 height 46
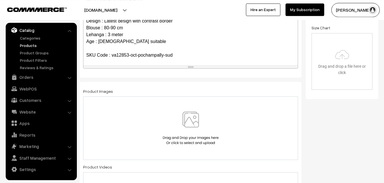
scroll to position [186, 0]
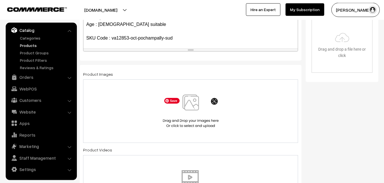
click at [195, 104] on img at bounding box center [190, 110] width 59 height 33
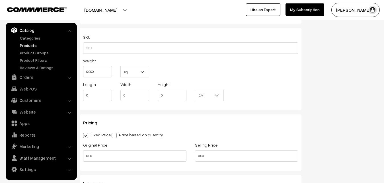
scroll to position [389, 0]
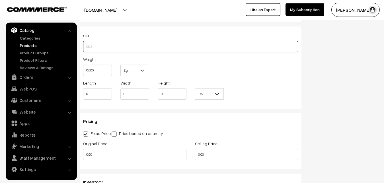
click at [122, 45] on input "text" at bounding box center [190, 46] width 215 height 11
paste input "va12853-oct-pochampally-sud"
type input "va12853-oct-pochampally-sud"
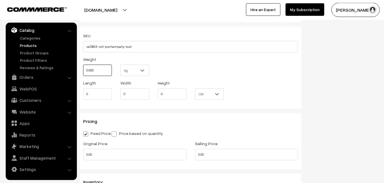
drag, startPoint x: 99, startPoint y: 70, endPoint x: 79, endPoint y: 70, distance: 19.9
click at [83, 70] on input "0.000" at bounding box center [97, 70] width 29 height 11
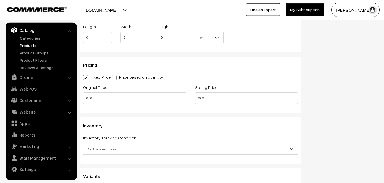
scroll to position [476, 0]
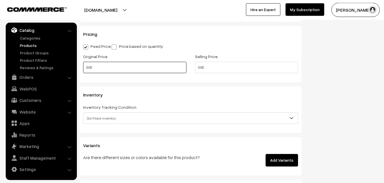
type input "0.80"
drag, startPoint x: 94, startPoint y: 73, endPoint x: 83, endPoint y: 73, distance: 11.1
click at [83, 73] on input "0.00" at bounding box center [134, 67] width 103 height 11
type input "5800"
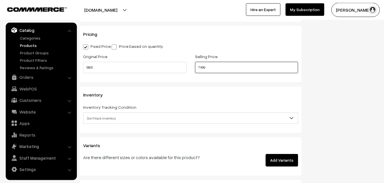
scroll to position [534, 0]
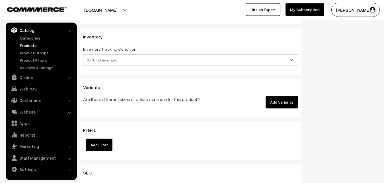
type input "7499"
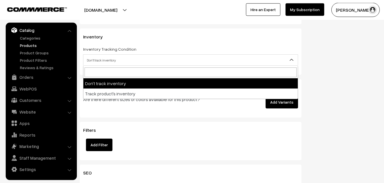
click at [110, 62] on span "Don't track inventory" at bounding box center [190, 60] width 214 height 10
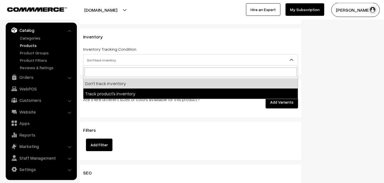
select select "2"
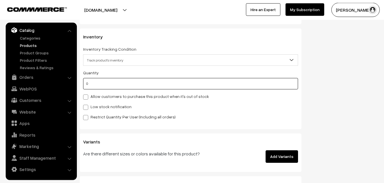
click at [109, 86] on input "0" at bounding box center [190, 83] width 215 height 11
type input "4"
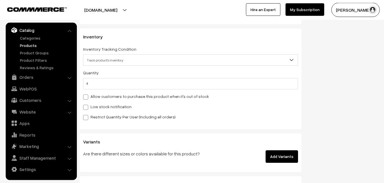
click at [101, 104] on div "Low stock notification" at bounding box center [190, 106] width 215 height 7
click at [101, 104] on label "Low stock notification" at bounding box center [107, 107] width 48 height 6
click at [87, 104] on input "Low stock notification" at bounding box center [85, 106] width 4 height 4
checkbox input "true"
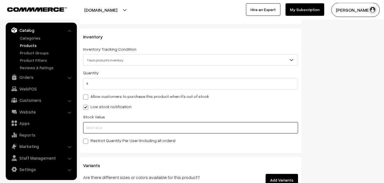
click at [102, 127] on input "text" at bounding box center [190, 127] width 215 height 11
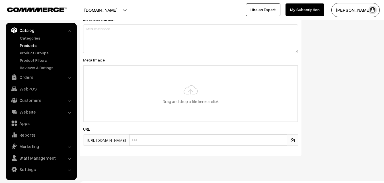
scroll to position [847, 0]
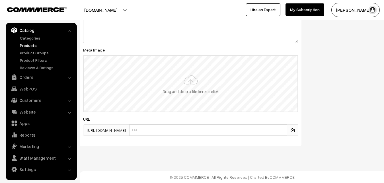
type input "2"
click at [186, 88] on input "file" at bounding box center [191, 84] width 214 height 56
type input "C:\fakepath\ikkat-free-size-lehenga-va12853-sep.jpeg"
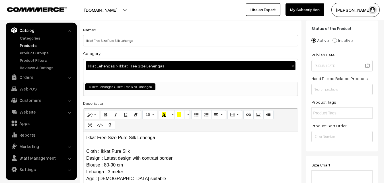
scroll to position [0, 0]
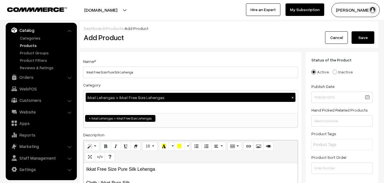
click at [367, 34] on button "Save" at bounding box center [362, 37] width 23 height 13
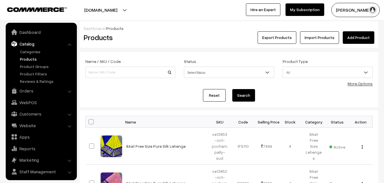
scroll to position [14, 0]
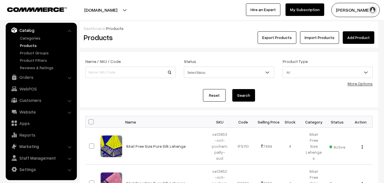
click at [160, 40] on h2 "Products" at bounding box center [129, 37] width 91 height 9
click at [356, 38] on link "Add Product" at bounding box center [358, 37] width 32 height 13
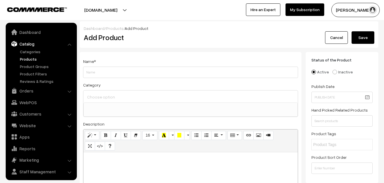
select select
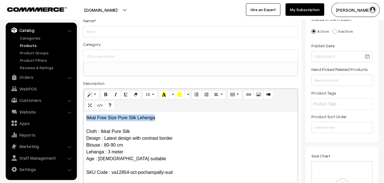
drag, startPoint x: 162, startPoint y: 115, endPoint x: 68, endPoint y: 114, distance: 93.9
click at [83, 114] on div "Ikkat Free Size Pure Silk Lehenga Cloth : Ikkat Pure Silk Design : Latest desig…" at bounding box center [190, 146] width 214 height 71
copy p "Ikkat Free Size Pure Silk Lehenga"
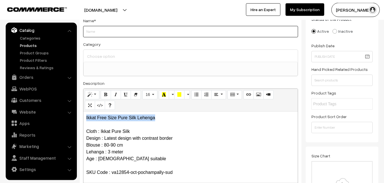
click at [92, 33] on input "Weight" at bounding box center [190, 31] width 215 height 11
paste input "Ikkat Free Size Pure Silk Lehenga"
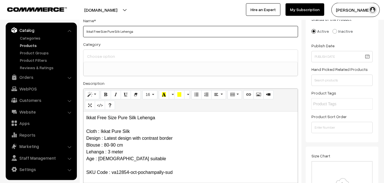
type input "Ikkat Free Size Pure Silk Lehenga"
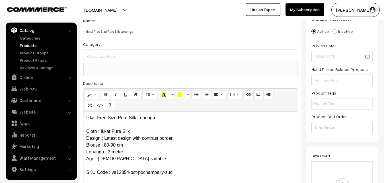
click at [100, 59] on input at bounding box center [191, 56] width 210 height 8
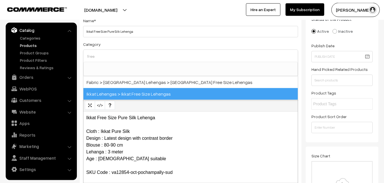
type input "free"
click at [125, 90] on span "Ikkat Lehengas > Ikkat Free Size Lehengas" at bounding box center [190, 94] width 214 height 12
select select "27"
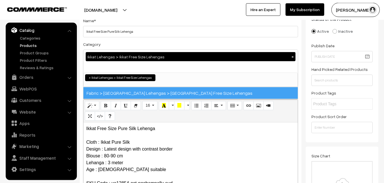
scroll to position [412, 0]
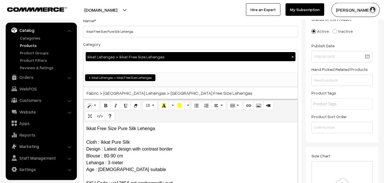
click at [127, 41] on div "Category Ikkat Lehengas > Ikkat Free Size Lehengas × Uppada Sarees Uppada Saree…" at bounding box center [190, 64] width 215 height 46
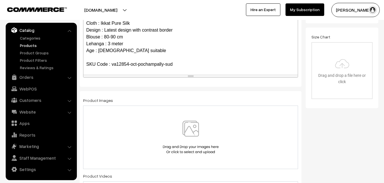
scroll to position [186, 0]
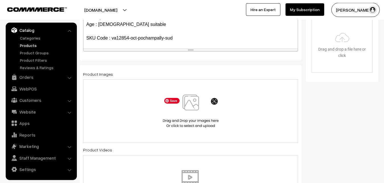
click at [187, 103] on img at bounding box center [190, 110] width 59 height 33
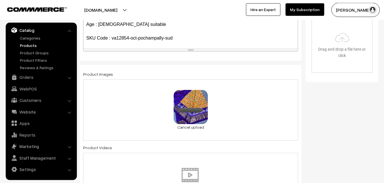
scroll to position [360, 0]
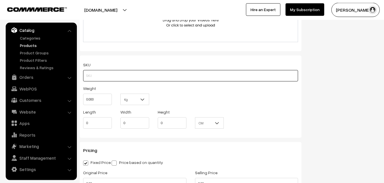
click at [100, 77] on input "text" at bounding box center [190, 75] width 215 height 11
paste input "va12854-oct-pochampally-sud"
type input "va12854-oct-pochampally-sud"
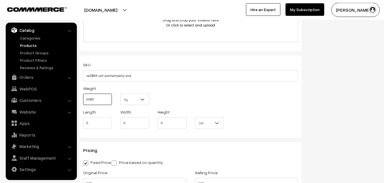
drag, startPoint x: 100, startPoint y: 102, endPoint x: 75, endPoint y: 101, distance: 24.2
click at [83, 101] on input "0.000" at bounding box center [97, 99] width 29 height 11
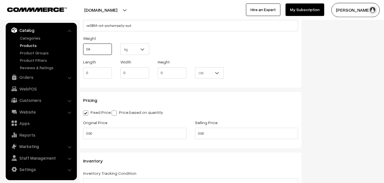
scroll to position [447, 0]
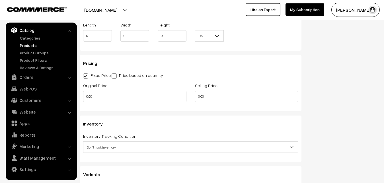
type input "0.80"
drag, startPoint x: 100, startPoint y: 90, endPoint x: 79, endPoint y: 92, distance: 21.2
drag, startPoint x: 98, startPoint y: 100, endPoint x: 78, endPoint y: 100, distance: 19.9
click at [83, 100] on input "0.00" at bounding box center [134, 96] width 103 height 11
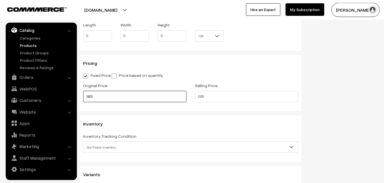
type input "5800"
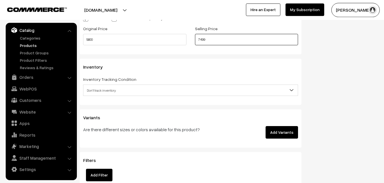
scroll to position [505, 0]
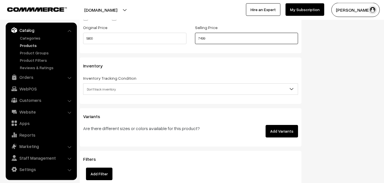
type input "7499"
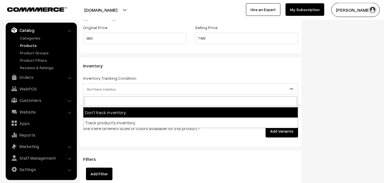
click at [102, 89] on span "Don't track inventory" at bounding box center [190, 89] width 214 height 10
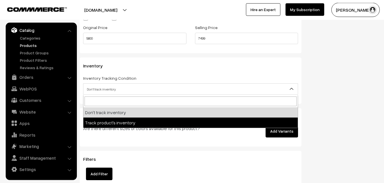
select select "2"
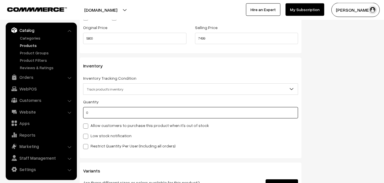
click at [93, 112] on input "0" at bounding box center [190, 112] width 215 height 11
type input "4"
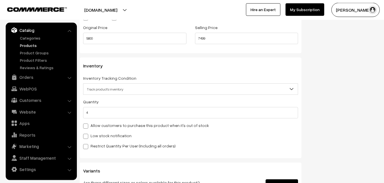
click at [86, 140] on div "Quantity 4 Allow customers to purchase this product when it's out of stock Low …" at bounding box center [190, 123] width 215 height 51
click at [86, 138] on span at bounding box center [85, 136] width 5 height 5
click at [86, 137] on input "Low stock notification" at bounding box center [85, 135] width 4 height 4
checkbox input "true"
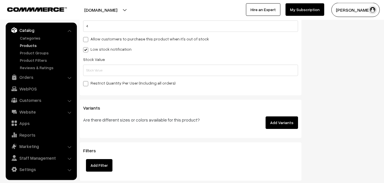
scroll to position [592, 0]
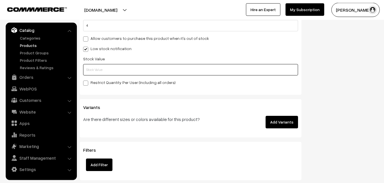
click at [93, 73] on input "text" at bounding box center [190, 69] width 215 height 11
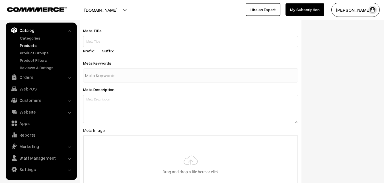
scroll to position [847, 0]
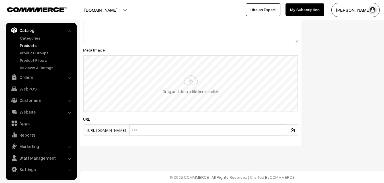
type input "2"
click at [185, 92] on input "file" at bounding box center [191, 84] width 214 height 56
type input "C:\fakepath\ikkat-free-size-lehenga-va12854-sep.jpeg"
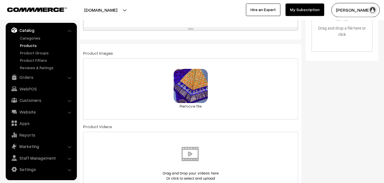
scroll to position [0, 0]
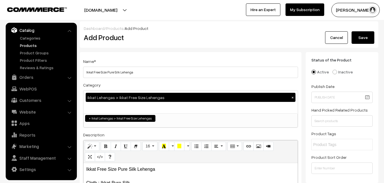
click at [367, 35] on button "Save" at bounding box center [362, 37] width 23 height 13
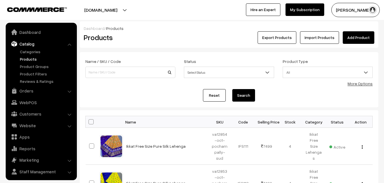
scroll to position [14, 0]
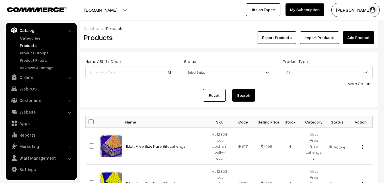
click at [165, 32] on div "Products" at bounding box center [129, 37] width 100 height 13
click at [351, 38] on link "Add Product" at bounding box center [358, 37] width 32 height 13
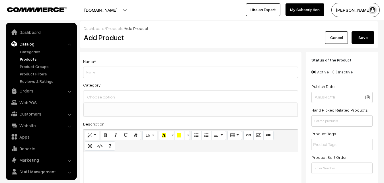
select select
click at [99, 160] on p at bounding box center [190, 158] width 208 height 7
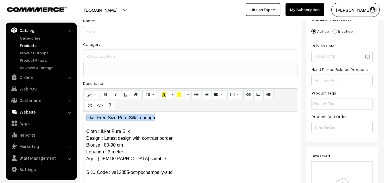
drag, startPoint x: 159, startPoint y: 117, endPoint x: 56, endPoint y: 115, distance: 102.4
click at [83, 115] on div "Ikkat Free Size Pure Silk Lehenga Cloth : Ikkat Pure Silk Design : Latest desig…" at bounding box center [190, 146] width 214 height 71
copy p "Ikkat Free Size Pure Silk Lehenga"
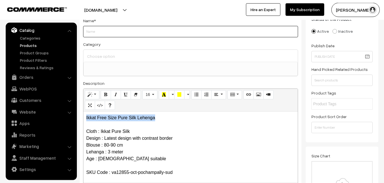
click at [95, 29] on input "Weight" at bounding box center [190, 31] width 215 height 11
paste input "Ikkat Free Size Pure Silk Lehenga"
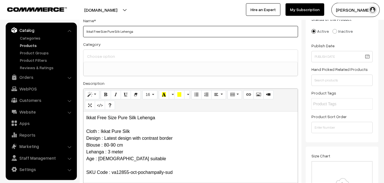
type input "Ikkat Free Size Pure Silk Lehenga"
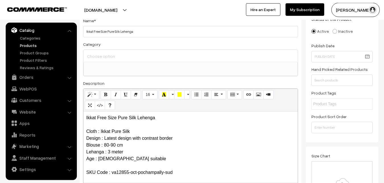
click at [99, 53] on input at bounding box center [191, 56] width 210 height 8
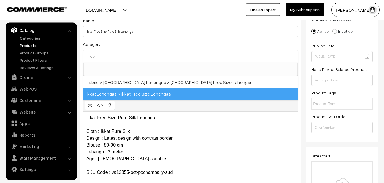
type input "free"
click at [128, 92] on span "Ikkat Lehengas > Ikkat Free Size Lehengas" at bounding box center [190, 94] width 214 height 12
select select "27"
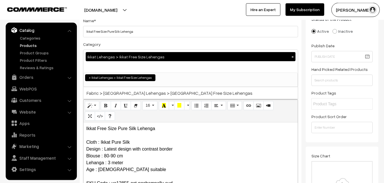
click at [135, 46] on div "Category Ikkat Lehengas > Ikkat Free Size Lehengas × Uppada Sarees Uppada Saree…" at bounding box center [190, 64] width 215 height 46
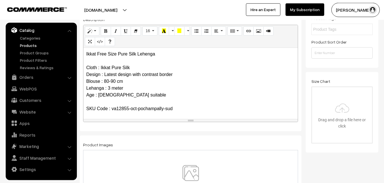
scroll to position [157, 0]
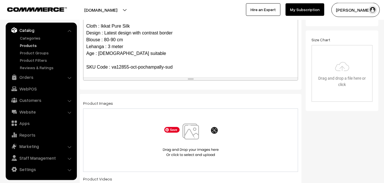
click at [204, 130] on img at bounding box center [190, 139] width 59 height 33
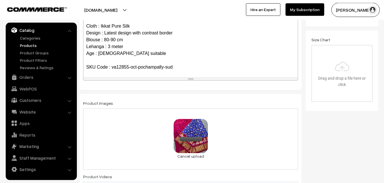
scroll to position [331, 0]
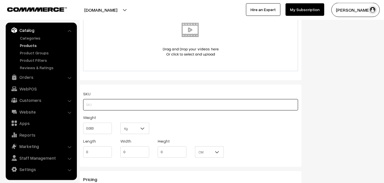
click at [90, 101] on input "text" at bounding box center [190, 104] width 215 height 11
paste input "va12855-oct-pochampally-sud"
type input "va12855-oct-pochampally-sud"
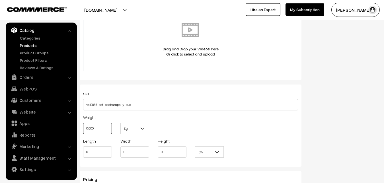
drag, startPoint x: 101, startPoint y: 127, endPoint x: 88, endPoint y: 127, distance: 12.8
click at [88, 127] on input "0.000" at bounding box center [97, 128] width 29 height 11
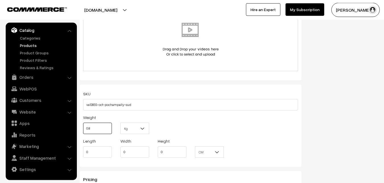
scroll to position [447, 0]
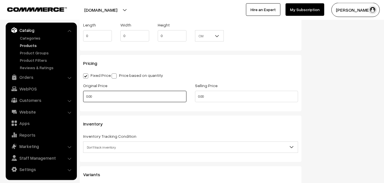
type input "0.80"
drag, startPoint x: 98, startPoint y: 96, endPoint x: 69, endPoint y: 96, distance: 29.6
click at [83, 96] on input "0.00" at bounding box center [134, 96] width 103 height 11
type input "5800"
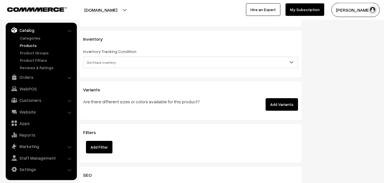
scroll to position [534, 0]
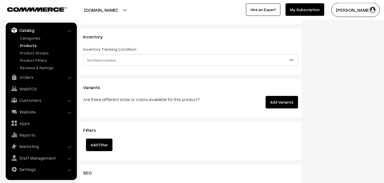
type input "7499"
click at [95, 62] on span "Don't track inventory" at bounding box center [190, 60] width 214 height 10
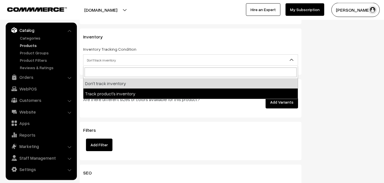
select select "2"
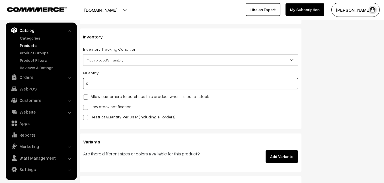
click at [98, 84] on input "0" at bounding box center [190, 83] width 215 height 11
type input "4"
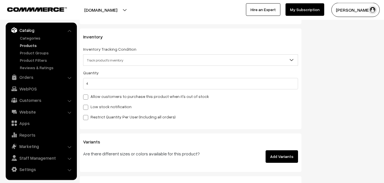
click at [96, 107] on label "Low stock notification" at bounding box center [107, 107] width 48 height 6
click at [87, 107] on input "Low stock notification" at bounding box center [85, 106] width 4 height 4
checkbox input "true"
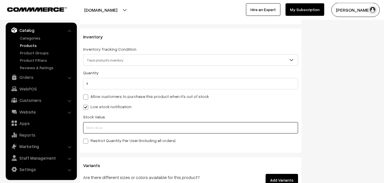
click at [96, 127] on input "text" at bounding box center [190, 127] width 215 height 11
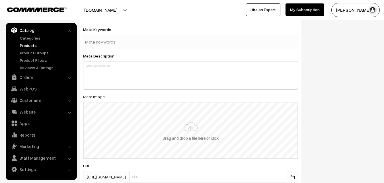
scroll to position [824, 0]
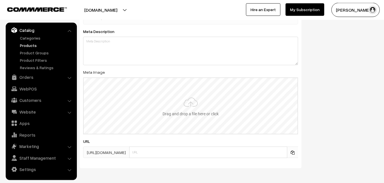
type input "2"
click at [188, 98] on input "file" at bounding box center [191, 106] width 214 height 56
type input "C:\fakepath\ikkat-free-size-lehenga-va12855-sep.jpeg"
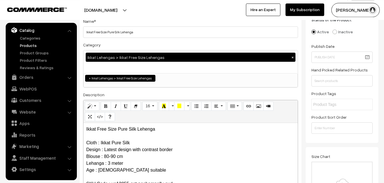
scroll to position [0, 0]
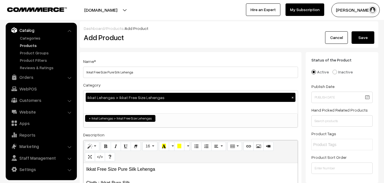
click at [360, 35] on button "Save" at bounding box center [362, 37] width 23 height 13
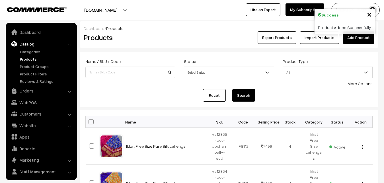
scroll to position [14, 0]
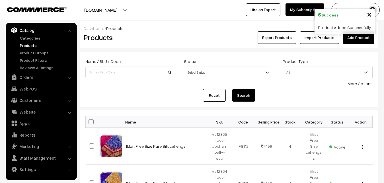
click at [147, 34] on h2 "Products" at bounding box center [129, 37] width 91 height 9
click at [360, 39] on link "Add Product" at bounding box center [358, 37] width 32 height 13
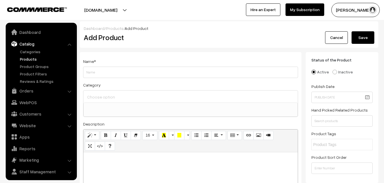
select select
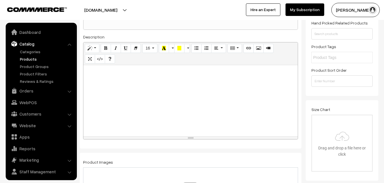
scroll to position [14, 0]
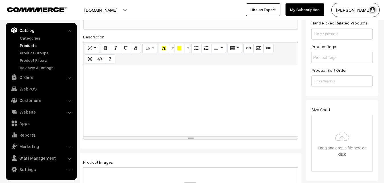
paste div
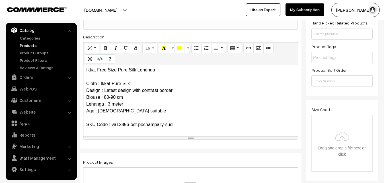
scroll to position [0, 0]
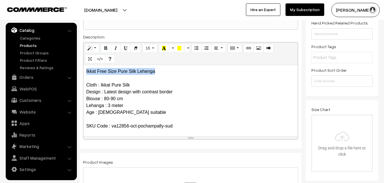
drag, startPoint x: 158, startPoint y: 75, endPoint x: 71, endPoint y: 71, distance: 86.8
click at [83, 72] on div "Ikkat Free Size Pure Silk Lehenga Cloth : Ikkat Pure Silk Design : Latest desig…" at bounding box center [190, 100] width 214 height 71
copy p "Ikkat Free Size Pure Silk Lehenga"
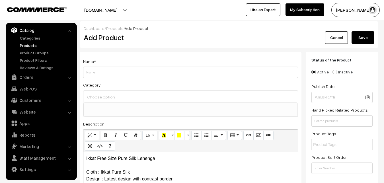
click at [100, 63] on div "Name *" at bounding box center [190, 68] width 215 height 20
click at [95, 73] on input "Weight" at bounding box center [190, 72] width 215 height 11
paste input "Ikkat Free Size Pure Silk Lehenga"
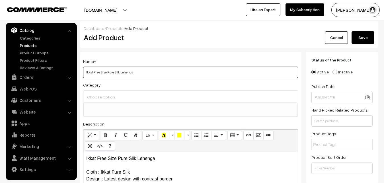
type input "Ikkat Free Size Pure Silk Lehenga"
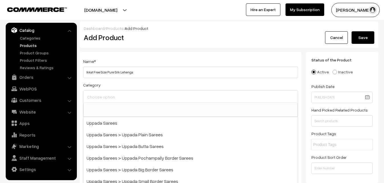
click at [106, 96] on input at bounding box center [191, 97] width 210 height 8
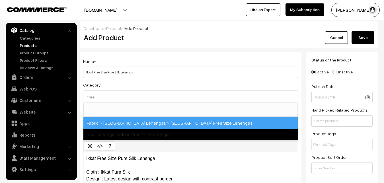
type input "free"
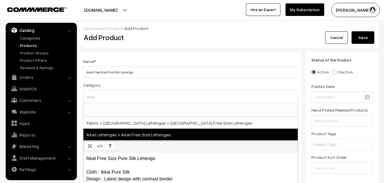
click at [129, 135] on span "Ikkat Lehengas > Ikkat Free Size Lehengas" at bounding box center [190, 135] width 214 height 12
select select "27"
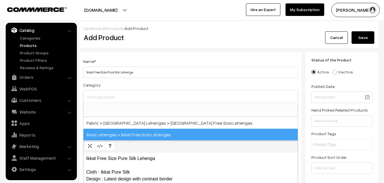
scroll to position [412, 0]
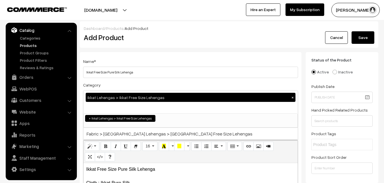
click at [135, 88] on div "Category Ikkat Lehengas > Ikkat Free Size Lehengas × Uppada Sarees Uppada Saree…" at bounding box center [190, 104] width 215 height 46
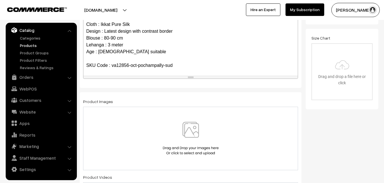
scroll to position [174, 0]
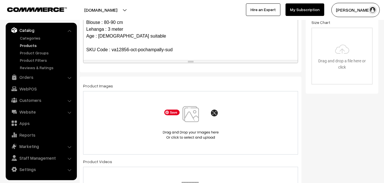
click at [187, 117] on img at bounding box center [190, 122] width 59 height 33
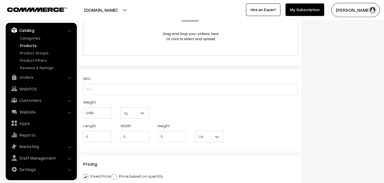
scroll to position [348, 0]
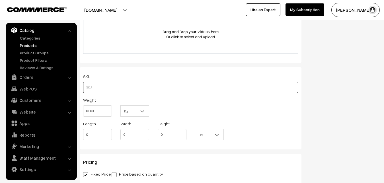
click at [91, 84] on input "text" at bounding box center [190, 87] width 215 height 11
paste input "va12856-oct-pochampally-sud"
type input "va12856-oct-pochampally-sud"
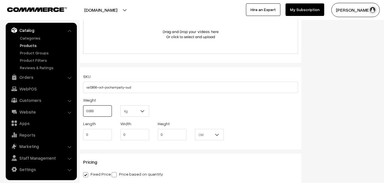
drag, startPoint x: 101, startPoint y: 111, endPoint x: 73, endPoint y: 111, distance: 27.9
click at [83, 111] on input "0.000" at bounding box center [97, 110] width 29 height 11
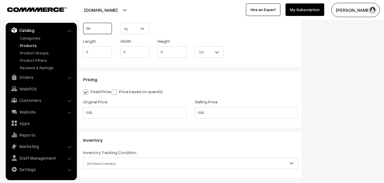
scroll to position [435, 0]
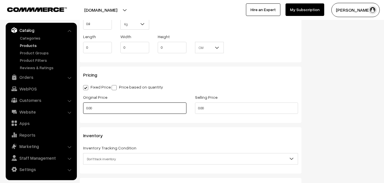
type input "0.80"
drag, startPoint x: 96, startPoint y: 111, endPoint x: 80, endPoint y: 108, distance: 15.3
click at [83, 108] on input "0.00" at bounding box center [134, 107] width 103 height 11
type input "5800"
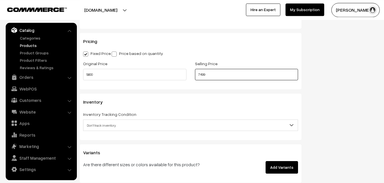
scroll to position [493, 0]
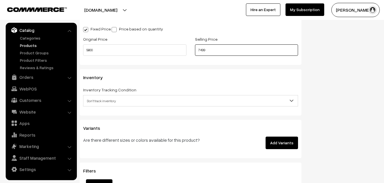
type input "7499"
click at [90, 99] on span "Don't track inventory" at bounding box center [190, 101] width 214 height 10
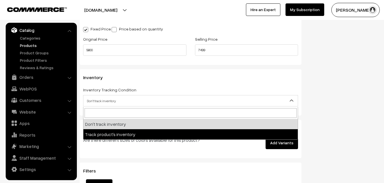
select select "2"
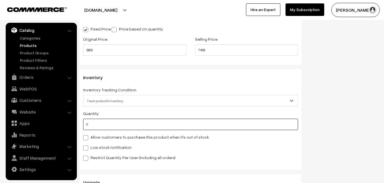
click at [96, 124] on input "0" at bounding box center [190, 124] width 215 height 11
type input "4"
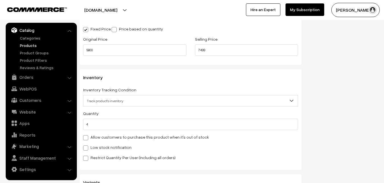
click at [94, 146] on label "Low stock notification" at bounding box center [107, 147] width 48 height 6
click at [87, 146] on input "Low stock notification" at bounding box center [85, 147] width 4 height 4
checkbox input "true"
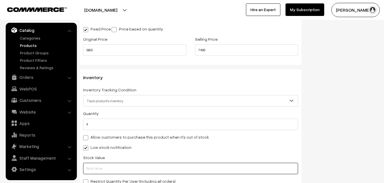
click at [94, 169] on input "text" at bounding box center [190, 168] width 215 height 11
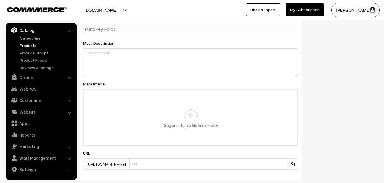
scroll to position [847, 0]
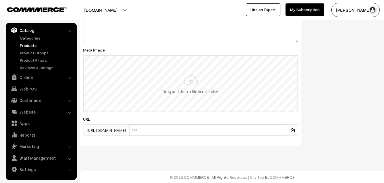
type input "2"
click at [180, 96] on input "file" at bounding box center [191, 84] width 214 height 56
type input "C:\fakepath\ikkat-free-size-lehenga-va12856-sep.jpeg"
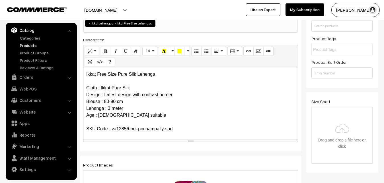
scroll to position [0, 0]
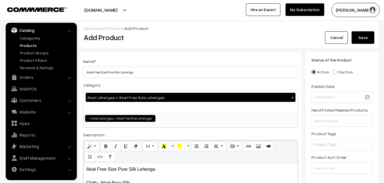
click at [364, 34] on button "Save" at bounding box center [362, 37] width 23 height 13
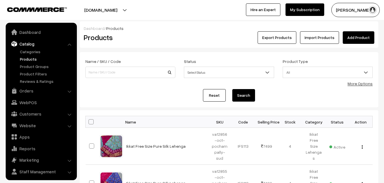
scroll to position [14, 0]
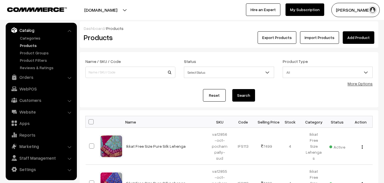
click at [358, 37] on link "Add Product" at bounding box center [358, 37] width 32 height 13
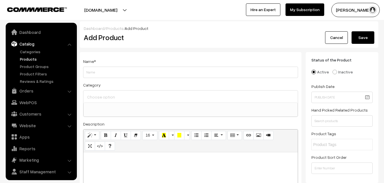
select select
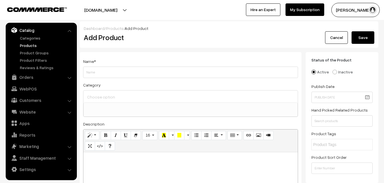
click at [154, 35] on h2 "Add Product" at bounding box center [192, 37] width 216 height 9
paste div
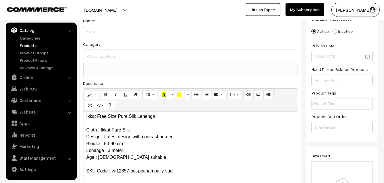
scroll to position [0, 0]
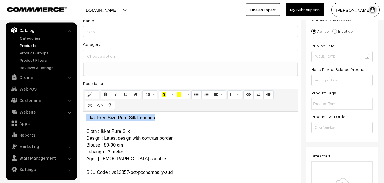
drag, startPoint x: 160, startPoint y: 119, endPoint x: 79, endPoint y: 113, distance: 80.5
click at [83, 113] on div "Ikkat Free Size Pure Silk Lehenga Cloth : Ikkat Pure Silk Design : Latest desig…" at bounding box center [190, 146] width 214 height 71
copy p "Ikkat Free Size Pure Silk Lehenga"
click at [103, 22] on div "Name *" at bounding box center [190, 27] width 215 height 20
click at [97, 41] on div "Category Uppada Sarees Uppada Sarees > Uppada Plain Sarees Uppada Sarees > Uppa…" at bounding box center [190, 59] width 215 height 36
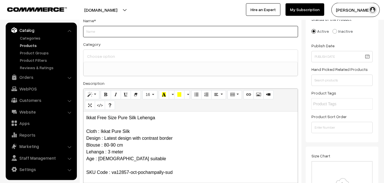
click at [96, 32] on input "Weight" at bounding box center [190, 31] width 215 height 11
paste input "Ikkat Free Size Pure Silk Lehenga"
type input "Ikkat Free Size Pure Silk Lehenga"
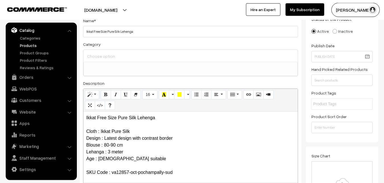
click at [106, 55] on input at bounding box center [191, 56] width 210 height 8
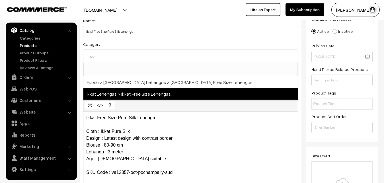
type input "free"
click at [125, 93] on span "Ikkat Lehengas > Ikkat Free Size Lehengas" at bounding box center [190, 94] width 214 height 12
select select "27"
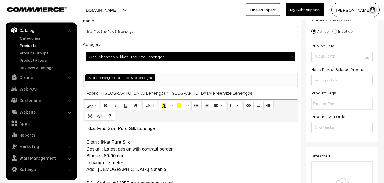
scroll to position [412, 0]
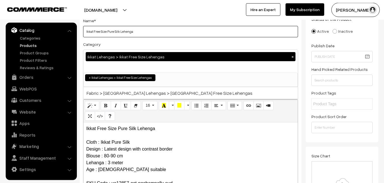
click at [143, 37] on input "Ikkat Free Size Pure Silk Lehenga" at bounding box center [190, 31] width 215 height 11
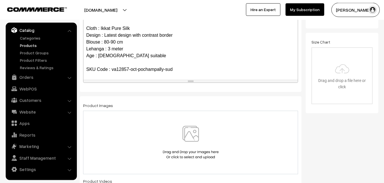
scroll to position [157, 0]
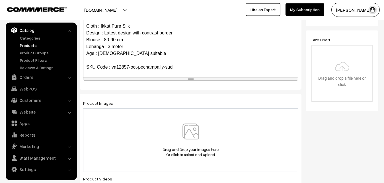
click at [191, 127] on img at bounding box center [190, 139] width 59 height 33
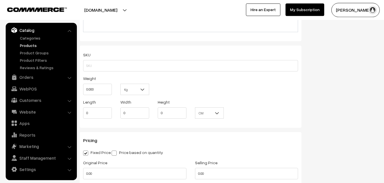
scroll to position [360, 0]
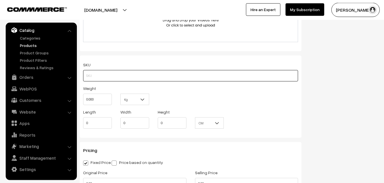
click at [108, 75] on input "text" at bounding box center [190, 75] width 215 height 11
paste input "va12857-oct-pochampally-sud"
type input "va12857-oct-pochampally-sud"
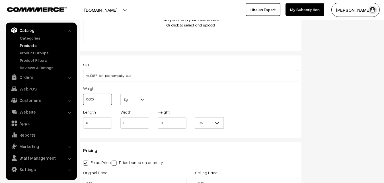
drag, startPoint x: 97, startPoint y: 99, endPoint x: 82, endPoint y: 97, distance: 15.1
click at [83, 97] on input "0.000" at bounding box center [97, 99] width 29 height 11
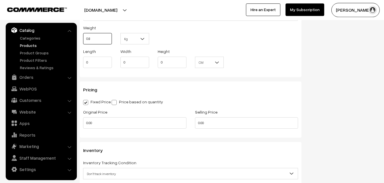
scroll to position [447, 0]
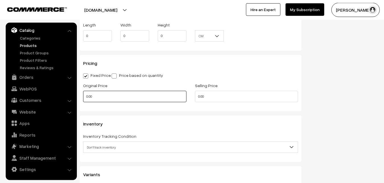
type input "0.80"
drag, startPoint x: 108, startPoint y: 94, endPoint x: 58, endPoint y: 95, distance: 49.5
click at [83, 95] on input "0.00" at bounding box center [134, 96] width 103 height 11
type input "5800"
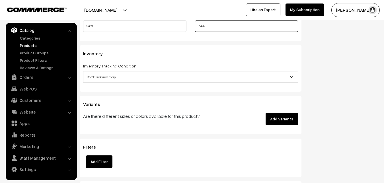
scroll to position [534, 0]
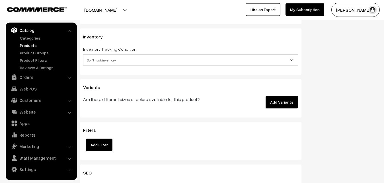
type input "7499"
click at [97, 58] on span "Don't track inventory" at bounding box center [190, 60] width 214 height 10
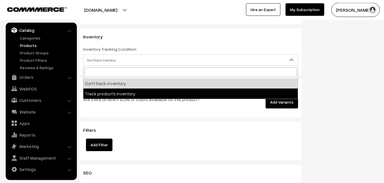
select select "2"
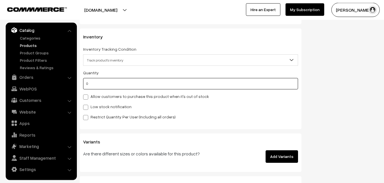
click at [102, 89] on input "0" at bounding box center [190, 83] width 215 height 11
type input "4"
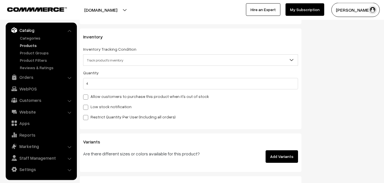
click at [99, 103] on div "Quantity 4 Allow customers to purchase this product when it's out of stock Low …" at bounding box center [190, 94] width 215 height 51
click at [99, 105] on label "Low stock notification" at bounding box center [107, 107] width 48 height 6
click at [87, 105] on input "Low stock notification" at bounding box center [85, 106] width 4 height 4
checkbox input "true"
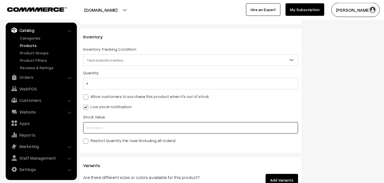
click at [101, 125] on input "text" at bounding box center [190, 127] width 215 height 11
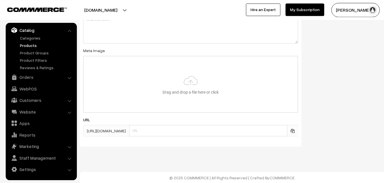
scroll to position [847, 0]
type input "2"
click at [176, 82] on input "file" at bounding box center [191, 84] width 214 height 56
type input "C:\fakepath\ikkat-free-size-lehenga-va12857-sep.jpeg"
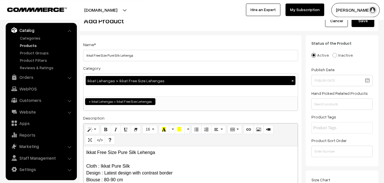
scroll to position [0, 0]
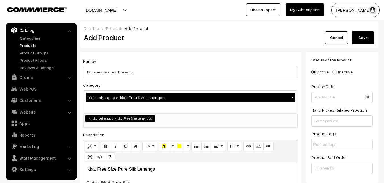
click at [368, 39] on button "Save" at bounding box center [362, 37] width 23 height 13
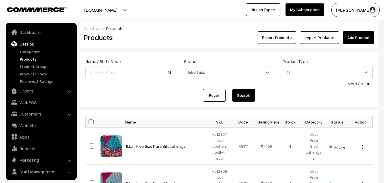
scroll to position [14, 0]
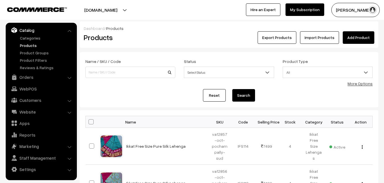
click at [143, 32] on div "Products" at bounding box center [129, 37] width 100 height 13
click at [346, 35] on link "Add Product" at bounding box center [358, 37] width 32 height 13
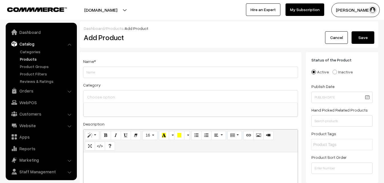
select select
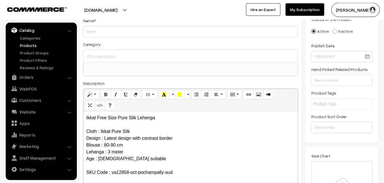
scroll to position [12, 0]
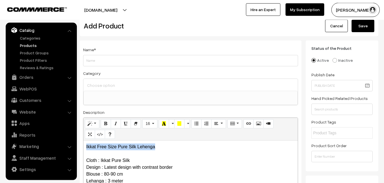
drag, startPoint x: 160, startPoint y: 144, endPoint x: 63, endPoint y: 143, distance: 96.7
click at [83, 144] on div "Ikkat Free Size Pure Silk Lehenga Cloth : Ikkat Pure Silk Design : Latest desig…" at bounding box center [190, 176] width 214 height 71
copy p "Ikkat Free Size Pure Silk Lehenga"
click at [104, 64] on input "Weight" at bounding box center [190, 60] width 215 height 11
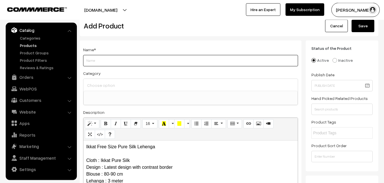
paste input "Ikkat Free Size Pure Silk Lehenga"
type input "Ikkat Free Size Pure Silk Lehenga"
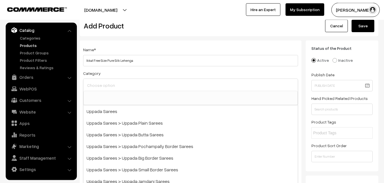
click at [110, 85] on input at bounding box center [191, 85] width 210 height 8
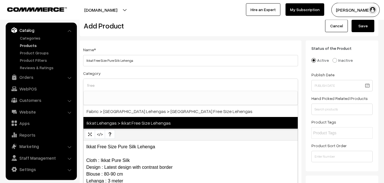
type input "free"
click at [136, 122] on span "Ikkat Lehengas > Ikkat Free Size Lehengas" at bounding box center [190, 123] width 214 height 12
select select "27"
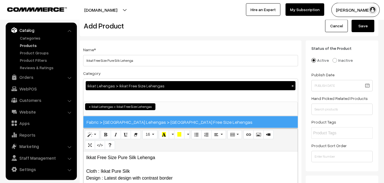
scroll to position [412, 0]
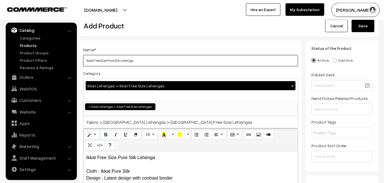
click at [145, 62] on input "Ikkat Free Size Pure Silk Lehenga" at bounding box center [190, 60] width 215 height 11
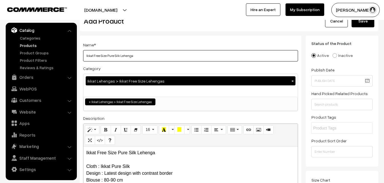
scroll to position [128, 0]
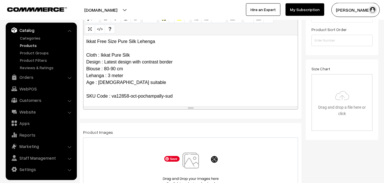
click at [187, 169] on img at bounding box center [190, 168] width 59 height 33
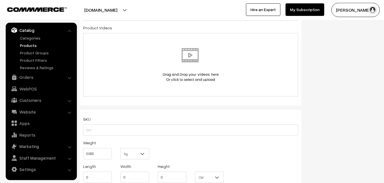
scroll to position [331, 0]
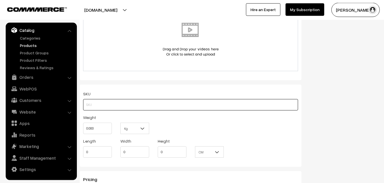
click at [84, 103] on input "text" at bounding box center [190, 104] width 215 height 11
paste input "va12858-oct-pochampally-sud"
type input "va12858-oct-pochampally-sud"
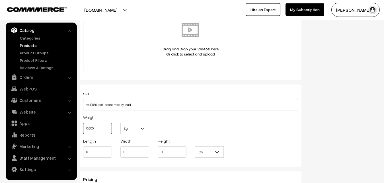
drag, startPoint x: 98, startPoint y: 131, endPoint x: 65, endPoint y: 132, distance: 32.7
click at [83, 132] on input "0.000" at bounding box center [97, 128] width 29 height 11
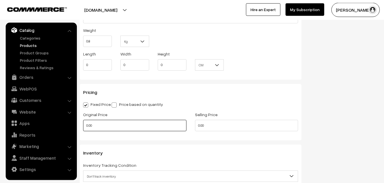
type input "0.80"
drag, startPoint x: 98, startPoint y: 125, endPoint x: 67, endPoint y: 126, distance: 31.0
click at [83, 126] on input "0.00" at bounding box center [134, 125] width 103 height 11
type input "5800"
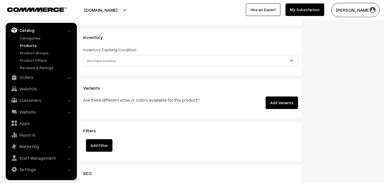
scroll to position [534, 0]
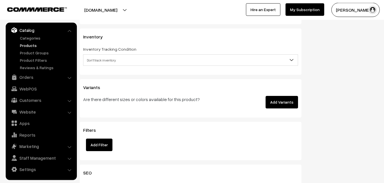
type input "7499"
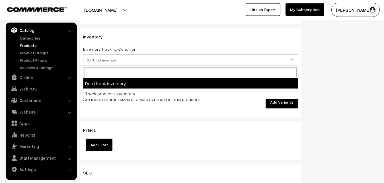
click at [94, 61] on span "Don't track inventory" at bounding box center [190, 60] width 214 height 10
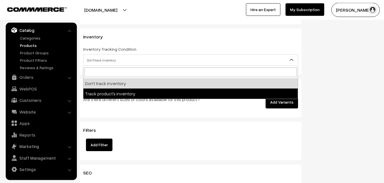
select select "2"
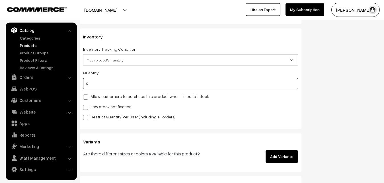
click at [95, 87] on input "0" at bounding box center [190, 83] width 215 height 11
type input "4"
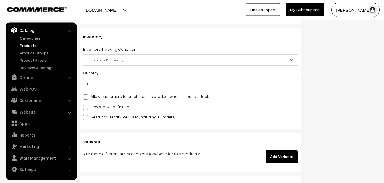
click at [93, 107] on label "Low stock notification" at bounding box center [107, 107] width 48 height 6
click at [87, 107] on input "Low stock notification" at bounding box center [85, 106] width 4 height 4
checkbox input "true"
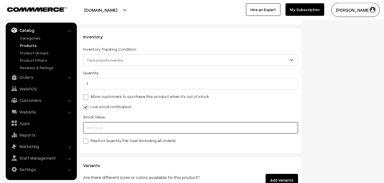
click at [94, 124] on input "text" at bounding box center [190, 127] width 215 height 11
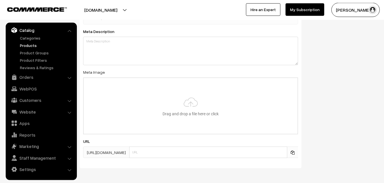
scroll to position [847, 0]
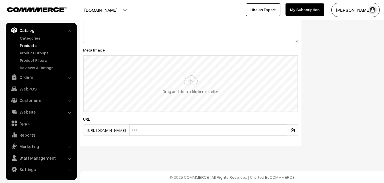
type input "2"
click at [188, 92] on input "file" at bounding box center [191, 84] width 214 height 56
type input "C:\fakepath\ikkat-free-size-lehenga-va12858-sep.jpeg"
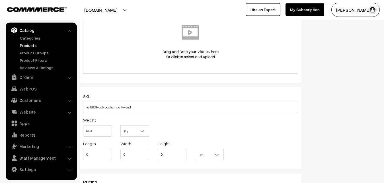
scroll to position [0, 0]
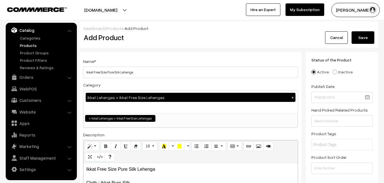
click at [364, 35] on button "Save" at bounding box center [362, 37] width 23 height 13
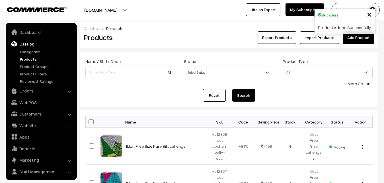
scroll to position [14, 0]
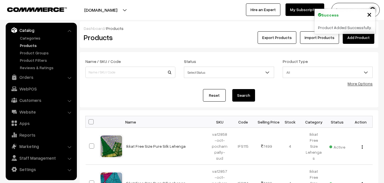
click at [131, 42] on div "Products" at bounding box center [129, 37] width 100 height 13
click at [349, 39] on link "Add Product" at bounding box center [358, 37] width 32 height 13
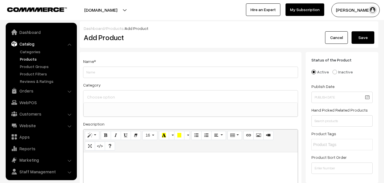
select select
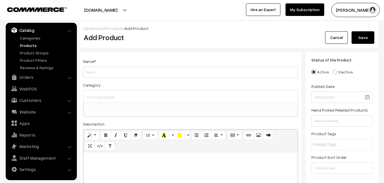
paste div
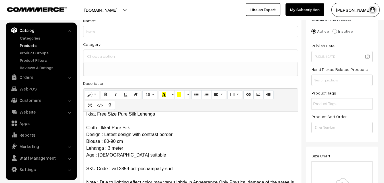
scroll to position [0, 0]
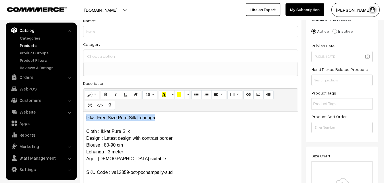
drag, startPoint x: 158, startPoint y: 116, endPoint x: 84, endPoint y: 120, distance: 74.3
click at [84, 120] on div "Ikkat Free Size Pure Silk Lehenga Cloth : Ikkat Pure Silk Design : Latest desig…" at bounding box center [190, 146] width 214 height 71
copy p "Ikkat Free Size Pure Silk Lehenga"
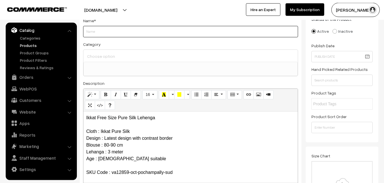
paste input "Ikkat Free Size Pure Silk Lehenga"
type input "Ikkat Free Size Pure Silk Lehenga"
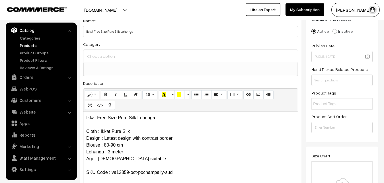
click at [112, 57] on input at bounding box center [191, 56] width 210 height 8
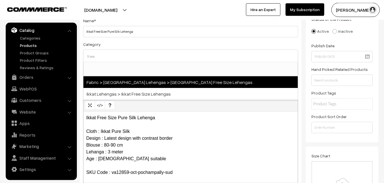
type input "free"
click at [129, 87] on span "Fabric > [GEOGRAPHIC_DATA] Lehengas > [GEOGRAPHIC_DATA] Free Size Lehengas" at bounding box center [190, 82] width 214 height 12
select select "23"
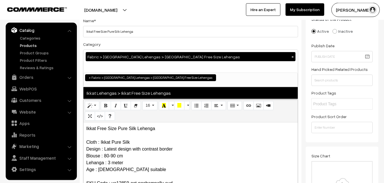
scroll to position [334, 0]
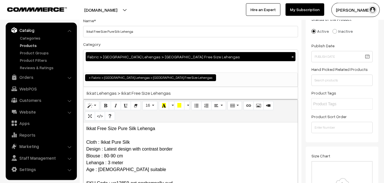
click at [293, 58] on button "×" at bounding box center [292, 56] width 5 height 5
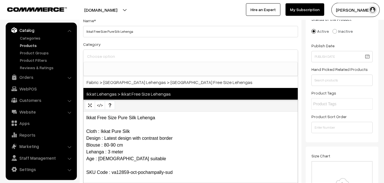
click at [137, 93] on span "Ikkat Lehengas > Ikkat Free Size Lehengas" at bounding box center [190, 94] width 214 height 12
select select "27"
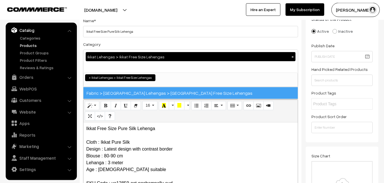
scroll to position [412, 0]
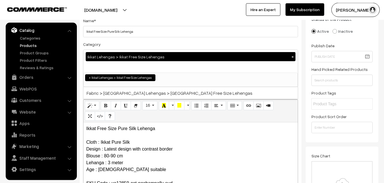
click at [139, 42] on div "Category Ikkat Lehengas > Ikkat Free Size Lehengas × Uppada Sarees Uppada Saree…" at bounding box center [190, 64] width 215 height 46
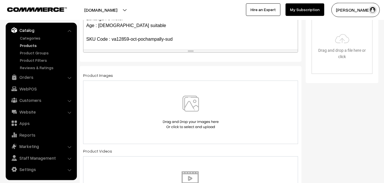
scroll to position [186, 0]
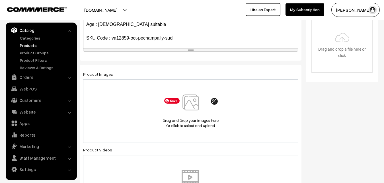
click at [195, 105] on img at bounding box center [190, 110] width 59 height 33
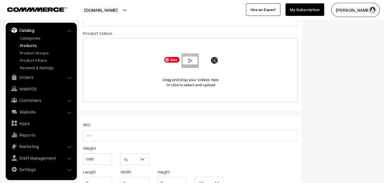
scroll to position [360, 0]
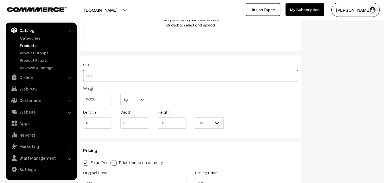
paste input "va12859-oct-pochampally-sud"
type input "va12859-oct-pochampally-sud"
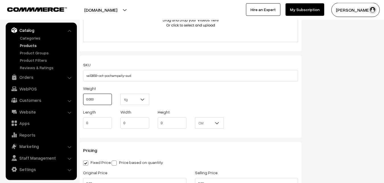
click at [83, 96] on input "0.000" at bounding box center [97, 99] width 29 height 11
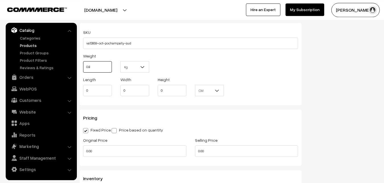
scroll to position [476, 0]
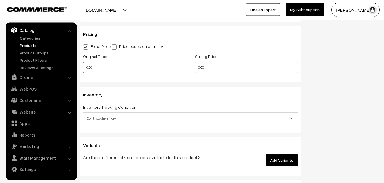
type input "0.80"
drag, startPoint x: 89, startPoint y: 70, endPoint x: 66, endPoint y: 70, distance: 22.5
click at [83, 70] on input "0.00" at bounding box center [134, 67] width 103 height 11
type input "5800"
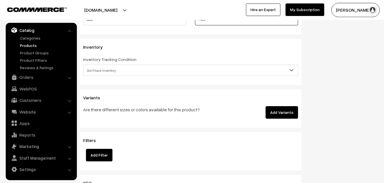
scroll to position [534, 0]
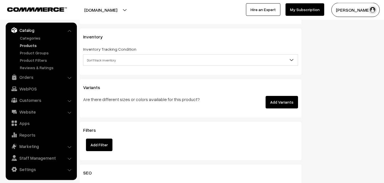
type input "7499"
click at [106, 65] on span "Don't track inventory" at bounding box center [190, 60] width 214 height 10
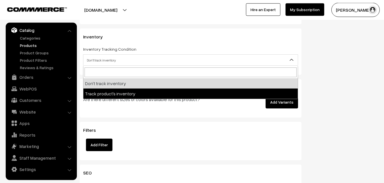
select select "2"
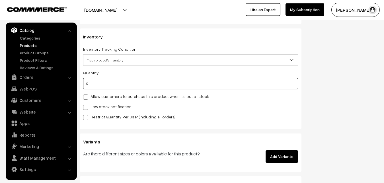
click at [102, 84] on input "0" at bounding box center [190, 83] width 215 height 11
type input "4"
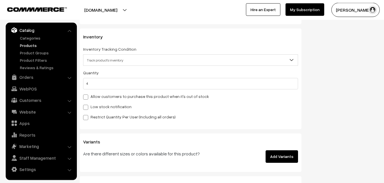
drag, startPoint x: 94, startPoint y: 109, endPoint x: 93, endPoint y: 115, distance: 6.3
click at [93, 109] on label "Low stock notification" at bounding box center [107, 107] width 48 height 6
click at [87, 108] on input "Low stock notification" at bounding box center [85, 106] width 4 height 4
checkbox input "true"
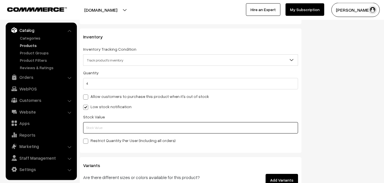
click at [92, 129] on input "text" at bounding box center [190, 127] width 215 height 11
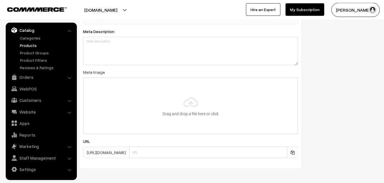
scroll to position [847, 0]
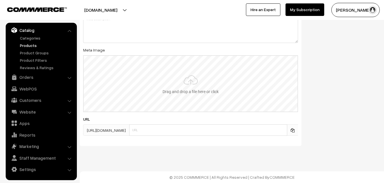
type input "2"
click at [188, 82] on input "file" at bounding box center [191, 84] width 214 height 56
type input "C:\fakepath\ikkat-free-size-lehenga-va12859-sep.jpeg"
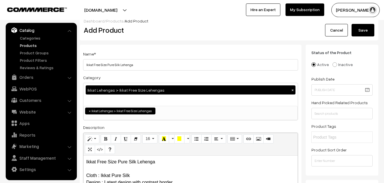
scroll to position [0, 0]
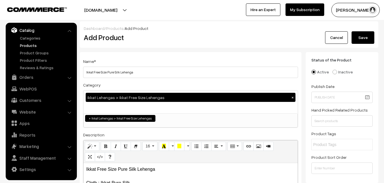
click at [359, 39] on button "Save" at bounding box center [362, 37] width 23 height 13
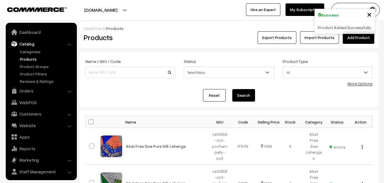
scroll to position [14, 0]
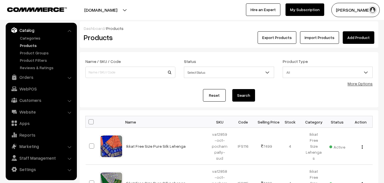
click at [144, 46] on div "Dashboard / Products Products Export Products Import Products Add Product" at bounding box center [229, 34] width 298 height 26
click at [160, 42] on h2 "Products" at bounding box center [129, 37] width 91 height 9
click at [364, 30] on div "Dashboard / Products" at bounding box center [229, 28] width 290 height 6
click at [364, 34] on link "Add Product" at bounding box center [358, 37] width 32 height 13
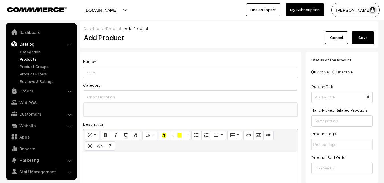
select select
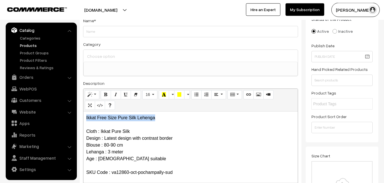
drag, startPoint x: 161, startPoint y: 115, endPoint x: 58, endPoint y: 116, distance: 103.5
click at [83, 116] on div "Ikkat Free Size Pure Silk Lehenga Cloth : Ikkat Pure Silk Design : Latest desig…" at bounding box center [190, 146] width 214 height 71
copy p "Ikkat Free Size Pure Silk Lehenga"
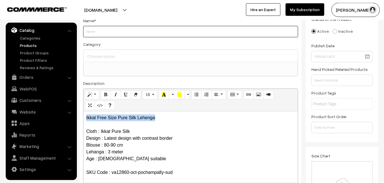
click at [100, 33] on input "Weight" at bounding box center [190, 31] width 215 height 11
paste input "Ikkat Free Size Pure Silk Lehenga"
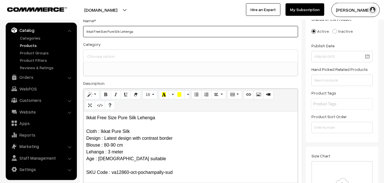
type input "Ikkat Free Size Pure Silk Lehenga"
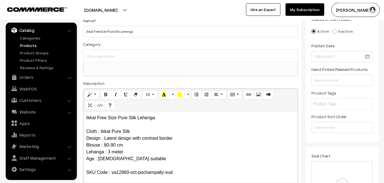
click at [94, 56] on input at bounding box center [191, 56] width 210 height 8
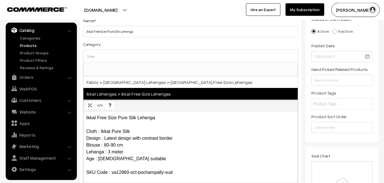
type input "free"
click at [156, 92] on span "Ikkat Lehengas > Ikkat Free Size Lehengas" at bounding box center [190, 94] width 214 height 12
select select "27"
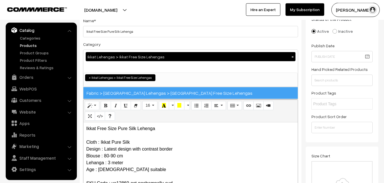
scroll to position [412, 0]
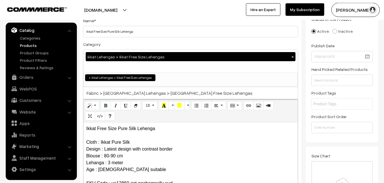
click at [151, 38] on div "Name * Ikkat Free Size Pure Silk Lehenga Category Ikkat Lehengas > Ikkat Free S…" at bounding box center [191, 108] width 222 height 194
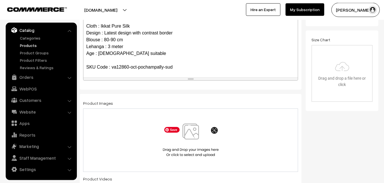
click at [191, 129] on img at bounding box center [190, 139] width 59 height 33
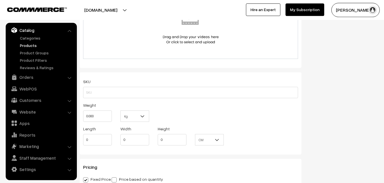
scroll to position [360, 0]
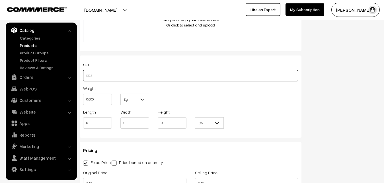
paste input "va12860-oct-pochampally-sud"
type input "va12860-oct-pochampally-sud"
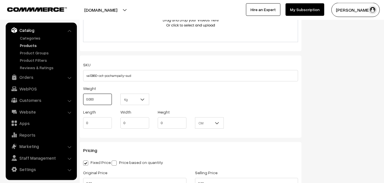
drag, startPoint x: 94, startPoint y: 103, endPoint x: 82, endPoint y: 99, distance: 12.1
click at [83, 99] on input "0.000" at bounding box center [97, 99] width 29 height 11
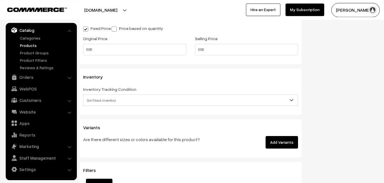
scroll to position [505, 0]
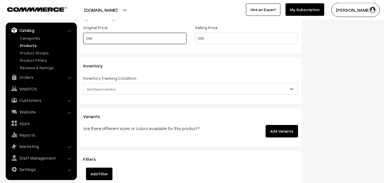
type input "0.80"
drag, startPoint x: 115, startPoint y: 44, endPoint x: 79, endPoint y: 42, distance: 35.6
click at [83, 42] on input "0.00" at bounding box center [134, 38] width 103 height 11
type input "1"
type input "5800"
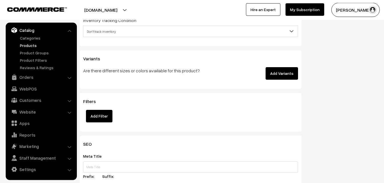
scroll to position [563, 0]
type input "7499"
click at [114, 33] on span "Don't track inventory" at bounding box center [190, 31] width 214 height 10
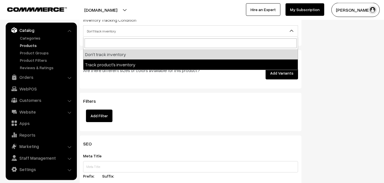
select select "2"
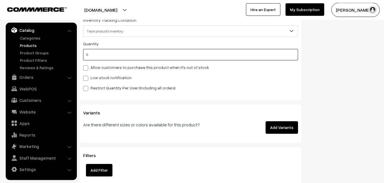
click at [110, 56] on input "0" at bounding box center [190, 54] width 215 height 11
type input "4"
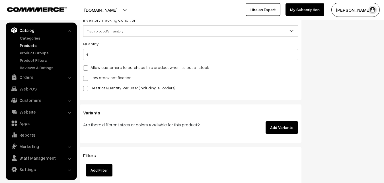
click at [104, 74] on div "Quantity 4 Allow customers to purchase this product when it's out of stock Low …" at bounding box center [190, 65] width 215 height 51
drag, startPoint x: 103, startPoint y: 76, endPoint x: 100, endPoint y: 84, distance: 7.7
click at [103, 77] on label "Low stock notification" at bounding box center [107, 78] width 48 height 6
click at [87, 77] on input "Low stock notification" at bounding box center [85, 77] width 4 height 4
checkbox input "true"
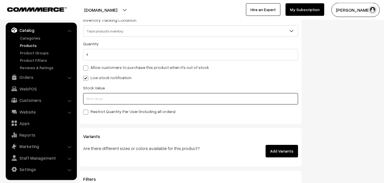
click at [96, 98] on input "text" at bounding box center [190, 98] width 215 height 11
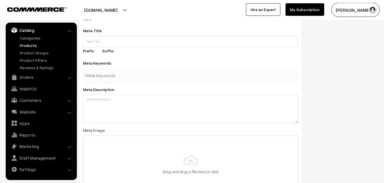
scroll to position [847, 0]
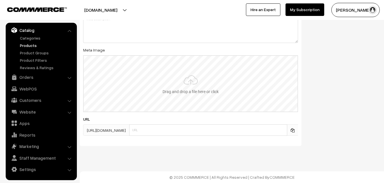
type input "2"
click at [196, 67] on input "file" at bounding box center [191, 84] width 214 height 56
type input "C:\fakepath\ikkat-free-size-lehenga-va12860-sep.jpeg"
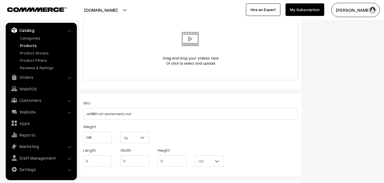
scroll to position [0, 0]
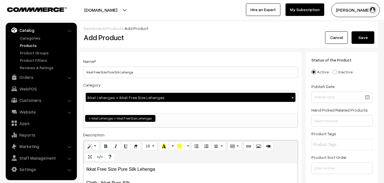
click at [364, 36] on button "Save" at bounding box center [362, 37] width 23 height 13
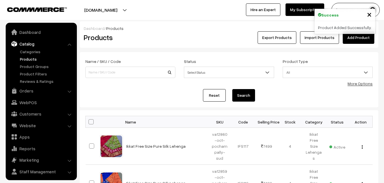
scroll to position [14, 0]
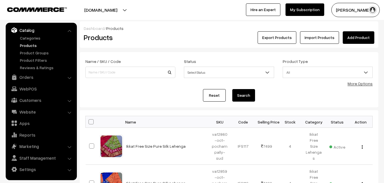
click at [363, 36] on link "Add Product" at bounding box center [358, 37] width 32 height 13
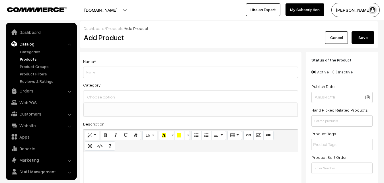
select select
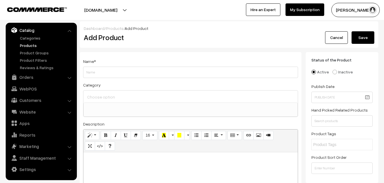
paste div
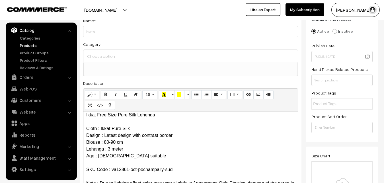
scroll to position [0, 0]
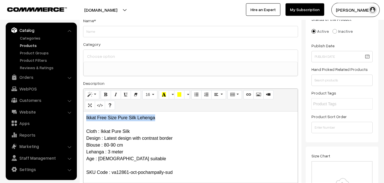
drag, startPoint x: 165, startPoint y: 120, endPoint x: 86, endPoint y: 113, distance: 79.4
click at [86, 113] on div "Ikkat Free Size Pure Silk Lehenga Cloth : Ikkat Pure Silk Design : Latest desig…" at bounding box center [190, 146] width 214 height 71
copy p "Ikkat Free Size Pure Silk Lehenga"
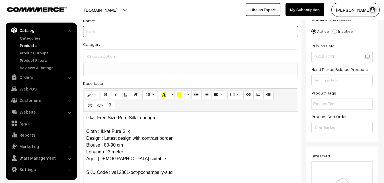
paste input "Ikkat Free Size Pure Silk Lehenga"
type input "Ikkat Free Size Pure Silk Lehenga"
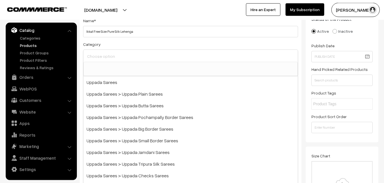
click at [105, 53] on input at bounding box center [191, 56] width 210 height 8
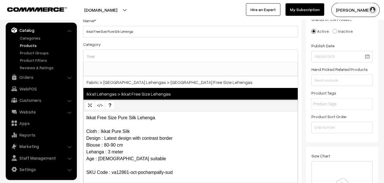
type input "free"
click at [133, 90] on span "Ikkat Lehengas > Ikkat Free Size Lehengas" at bounding box center [190, 94] width 214 height 12
select select "27"
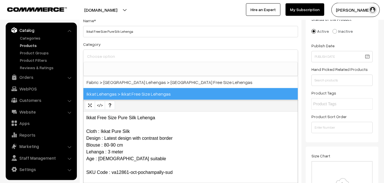
scroll to position [412, 0]
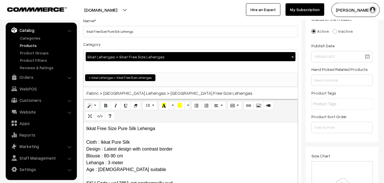
click at [132, 42] on div "Category Ikkat Lehengas > Ikkat Free Size Lehengas × Uppada Sarees Uppada Saree…" at bounding box center [190, 64] width 215 height 46
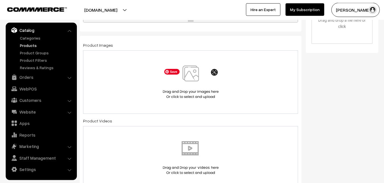
scroll to position [186, 0]
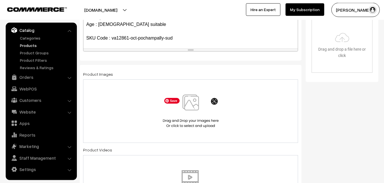
click at [191, 105] on img at bounding box center [190, 110] width 59 height 33
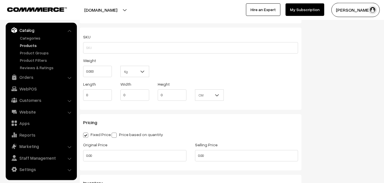
scroll to position [389, 0]
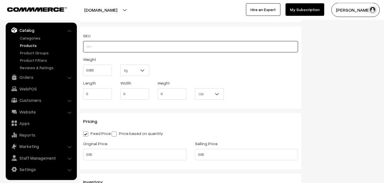
paste input "va12861-oct-pochampally-sud"
type input "va12861-oct-pochampally-sud"
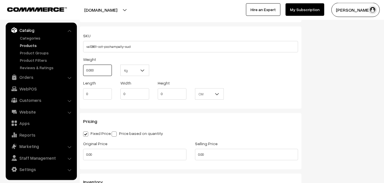
drag, startPoint x: 101, startPoint y: 67, endPoint x: 66, endPoint y: 70, distance: 35.4
click at [83, 70] on input "0.000" at bounding box center [97, 70] width 29 height 11
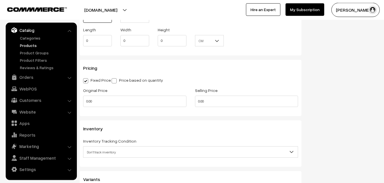
scroll to position [476, 0]
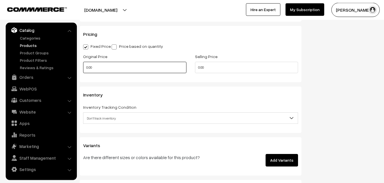
type input "0.80"
drag, startPoint x: 98, startPoint y: 71, endPoint x: 76, endPoint y: 71, distance: 22.2
click at [83, 71] on input "0.00" at bounding box center [134, 67] width 103 height 11
type input "5800"
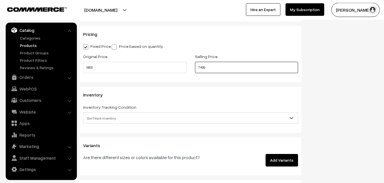
type input "7499"
click at [110, 115] on span "Don't track inventory" at bounding box center [190, 118] width 214 height 10
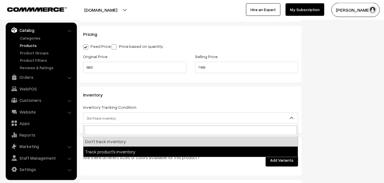
select select "2"
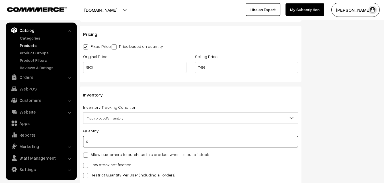
click at [94, 143] on input "0" at bounding box center [190, 141] width 215 height 11
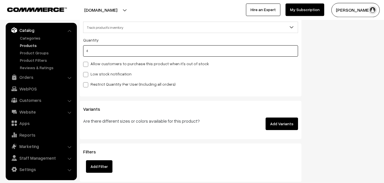
scroll to position [592, 0]
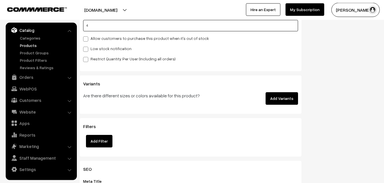
type input "4"
click at [85, 49] on span at bounding box center [85, 49] width 5 height 5
click at [85, 49] on input "Low stock notification" at bounding box center [85, 48] width 4 height 4
checkbox input "true"
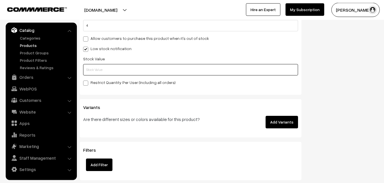
click at [88, 70] on input "text" at bounding box center [190, 69] width 215 height 11
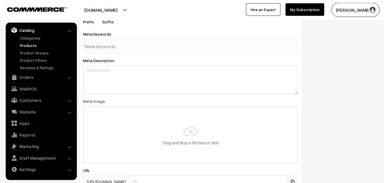
scroll to position [847, 0]
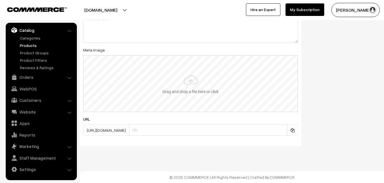
type input "2"
click at [185, 77] on input "file" at bounding box center [191, 84] width 214 height 56
type input "C:\fakepath\ikkat-free-size-lehenga-va12861-sep.jpeg"
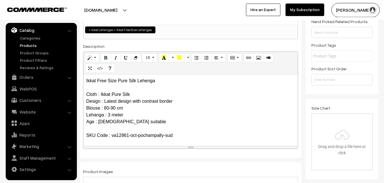
scroll to position [0, 0]
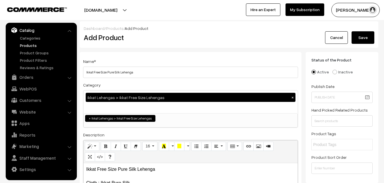
click at [366, 37] on button "Save" at bounding box center [362, 37] width 23 height 13
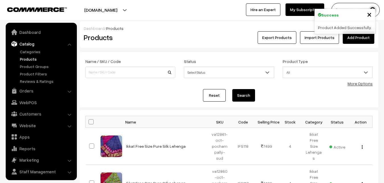
scroll to position [14, 0]
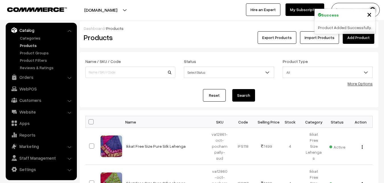
click at [160, 37] on h2 "Products" at bounding box center [129, 37] width 91 height 9
click at [353, 36] on link "Add Product" at bounding box center [358, 37] width 32 height 13
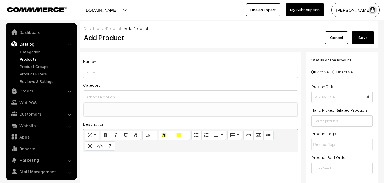
select select
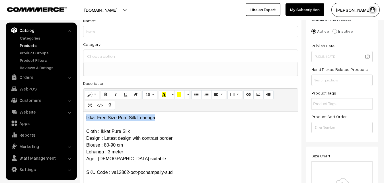
drag, startPoint x: 168, startPoint y: 118, endPoint x: 84, endPoint y: 118, distance: 83.9
click at [84, 118] on div "Ikkat Free Size Pure Silk Lehenga Cloth : Ikkat Pure Silk Design : Latest desig…" at bounding box center [190, 146] width 214 height 71
copy p "Ikkat Free Size Pure Silk Lehenga"
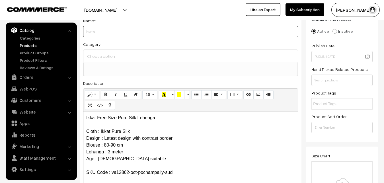
paste input "Ikkat Free Size Pure Silk Lehenga"
type input "Ikkat Free Size Pure Silk Lehenga"
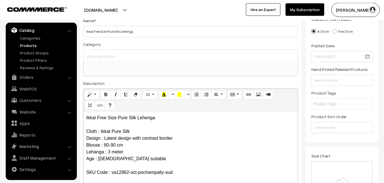
click at [103, 59] on input at bounding box center [191, 56] width 210 height 8
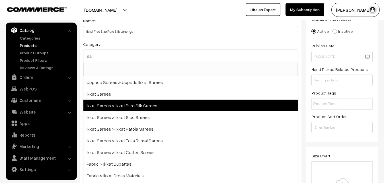
type input "ikk"
click at [131, 105] on span "Ikkat Sarees > Ikkat Pure Silk Sarees" at bounding box center [190, 106] width 214 height 12
select select "20"
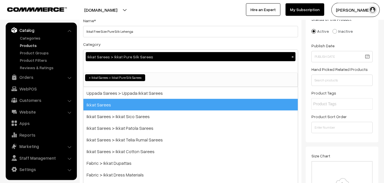
scroll to position [90, 0]
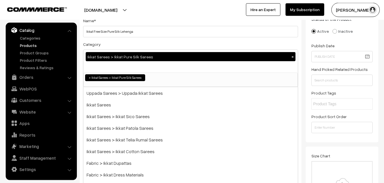
click at [157, 39] on div "Name * Ikkat Free Size Pure Silk Lehenga Category Ikkat Sarees > Ikkat Pure Sil…" at bounding box center [191, 108] width 222 height 194
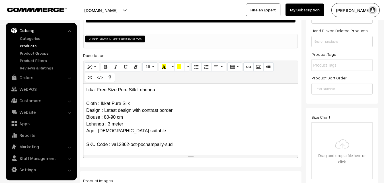
scroll to position [157, 0]
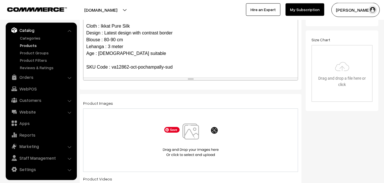
click at [191, 130] on img at bounding box center [190, 139] width 59 height 33
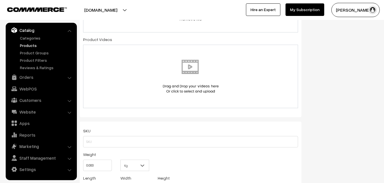
scroll to position [302, 0]
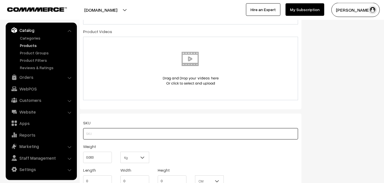
paste input "va12862-oct-pochampally-sud"
type input "va12862-oct-pochampally-sud"
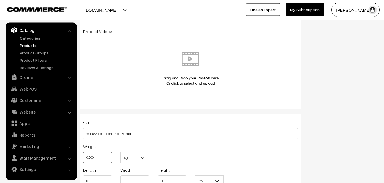
drag, startPoint x: 97, startPoint y: 154, endPoint x: 77, endPoint y: 155, distance: 20.2
click at [83, 155] on input "0.000" at bounding box center [97, 157] width 29 height 11
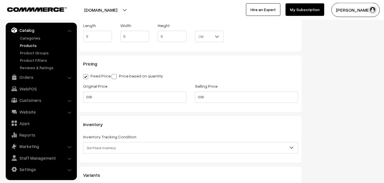
scroll to position [447, 0]
type input "0.80"
drag, startPoint x: 99, startPoint y: 98, endPoint x: 79, endPoint y: 95, distance: 20.4
click at [83, 95] on input "0.00" at bounding box center [134, 96] width 103 height 11
type input "5800"
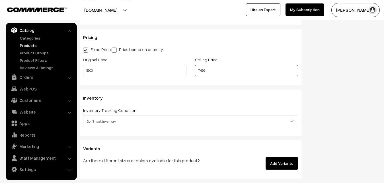
scroll to position [505, 0]
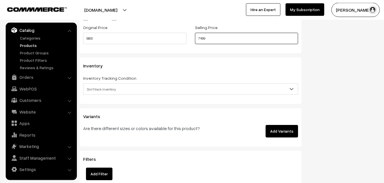
type input "7499"
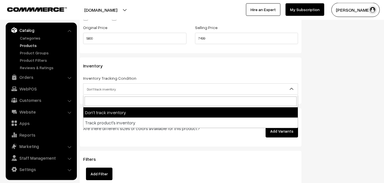
click at [102, 88] on span "Don't track inventory" at bounding box center [190, 89] width 214 height 10
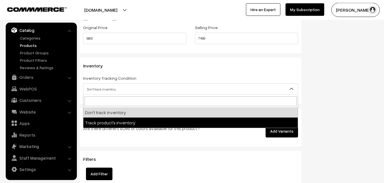
select select "2"
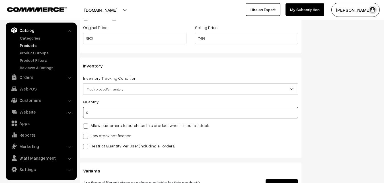
click at [95, 113] on input "0" at bounding box center [190, 112] width 215 height 11
type input "4"
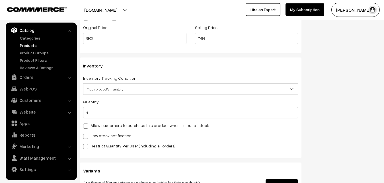
click at [94, 137] on label "Low stock notification" at bounding box center [107, 136] width 48 height 6
click at [87, 137] on input "Low stock notification" at bounding box center [85, 135] width 4 height 4
checkbox input "true"
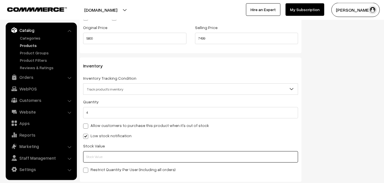
click at [93, 155] on input "text" at bounding box center [190, 156] width 215 height 11
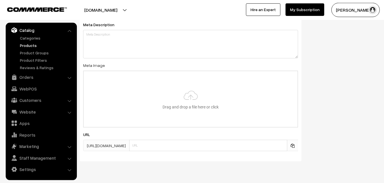
scroll to position [847, 0]
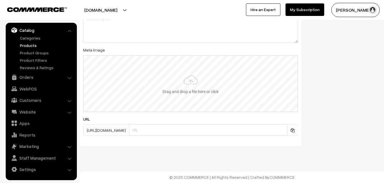
type input "2"
click at [190, 93] on input "file" at bounding box center [191, 84] width 214 height 56
type input "C:\fakepath\ikkat-free-size-lehenga-va12862-sep.jpeg"
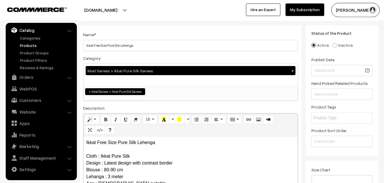
scroll to position [0, 0]
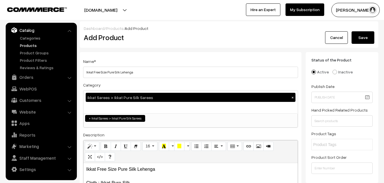
click at [362, 34] on button "Save" at bounding box center [362, 37] width 23 height 13
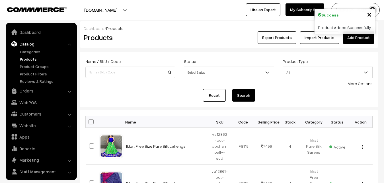
scroll to position [14, 0]
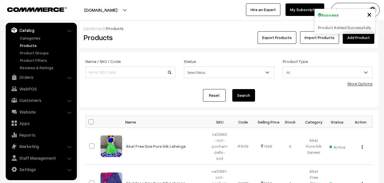
click at [163, 44] on div "Dashboard / Products Products Export Products Import Products Add Product" at bounding box center [229, 34] width 298 height 26
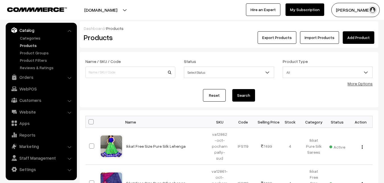
click at [344, 29] on div "Dashboard / Products" at bounding box center [229, 28] width 290 height 6
click at [350, 37] on link "Add Product" at bounding box center [358, 37] width 32 height 13
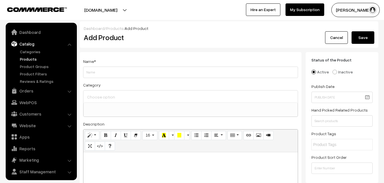
select select
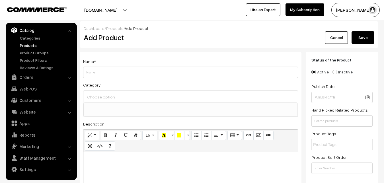
paste div
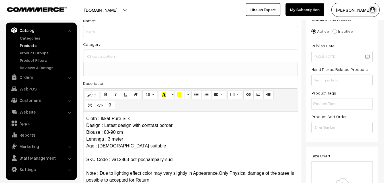
scroll to position [0, 0]
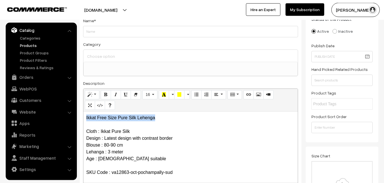
drag, startPoint x: 167, startPoint y: 116, endPoint x: 78, endPoint y: 117, distance: 89.3
click at [83, 117] on div "Ikkat Free Size Pure Silk Lehenga Cloth : Ikkat Pure Silk Design : Latest desig…" at bounding box center [190, 146] width 214 height 71
copy p "Ikkat Free Size Pure Silk Lehenga"
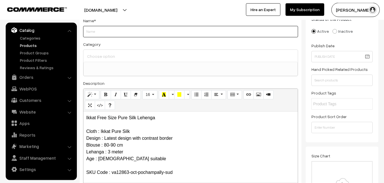
paste input "Ikkat Free Size Pure Silk Lehenga"
type input "Ikkat Free Size Pure Silk Lehenga"
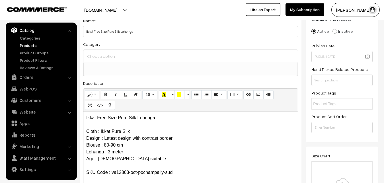
click at [115, 56] on input at bounding box center [191, 56] width 210 height 8
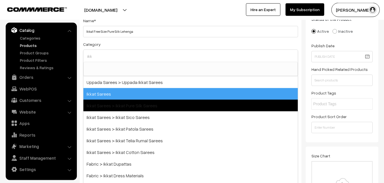
type input "ikk"
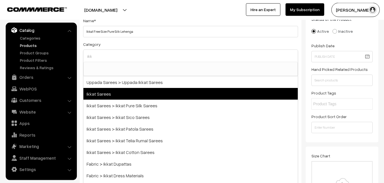
click at [122, 100] on span "Ikkat Sarees > Ikkat Pure Silk Sarees" at bounding box center [190, 106] width 214 height 12
select select "20"
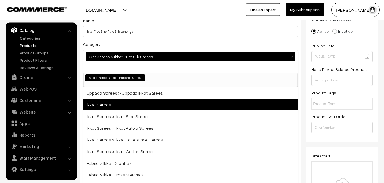
scroll to position [90, 0]
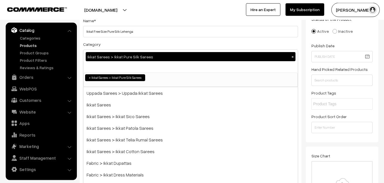
click at [135, 48] on div "Category Ikkat Sarees > Ikkat Pure Silk Sarees × Uppada Sarees Uppada Sarees > …" at bounding box center [190, 64] width 215 height 46
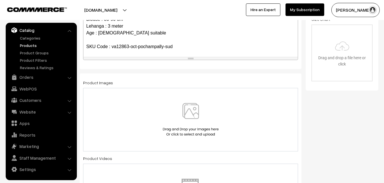
scroll to position [186, 0]
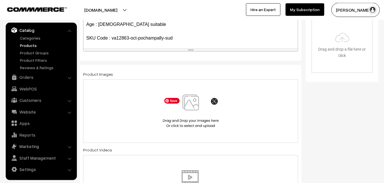
click at [192, 106] on img at bounding box center [190, 110] width 59 height 33
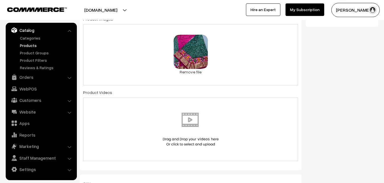
scroll to position [302, 0]
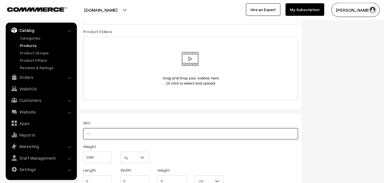
paste input "va12863-oct-pochampally-sud"
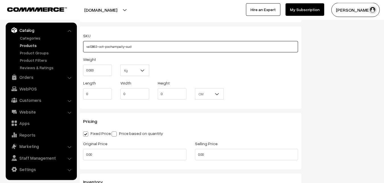
type input "va12863-oct-pochampally-sud"
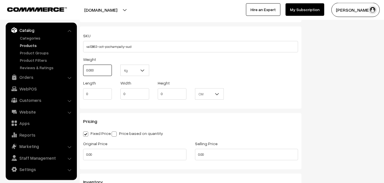
drag, startPoint x: 98, startPoint y: 66, endPoint x: 79, endPoint y: 69, distance: 18.9
click at [83, 69] on input "0.000" at bounding box center [97, 70] width 29 height 11
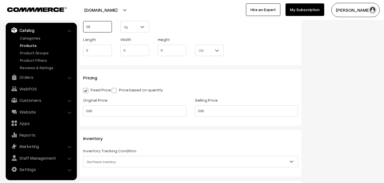
scroll to position [476, 0]
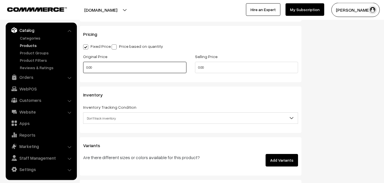
type input "0.80"
drag, startPoint x: 98, startPoint y: 65, endPoint x: 71, endPoint y: 67, distance: 27.1
click at [83, 67] on input "0.00" at bounding box center [134, 67] width 103 height 11
type input "5800"
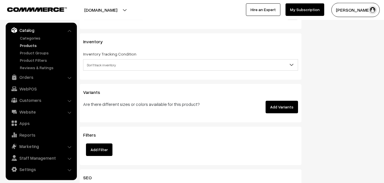
scroll to position [534, 0]
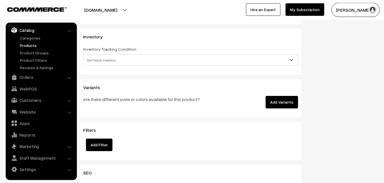
type input "7499"
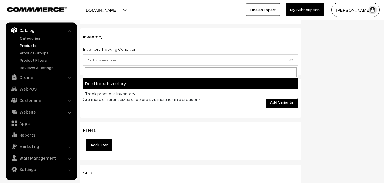
click at [100, 60] on span "Don't track inventory" at bounding box center [190, 60] width 214 height 10
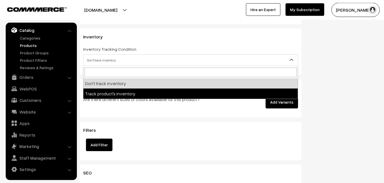
select select "2"
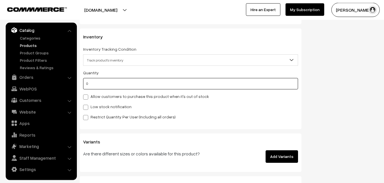
click at [105, 86] on input "0" at bounding box center [190, 83] width 215 height 11
type input "4"
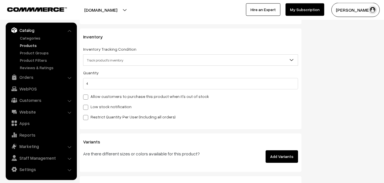
click at [97, 106] on label "Low stock notification" at bounding box center [107, 107] width 48 height 6
click at [87, 106] on input "Low stock notification" at bounding box center [85, 106] width 4 height 4
checkbox input "true"
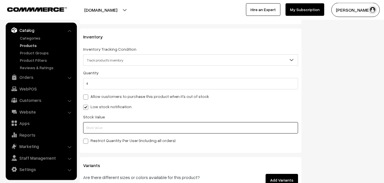
click at [94, 127] on input "text" at bounding box center [190, 127] width 215 height 11
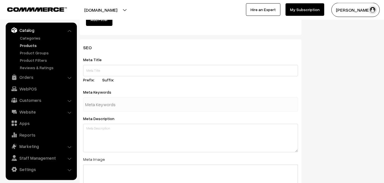
scroll to position [847, 0]
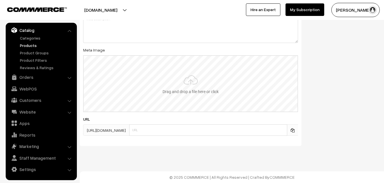
type input "2"
click at [177, 75] on input "file" at bounding box center [191, 84] width 214 height 56
type input "C:\fakepath\ikkat-free-size-lehenga-va12863-sep.jpeg"
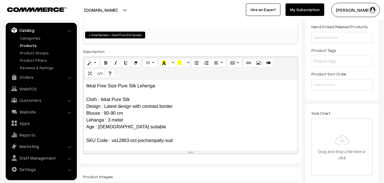
scroll to position [0, 0]
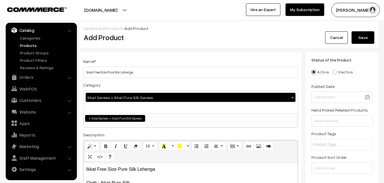
click at [367, 34] on button "Save" at bounding box center [362, 37] width 23 height 13
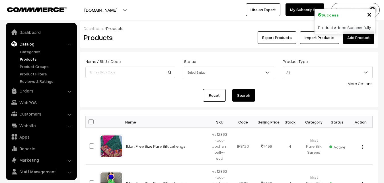
scroll to position [14, 0]
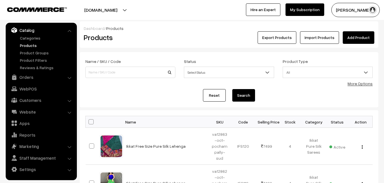
click at [148, 47] on div "Dashboard / Products Products Export Products Import Products Add Product" at bounding box center [229, 34] width 298 height 26
click at [369, 36] on link "Add Product" at bounding box center [358, 37] width 32 height 13
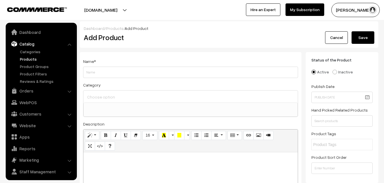
select select
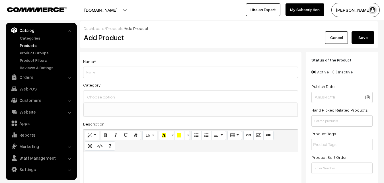
paste div
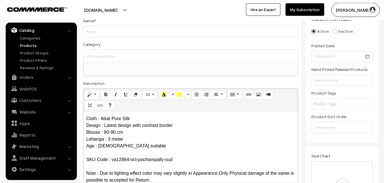
scroll to position [0, 0]
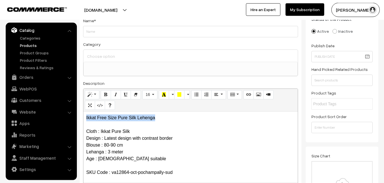
drag, startPoint x: 164, startPoint y: 115, endPoint x: 75, endPoint y: 114, distance: 88.8
click at [83, 114] on div "Ikkat Free Size Pure Silk Lehenga Cloth : Ikkat Pure Silk Design : Latest desig…" at bounding box center [190, 146] width 214 height 71
copy p "Ikkat Free Size Pure Silk Lehenga"
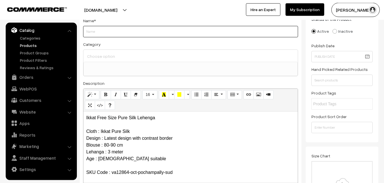
paste input "Ikkat Free Size Pure Silk Lehenga"
type input "Ikkat Free Size Pure Silk Lehenga"
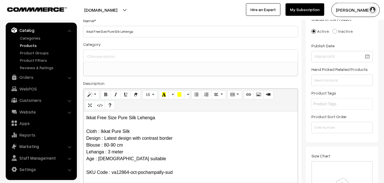
click at [114, 59] on input at bounding box center [191, 56] width 210 height 8
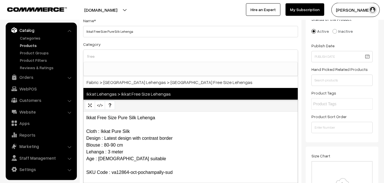
type input "free"
click at [122, 93] on span "Ikkat Lehengas > Ikkat Free Size Lehengas" at bounding box center [190, 94] width 214 height 12
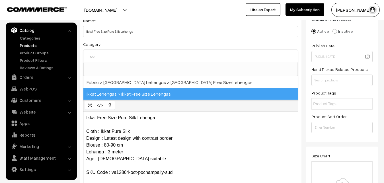
select select "27"
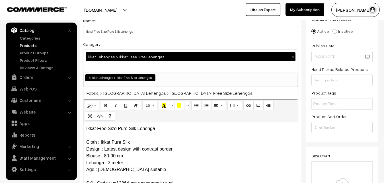
click at [124, 45] on div "Category Ikkat Lehengas > Ikkat Free Size Lehengas × Uppada Sarees Uppada Saree…" at bounding box center [190, 64] width 215 height 46
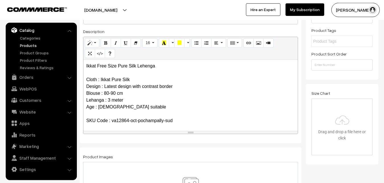
scroll to position [186, 0]
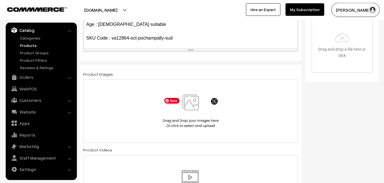
click at [181, 104] on img at bounding box center [190, 110] width 59 height 33
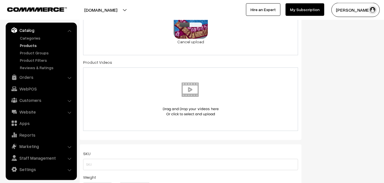
scroll to position [302, 0]
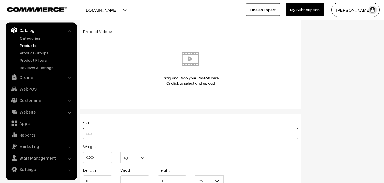
paste input "va12864-oct-pochampally-sud"
type input "va12864-oct-pochampally-sud"
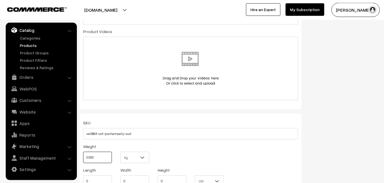
drag, startPoint x: 102, startPoint y: 155, endPoint x: 71, endPoint y: 154, distance: 30.2
click at [83, 154] on input "0.000" at bounding box center [97, 157] width 29 height 11
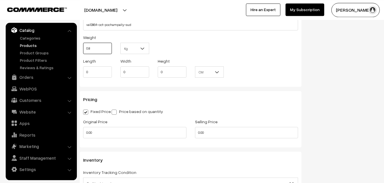
scroll to position [418, 0]
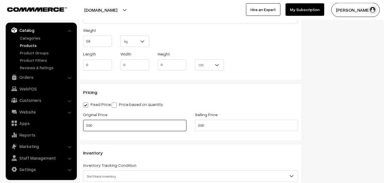
type input "0.80"
drag, startPoint x: 97, startPoint y: 130, endPoint x: 78, endPoint y: 127, distance: 19.0
click at [83, 127] on input "0.00" at bounding box center [134, 125] width 103 height 11
type input "5800"
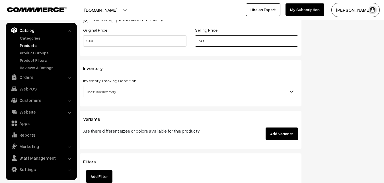
scroll to position [505, 0]
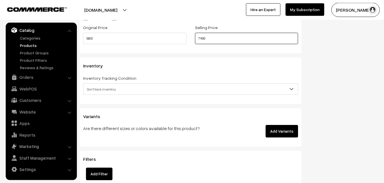
type input "7499"
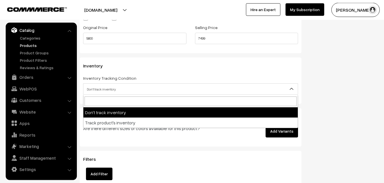
click at [123, 87] on span "Don't track inventory" at bounding box center [190, 89] width 214 height 10
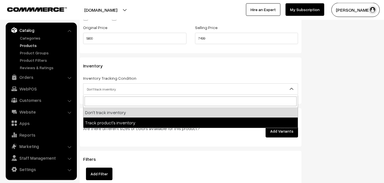
select select "2"
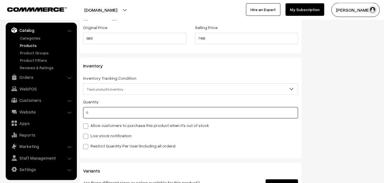
click at [119, 117] on input "0" at bounding box center [190, 112] width 215 height 11
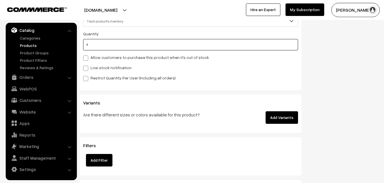
scroll to position [592, 0]
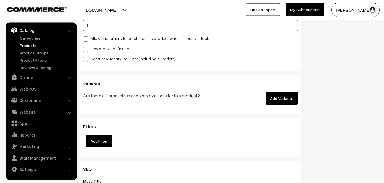
type input "4"
click at [105, 49] on label "Low stock notification" at bounding box center [107, 49] width 48 height 6
click at [87, 49] on input "Low stock notification" at bounding box center [85, 48] width 4 height 4
checkbox input "true"
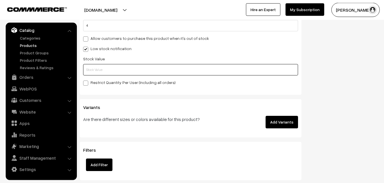
click at [116, 69] on input "text" at bounding box center [190, 69] width 215 height 11
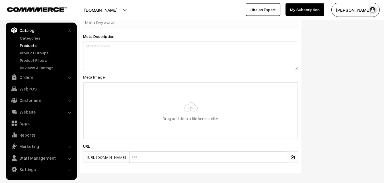
scroll to position [847, 0]
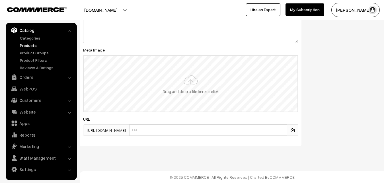
type input "2"
click at [186, 83] on input "file" at bounding box center [191, 84] width 214 height 56
type input "C:\fakepath\ikkat-free-size-lehenga-va12864-sep.jpeg"
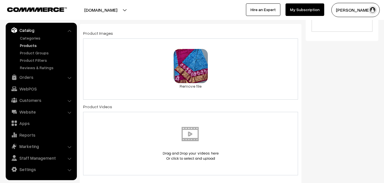
scroll to position [0, 0]
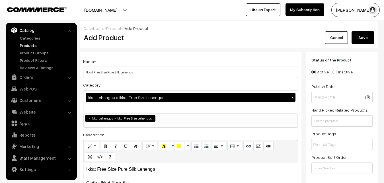
click at [366, 37] on button "Save" at bounding box center [362, 37] width 23 height 13
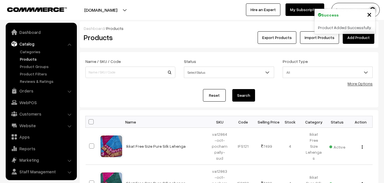
scroll to position [14, 0]
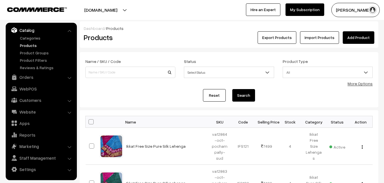
click at [353, 38] on link "Add Product" at bounding box center [358, 37] width 32 height 13
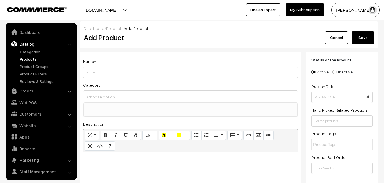
select select
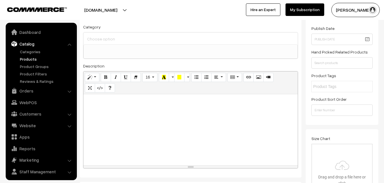
scroll to position [14, 0]
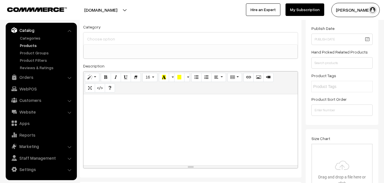
paste div
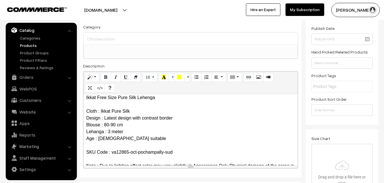
scroll to position [0, 0]
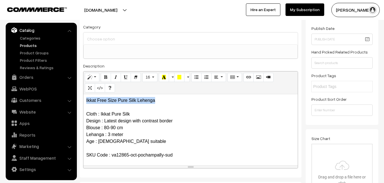
drag, startPoint x: 158, startPoint y: 103, endPoint x: 81, endPoint y: 99, distance: 76.9
click at [83, 99] on div "Ikkat Free Size Pure Silk Lehenga Cloth : Ikkat Pure Silk Design : Latest desig…" at bounding box center [190, 129] width 214 height 71
copy p "Ikkat Free Size Pure Silk Lehenga"
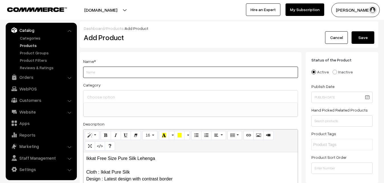
paste input "Ikkat Free Size Pure Silk Lehenga"
type input "Ikkat Free Size Pure Silk Lehenga"
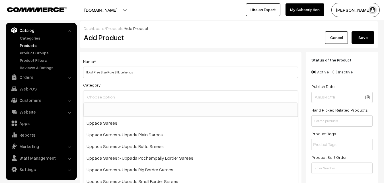
click at [108, 94] on input at bounding box center [191, 97] width 210 height 8
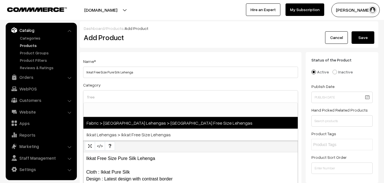
type input "free"
click at [125, 128] on span "Fabric > [GEOGRAPHIC_DATA] Lehengas > [GEOGRAPHIC_DATA] Free Size Lehengas" at bounding box center [190, 123] width 214 height 12
select select "23"
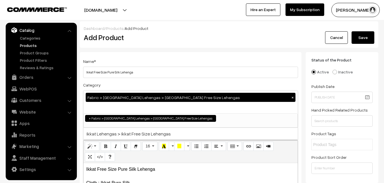
click at [292, 97] on button "×" at bounding box center [292, 97] width 5 height 5
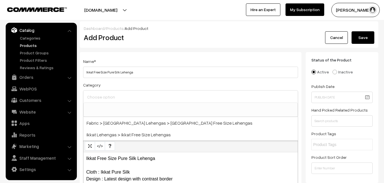
scroll to position [0, 0]
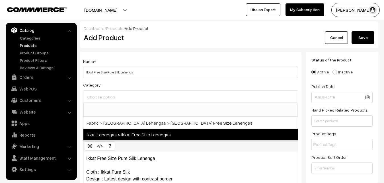
click at [139, 136] on span "Ikkat Lehengas > Ikkat Free Size Lehengas" at bounding box center [190, 135] width 214 height 12
select select "27"
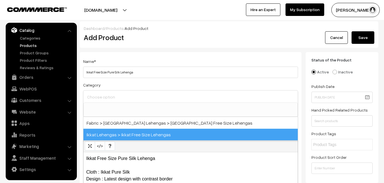
scroll to position [412, 0]
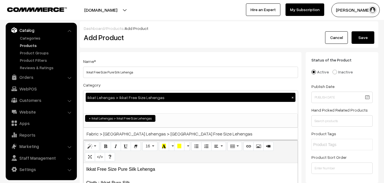
click at [155, 53] on div "Name * Ikkat Free Size Pure Silk Lehenga Category Ikkat Lehengas > Ikkat Free S…" at bounding box center [191, 149] width 222 height 194
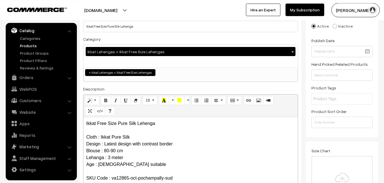
scroll to position [145, 0]
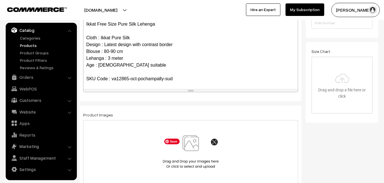
click at [188, 144] on img at bounding box center [190, 151] width 59 height 33
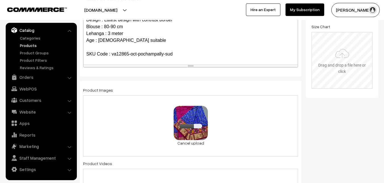
scroll to position [319, 0]
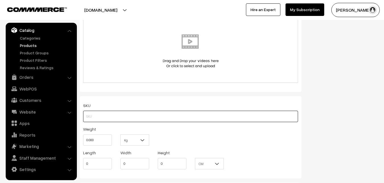
paste input "va12865-oct-pochampally-sud"
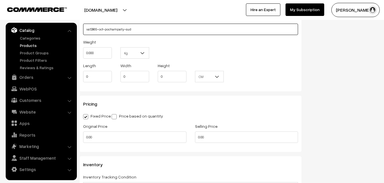
type input "va12865-oct-pochampally-sud"
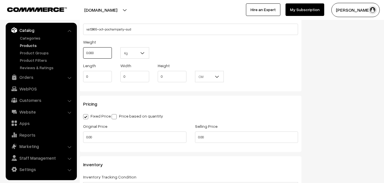
drag, startPoint x: 98, startPoint y: 54, endPoint x: 74, endPoint y: 54, distance: 24.2
click at [83, 54] on input "0.000" at bounding box center [97, 52] width 29 height 11
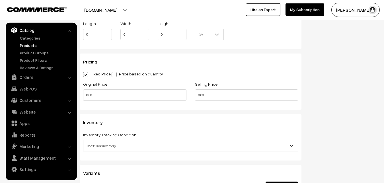
scroll to position [464, 0]
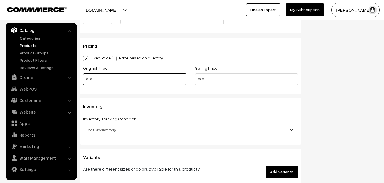
type input "0.80"
drag, startPoint x: 95, startPoint y: 77, endPoint x: 85, endPoint y: 77, distance: 10.2
click at [85, 77] on input "0.00" at bounding box center [134, 78] width 103 height 11
type input "5800"
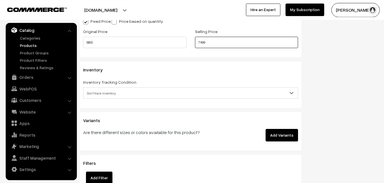
scroll to position [522, 0]
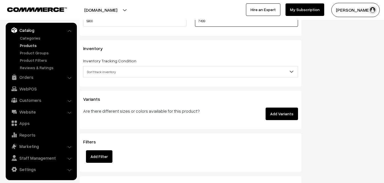
type input "7499"
click at [108, 73] on span "Don't track inventory" at bounding box center [190, 72] width 214 height 10
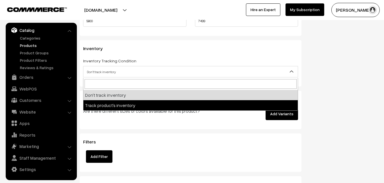
select select "2"
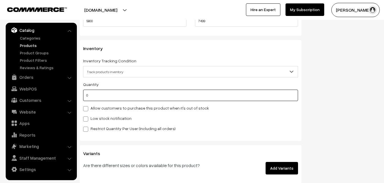
click at [105, 96] on input "0" at bounding box center [190, 95] width 215 height 11
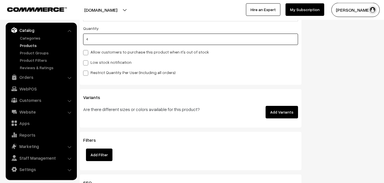
scroll to position [580, 0]
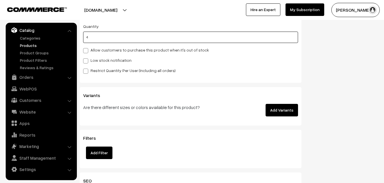
type input "4"
click at [88, 60] on label "Low stock notification" at bounding box center [107, 60] width 48 height 6
click at [87, 60] on input "Low stock notification" at bounding box center [85, 60] width 4 height 4
checkbox input "true"
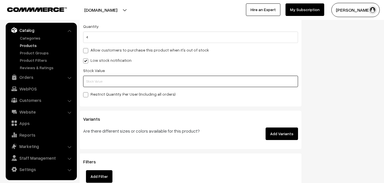
click at [90, 79] on input "text" at bounding box center [190, 81] width 215 height 11
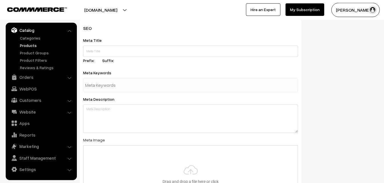
scroll to position [847, 0]
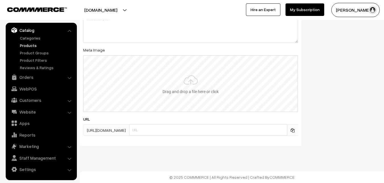
type input "2"
click at [185, 82] on input "file" at bounding box center [191, 84] width 214 height 56
type input "C:\fakepath\ikkat-free-size-lehenga-va12865-sep.jpeg"
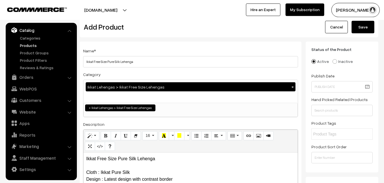
scroll to position [0, 0]
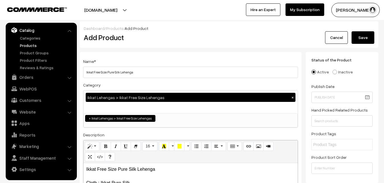
click at [360, 40] on button "Save" at bounding box center [362, 37] width 23 height 13
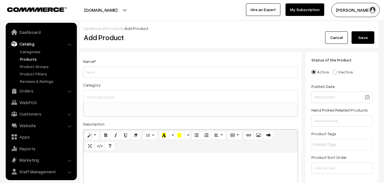
select select
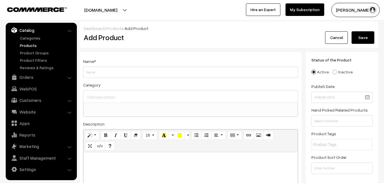
paste div
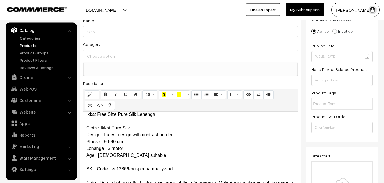
scroll to position [0, 0]
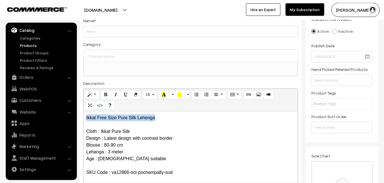
drag, startPoint x: 162, startPoint y: 115, endPoint x: 72, endPoint y: 116, distance: 90.5
click at [83, 116] on div "Ikkat Free Size Pure Silk Lehenga Cloth : Ikkat Pure Silk Design : Latest desig…" at bounding box center [190, 146] width 214 height 71
copy p "Ikkat Free Size Pure Silk Lehenga"
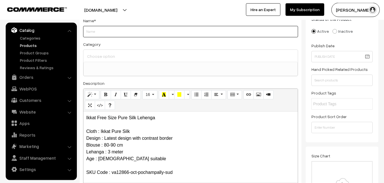
paste input "Ikkat Free Size Pure Silk Lehenga"
type input "Ikkat Free Size Pure Silk Lehenga"
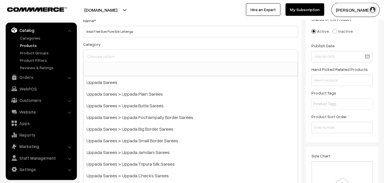
click at [105, 59] on input at bounding box center [191, 56] width 210 height 8
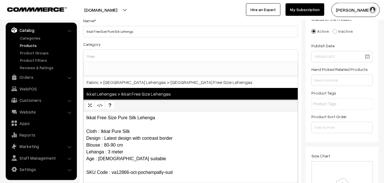
type input "free"
click at [116, 94] on span "Ikkat Lehengas > Ikkat Free Size Lehengas" at bounding box center [190, 94] width 214 height 12
select select "27"
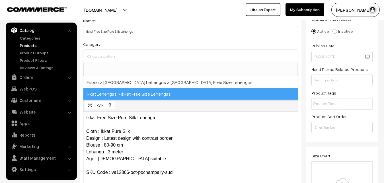
scroll to position [412, 0]
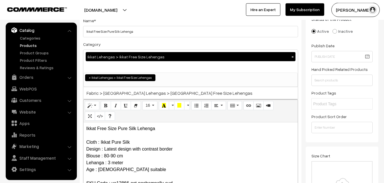
click at [127, 44] on div "Category Ikkat Lehengas > Ikkat Free Size Lehengas × Uppada Sarees Uppada Saree…" at bounding box center [190, 64] width 215 height 46
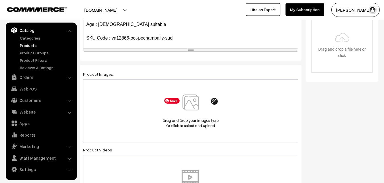
click at [178, 99] on span "Save" at bounding box center [171, 101] width 15 height 6
click at [189, 107] on img at bounding box center [190, 110] width 59 height 33
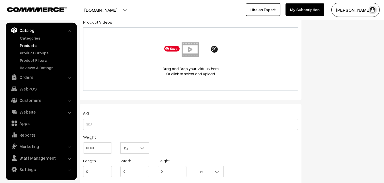
scroll to position [360, 0]
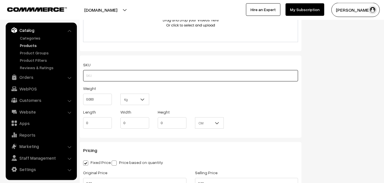
paste input "va12866-oct-pochampally-sud"
type input "va12866-oct-pochampally-sud"
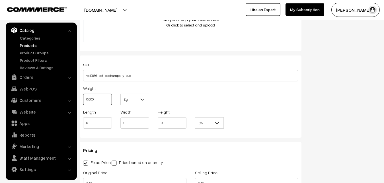
drag, startPoint x: 99, startPoint y: 104, endPoint x: 73, endPoint y: 100, distance: 25.8
click at [83, 100] on input "0.000" at bounding box center [97, 99] width 29 height 11
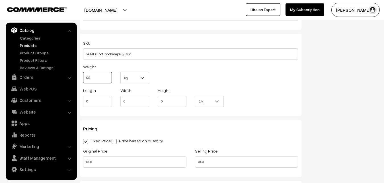
scroll to position [447, 0]
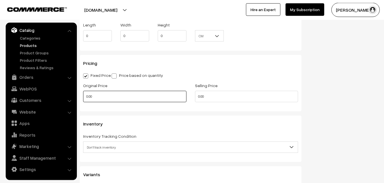
type input "0.80"
drag, startPoint x: 96, startPoint y: 95, endPoint x: 80, endPoint y: 97, distance: 15.8
click at [83, 97] on input "0.00" at bounding box center [134, 96] width 103 height 11
type input "5800"
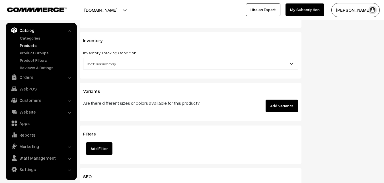
scroll to position [534, 0]
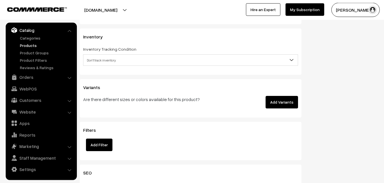
type input "7499"
click at [103, 59] on span "Don't track inventory" at bounding box center [190, 60] width 214 height 10
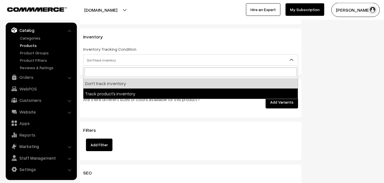
select select "2"
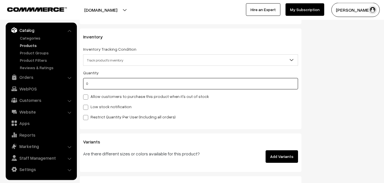
click at [100, 83] on input "0" at bounding box center [190, 83] width 215 height 11
type input "4"
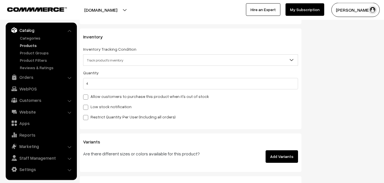
click at [94, 108] on label "Low stock notification" at bounding box center [107, 107] width 48 height 6
click at [87, 108] on input "Low stock notification" at bounding box center [85, 106] width 4 height 4
checkbox input "true"
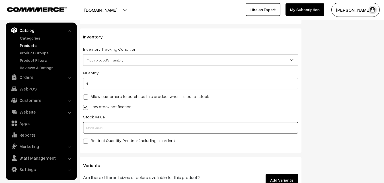
click at [94, 128] on input "text" at bounding box center [190, 127] width 215 height 11
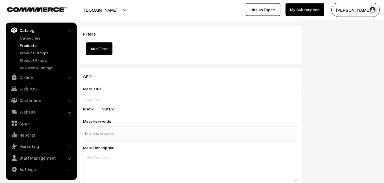
scroll to position [847, 0]
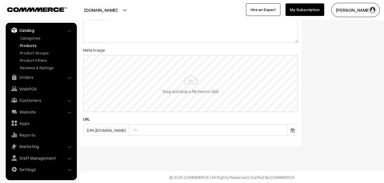
type input "2"
click at [188, 83] on input "file" at bounding box center [191, 84] width 214 height 56
type input "C:\fakepath\ikkat-free-size-lehenga-va12866-sep.jpeg"
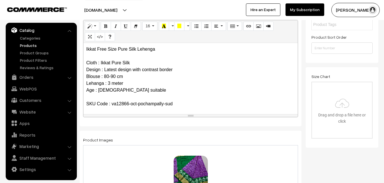
scroll to position [0, 0]
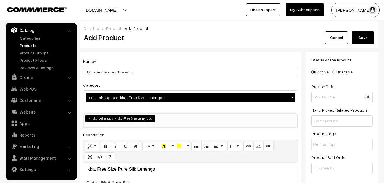
click at [370, 35] on button "Save" at bounding box center [362, 37] width 23 height 13
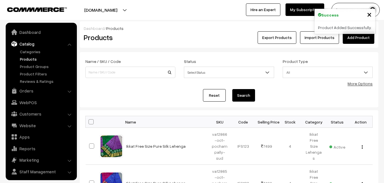
scroll to position [14, 0]
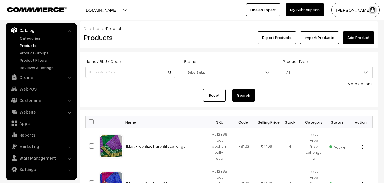
click at [160, 41] on h2 "Products" at bounding box center [129, 37] width 91 height 9
click at [150, 30] on div "Dashboard / Products" at bounding box center [229, 28] width 290 height 6
click at [366, 33] on link "Add Product" at bounding box center [358, 37] width 32 height 13
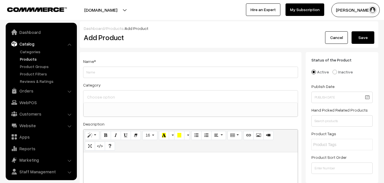
select select
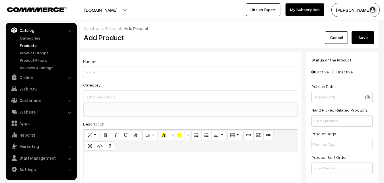
paste div
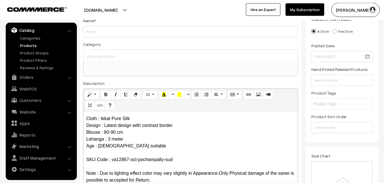
scroll to position [0, 0]
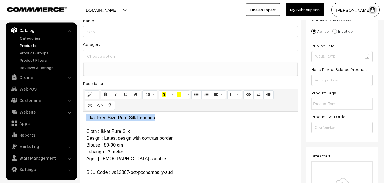
drag, startPoint x: 165, startPoint y: 118, endPoint x: 76, endPoint y: 117, distance: 88.7
click at [83, 117] on div "Ikkat Free Size Pure Silk Lehenga Cloth : Ikkat Pure Silk Design : Latest desig…" at bounding box center [190, 146] width 214 height 71
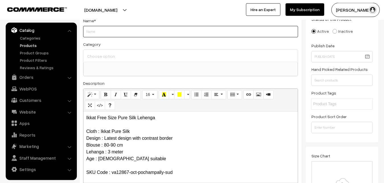
paste input "Ikkat Free Size Pure Silk Lehenga"
type input "Ikkat Free Size Pure Silk Lehenga"
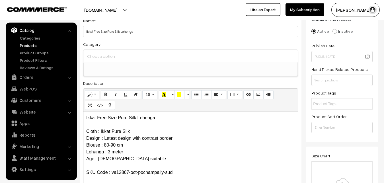
click at [119, 59] on input at bounding box center [191, 56] width 210 height 8
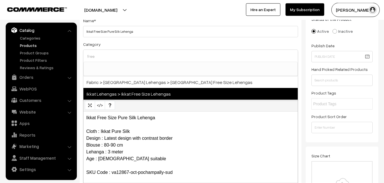
type input "free"
click at [132, 91] on span "Ikkat Lehengas > Ikkat Free Size Lehengas" at bounding box center [190, 94] width 214 height 12
select select "27"
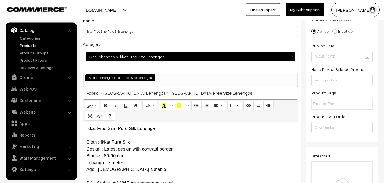
scroll to position [412, 0]
click at [138, 47] on div "Category Ikkat Lehengas > Ikkat Free Size Lehengas × Uppada Sarees Uppada Saree…" at bounding box center [190, 64] width 215 height 46
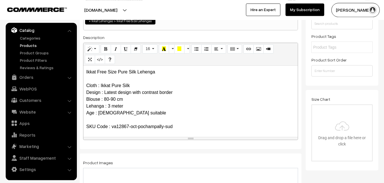
scroll to position [157, 0]
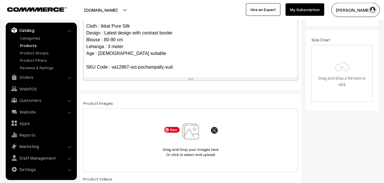
click at [194, 135] on img at bounding box center [190, 139] width 59 height 33
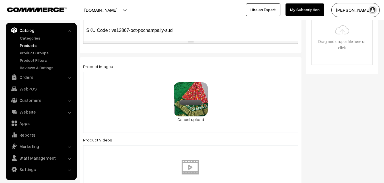
scroll to position [360, 0]
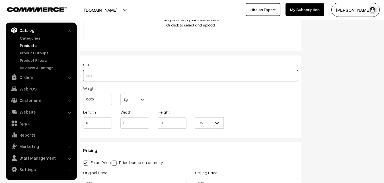
paste input "va12867-oct-pochampally-sud"
type input "va12867-oct-pochampally-sud"
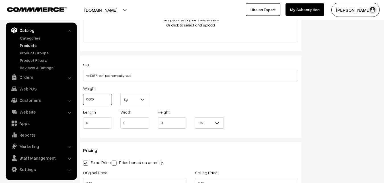
drag, startPoint x: 98, startPoint y: 103, endPoint x: 76, endPoint y: 100, distance: 22.7
click at [83, 100] on input "0.000" at bounding box center [97, 99] width 29 height 11
type input "0.8"
